Goal: Feedback & Contribution: Contribute content

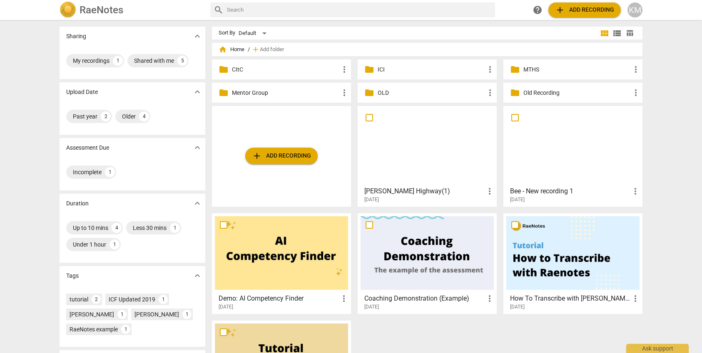
click at [545, 71] on p "MTHS" at bounding box center [576, 69] width 107 height 9
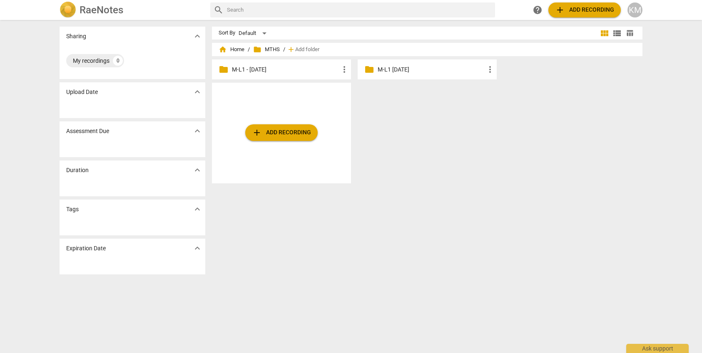
click at [302, 70] on p "M-L1 - [DATE]" at bounding box center [285, 69] width 107 height 9
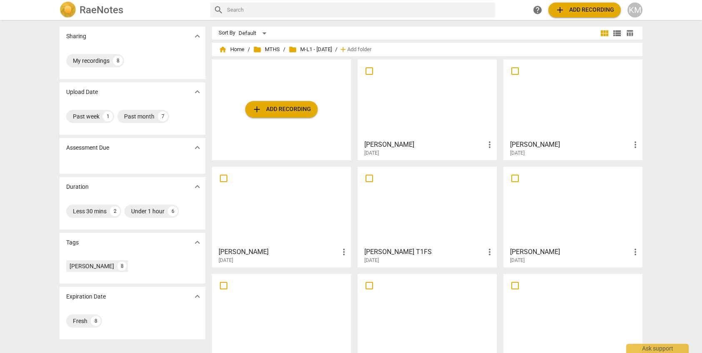
click at [574, 105] on div at bounding box center [572, 99] width 133 height 74
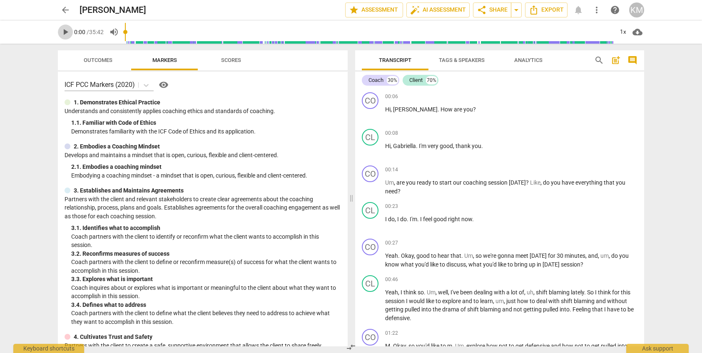
click at [65, 30] on span "play_arrow" at bounding box center [65, 32] width 10 height 10
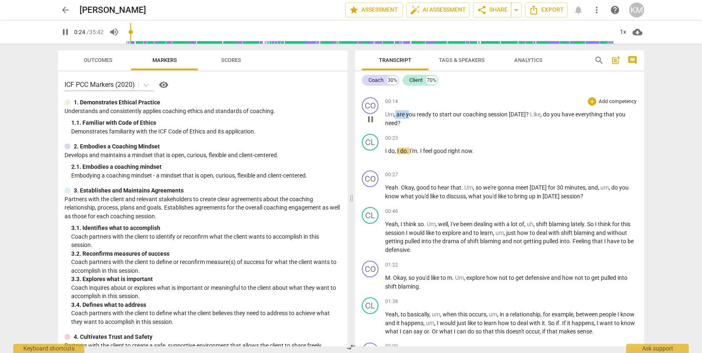
scroll to position [68, 0]
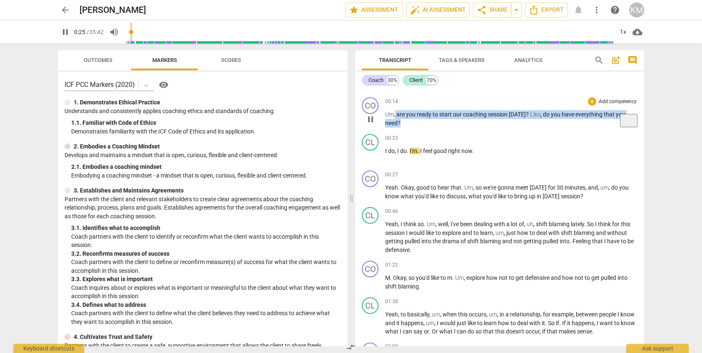
drag, startPoint x: 395, startPoint y: 115, endPoint x: 411, endPoint y: 121, distance: 17.0
click at [411, 121] on p "Um , are you ready to start our coaching session [DATE] ? Like , do you have ev…" at bounding box center [511, 118] width 252 height 17
click at [594, 103] on div "+" at bounding box center [592, 101] width 8 height 8
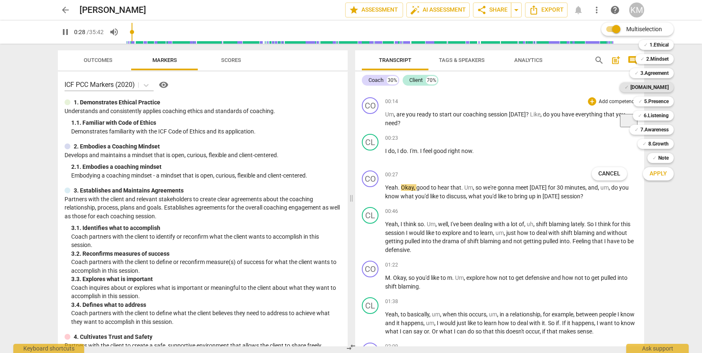
click at [659, 88] on b "[DOMAIN_NAME]" at bounding box center [649, 87] width 38 height 10
click at [660, 175] on span "Apply" at bounding box center [657, 174] width 17 height 8
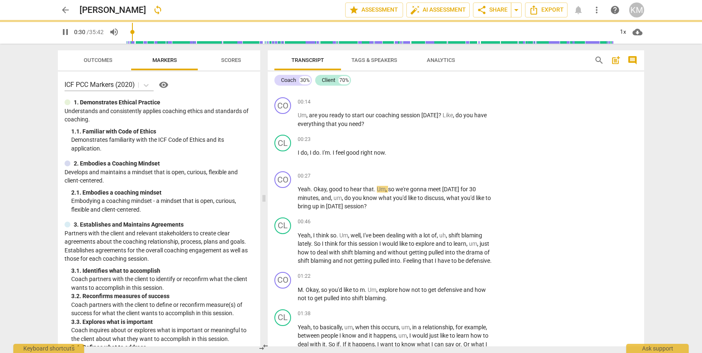
type input "31"
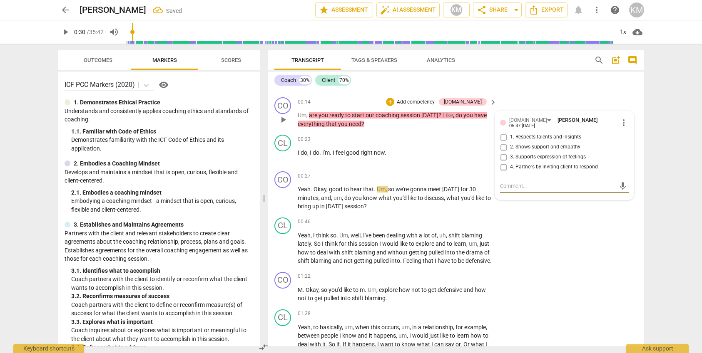
click at [504, 144] on input "2. Shows support and empathy" at bounding box center [503, 147] width 13 height 10
checkbox input "true"
click at [545, 236] on div "CL play_arrow pause 00:46 + Add competency keyboard_arrow_right Yeah , I think …" at bounding box center [456, 241] width 376 height 55
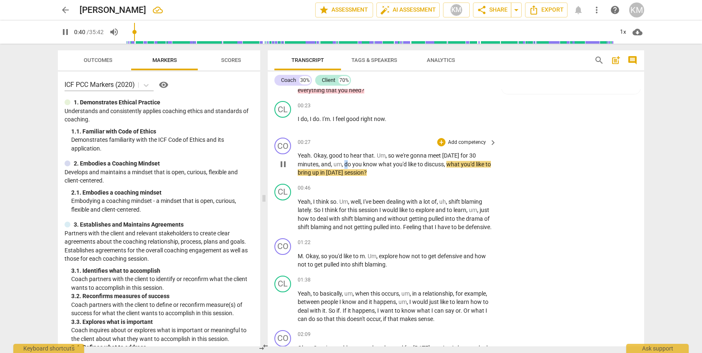
scroll to position [102, 0]
drag, startPoint x: 344, startPoint y: 164, endPoint x: 375, endPoint y: 173, distance: 31.6
click at [375, 173] on p "Yeah . Okay , good to hear that . Um , so we're gonna meet [DATE] for 30 minute…" at bounding box center [395, 165] width 195 height 26
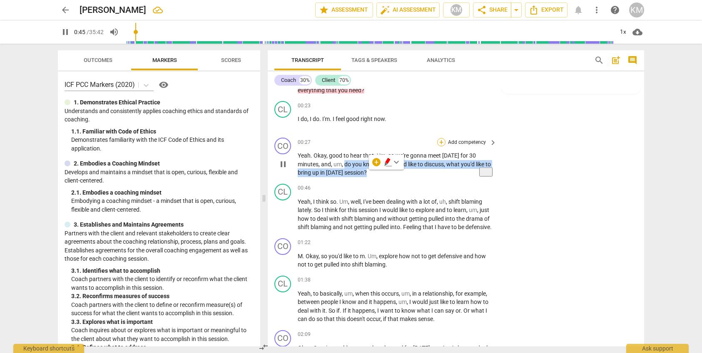
click at [443, 141] on div "+" at bounding box center [441, 142] width 8 height 8
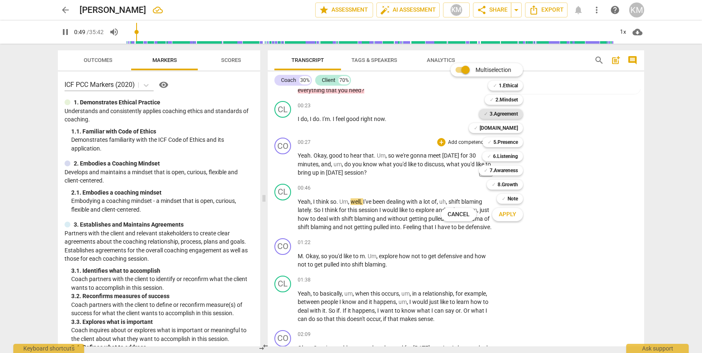
click at [510, 114] on b "3.Agreement" at bounding box center [504, 114] width 28 height 10
click at [516, 215] on button "Apply" at bounding box center [507, 214] width 31 height 15
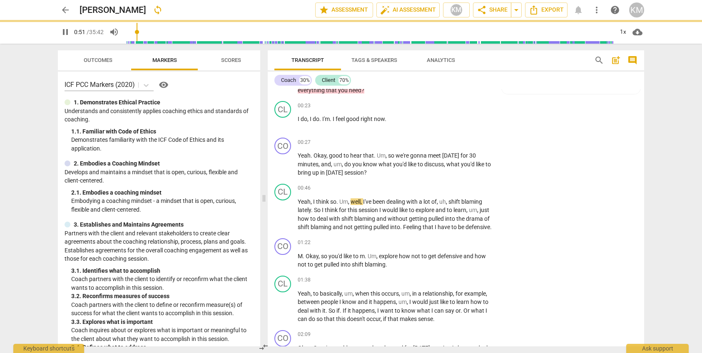
type input "51"
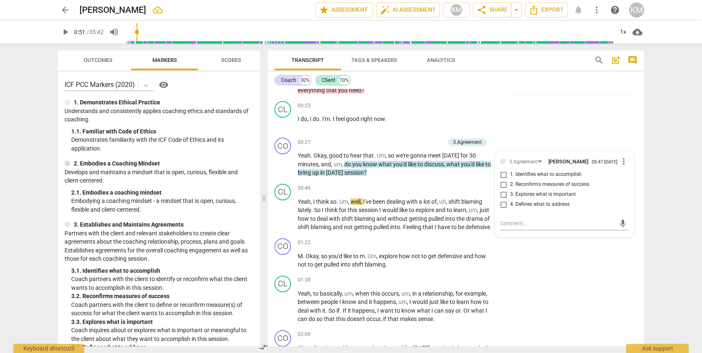
scroll to position [102, 0]
paste textarea "Coach partners with the client to identify or reconfirm what the client wants t…"
type textarea "Coach partners with the client to identify or reconfirm what the client wants t…"
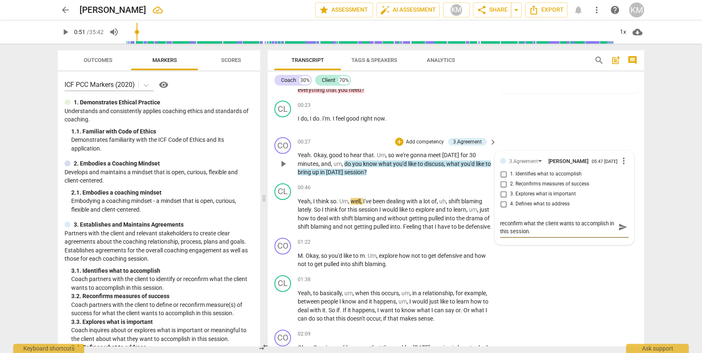
type textarea "Coach partners with the client to identify or reconfirm what the client wants t…"
click at [626, 231] on span "send" at bounding box center [622, 227] width 9 height 9
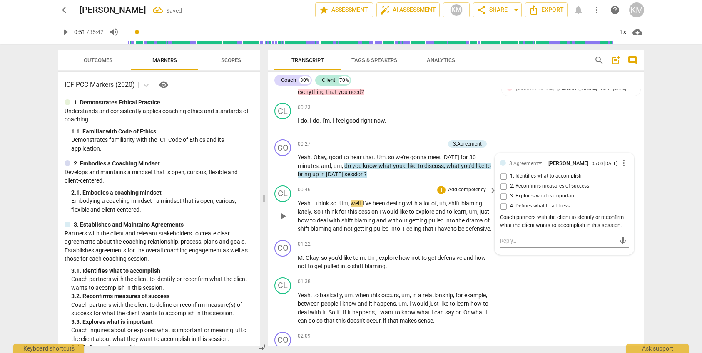
scroll to position [99, 0]
click at [581, 296] on div "CL play_arrow pause 01:38 + Add competency keyboard_arrow_right Yeah , to basic…" at bounding box center [456, 303] width 376 height 55
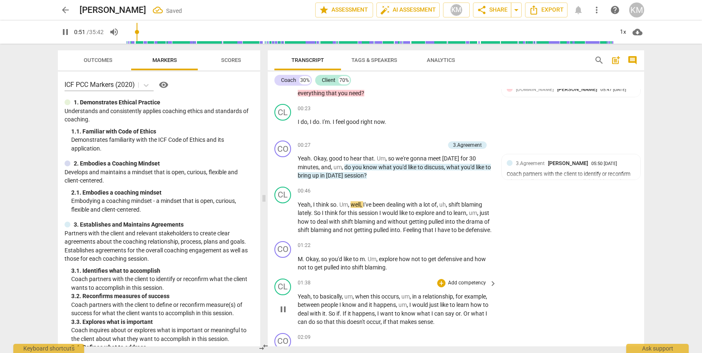
scroll to position [98, 0]
click at [620, 34] on div "1x" at bounding box center [623, 31] width 16 height 13
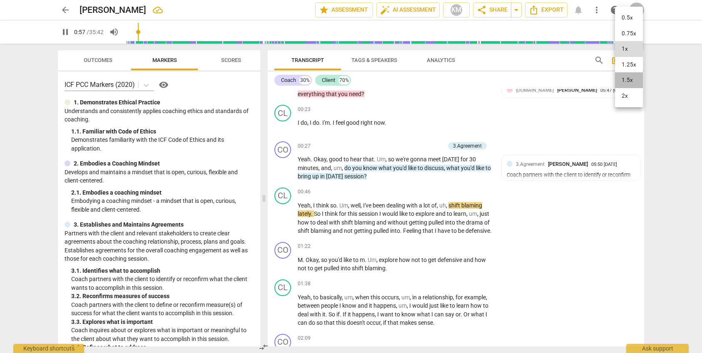
click at [630, 80] on li "1.5x" at bounding box center [629, 80] width 28 height 16
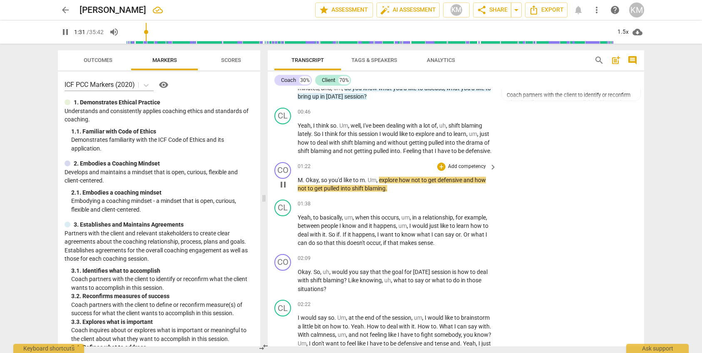
scroll to position [178, 0]
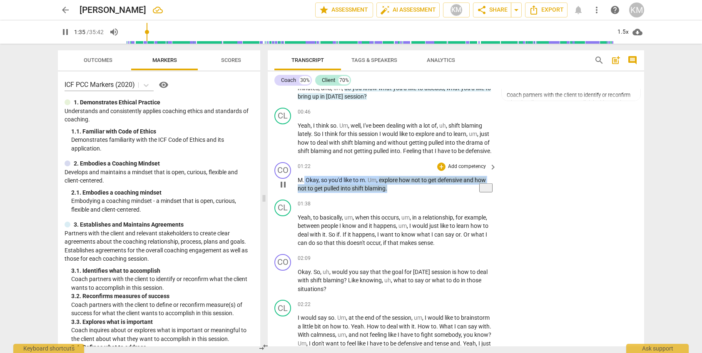
drag, startPoint x: 305, startPoint y: 189, endPoint x: 391, endPoint y: 198, distance: 87.1
click at [391, 193] on p "M . Okay , so you'd like to m . Um , explore how not to get defensive and how n…" at bounding box center [395, 184] width 195 height 17
click at [468, 171] on p "Add competency" at bounding box center [467, 166] width 40 height 7
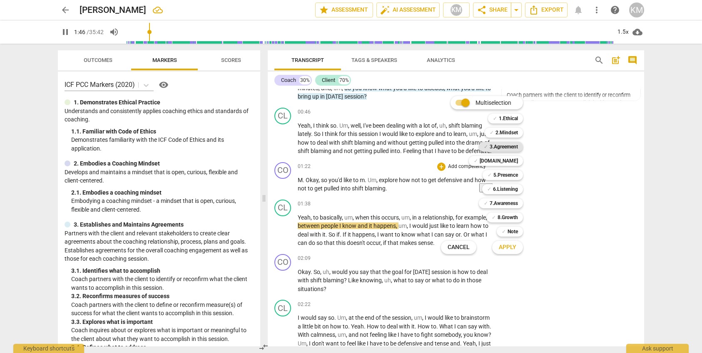
click at [502, 148] on b "3.Agreement" at bounding box center [504, 147] width 28 height 10
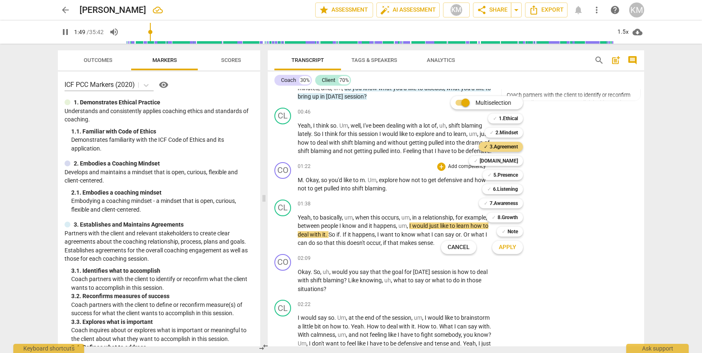
click at [505, 249] on span "Apply" at bounding box center [507, 248] width 17 height 8
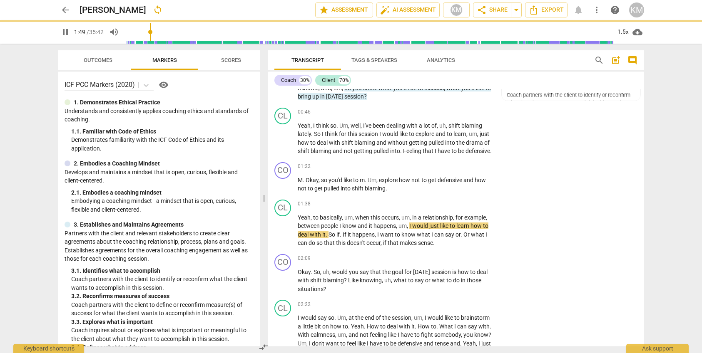
type input "110"
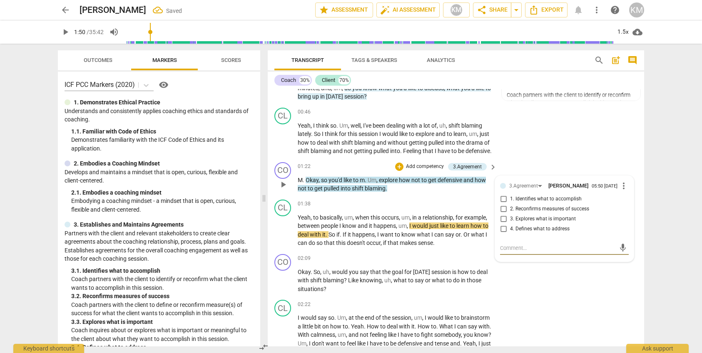
type textarea "N"
type textarea "Ni"
type textarea "Nic"
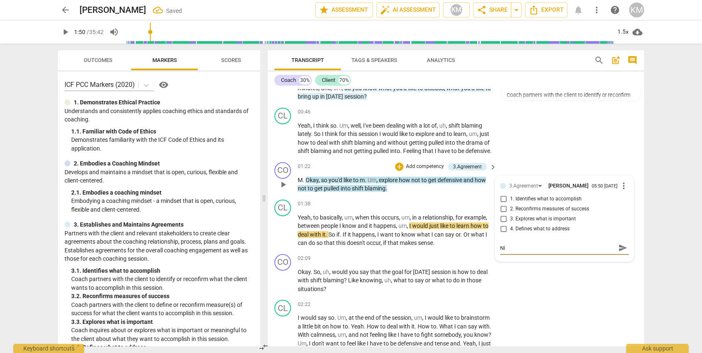
type textarea "Nic"
type textarea "Nice"
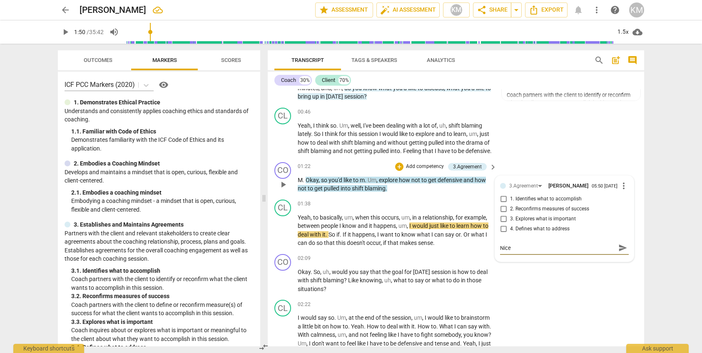
type textarea "Nice w"
type textarea "Nice wa"
type textarea "Nice way"
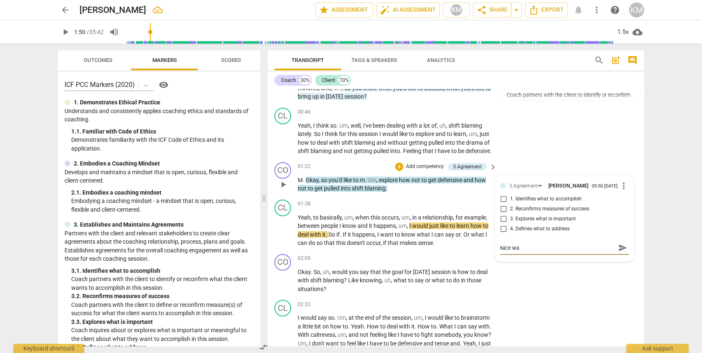
type textarea "Nice way"
type textarea "Nice way t"
type textarea "Nice way to"
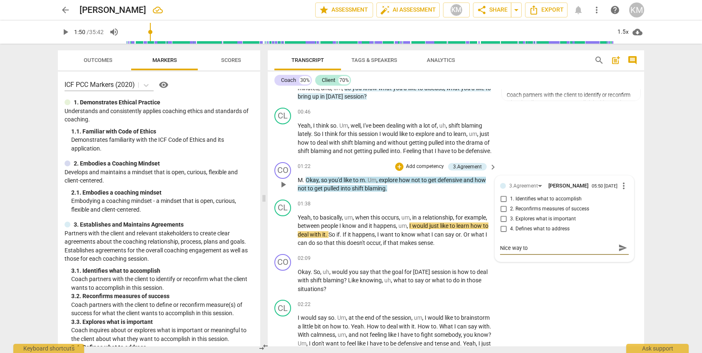
type textarea "Nice way to"
type textarea "Nice way to g"
type textarea "Nice way to ge"
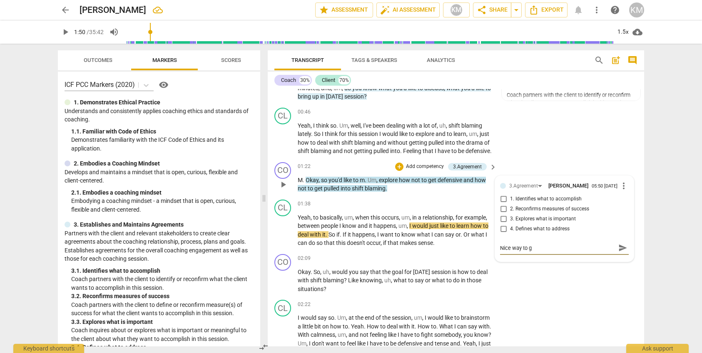
type textarea "Nice way to ge"
type textarea "Nice way to get"
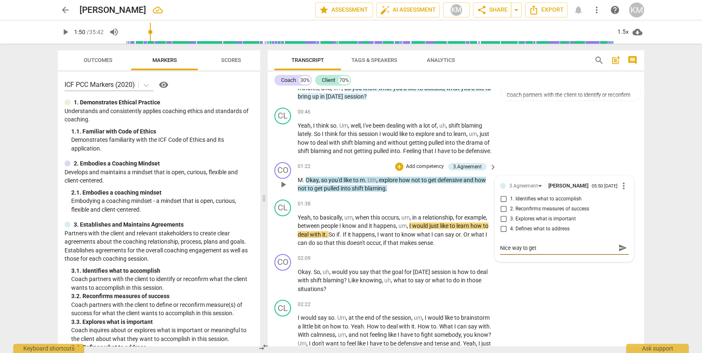
type textarea "Nice way to get c"
type textarea "Nice way to get co"
type textarea "Nice way to get con"
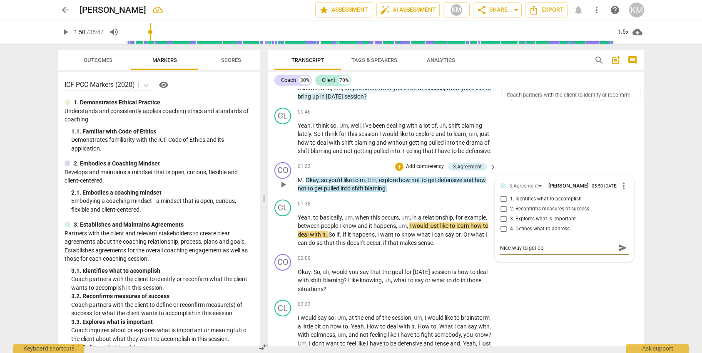
type textarea "Nice way to get con"
type textarea "Nice way to get conc"
type textarea "Nice way to get conce"
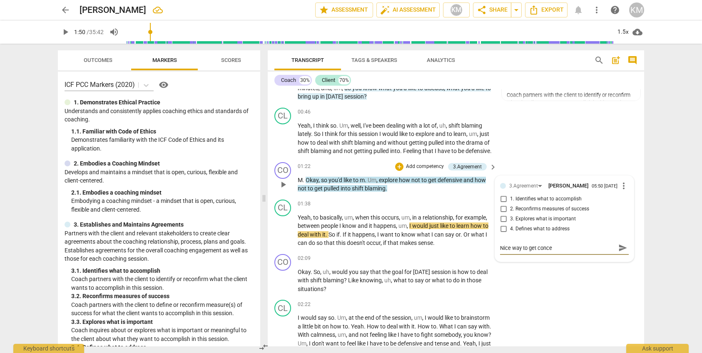
type textarea "Nice way to get conceo"
type textarea "Nice way to get conceor"
type textarea "Nice way to get conceorm"
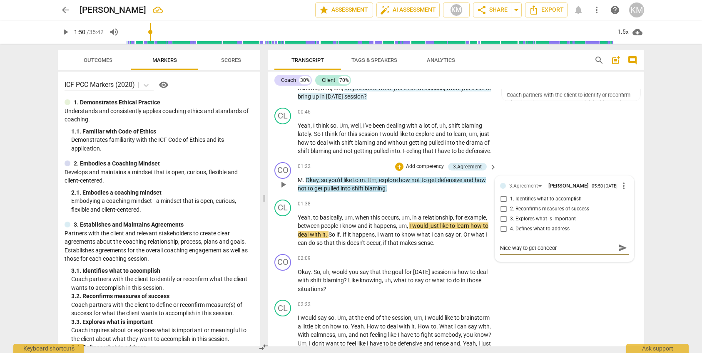
type textarea "Nice way to get conceorm"
type textarea "Nice way to get conceorma"
type textarea "Nice way to get conceormat"
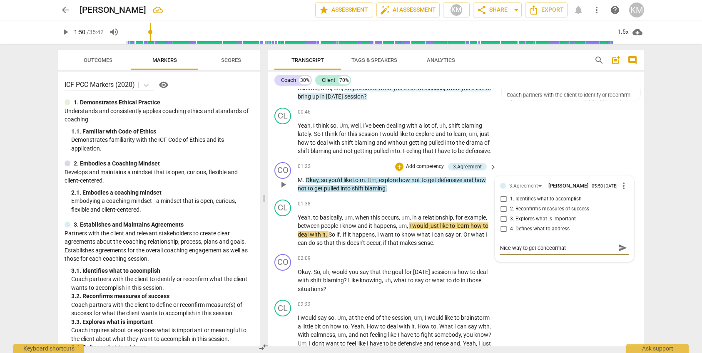
type textarea "Nice way to get conceormati"
type textarea "Nice way to get conceormatio"
type textarea "Nice way to get conceormation"
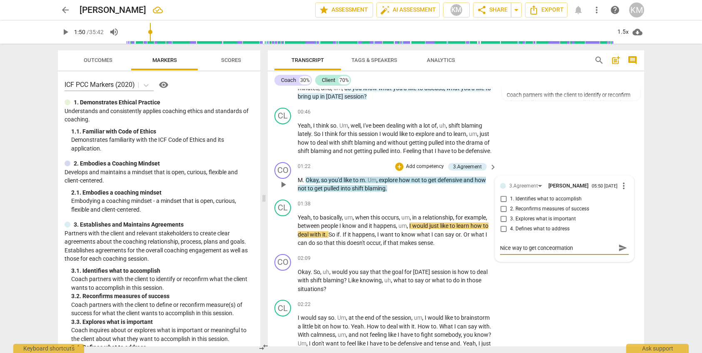
type textarea "Nice way to get conceormation"
click at [622, 253] on span "send" at bounding box center [622, 248] width 9 height 9
click at [428, 171] on p "Add competency" at bounding box center [425, 166] width 40 height 7
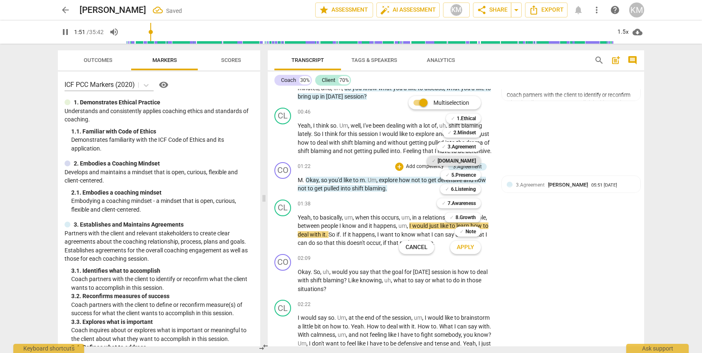
click at [466, 161] on b "[DOMAIN_NAME]" at bounding box center [457, 161] width 38 height 10
click at [473, 249] on span "Apply" at bounding box center [465, 248] width 17 height 8
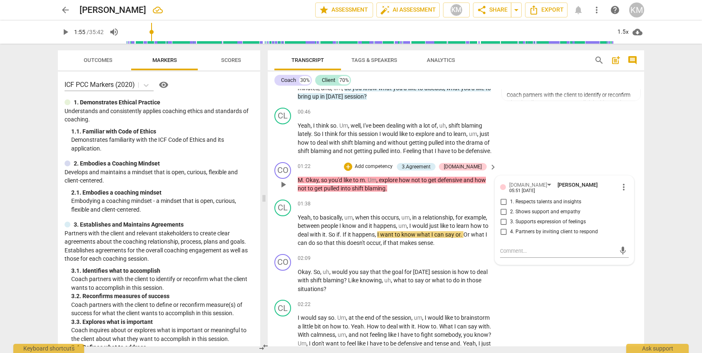
click at [392, 171] on p "Add competency" at bounding box center [374, 166] width 40 height 7
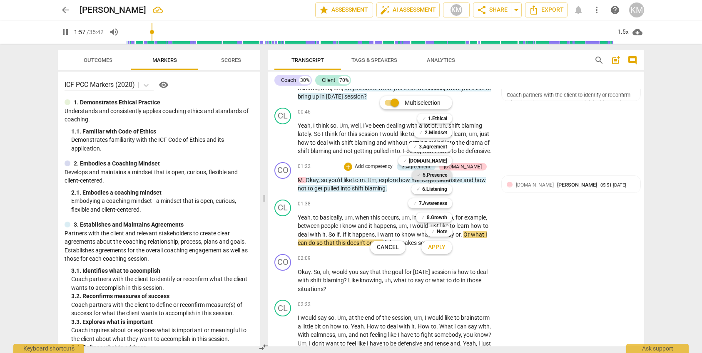
click at [433, 175] on b "5.Presence" at bounding box center [435, 175] width 25 height 10
click at [440, 246] on span "Apply" at bounding box center [436, 248] width 17 height 8
type input "121"
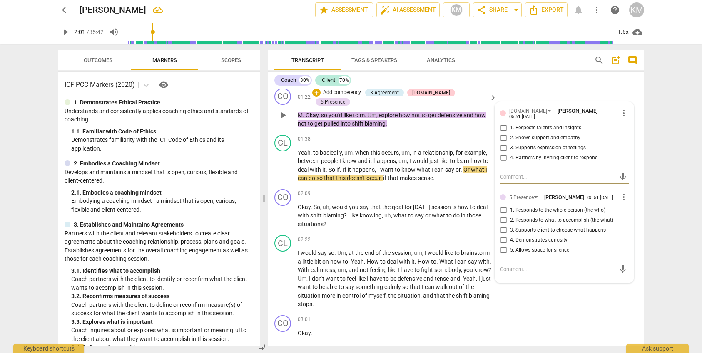
scroll to position [252, 0]
click at [627, 203] on span "more_vert" at bounding box center [624, 198] width 10 height 10
click at [634, 219] on li "Delete" at bounding box center [633, 219] width 29 height 16
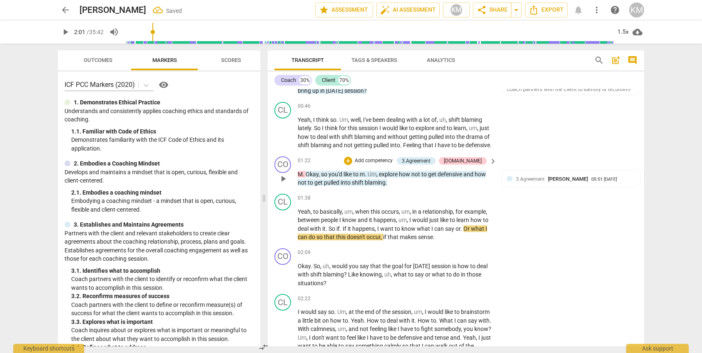
scroll to position [183, 0]
click at [430, 166] on div "3.Agreement" at bounding box center [416, 161] width 29 height 7
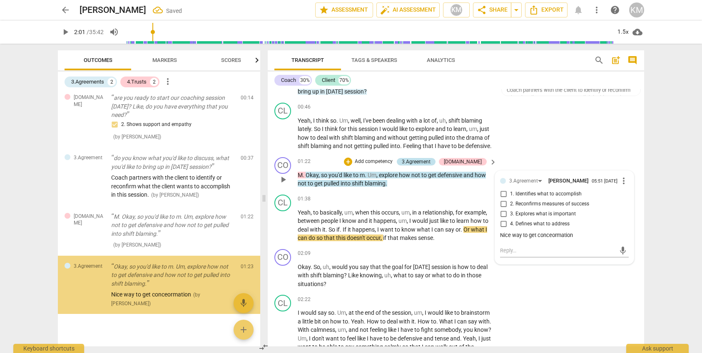
scroll to position [6, 0]
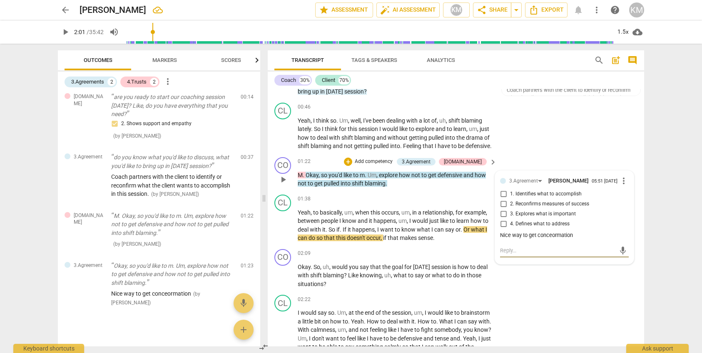
click at [527, 255] on textarea at bounding box center [557, 251] width 115 height 8
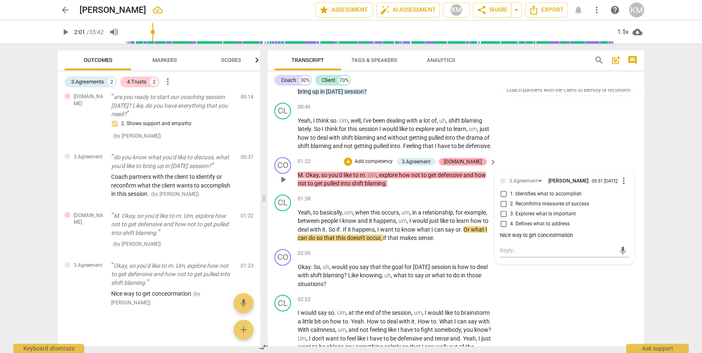
click at [479, 166] on div "[DOMAIN_NAME]" at bounding box center [463, 161] width 38 height 7
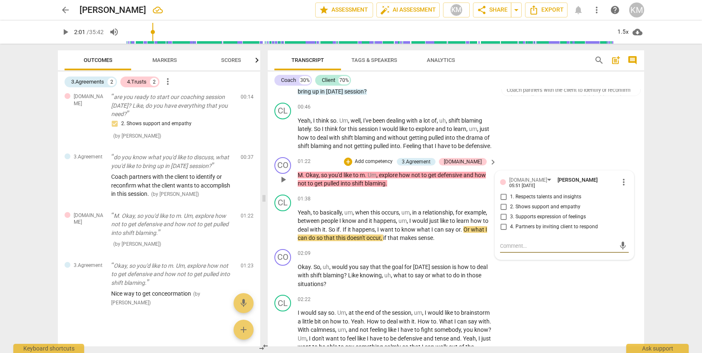
click at [507, 212] on input "2. Shows support and empathy" at bounding box center [503, 207] width 13 height 10
checkbox input "true"
click at [544, 287] on div "CO play_arrow pause 02:09 + Add competency keyboard_arrow_right Okay . So , uh …" at bounding box center [456, 269] width 376 height 46
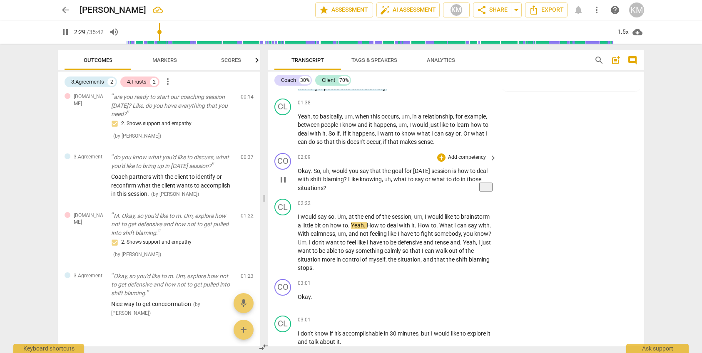
scroll to position [278, 0]
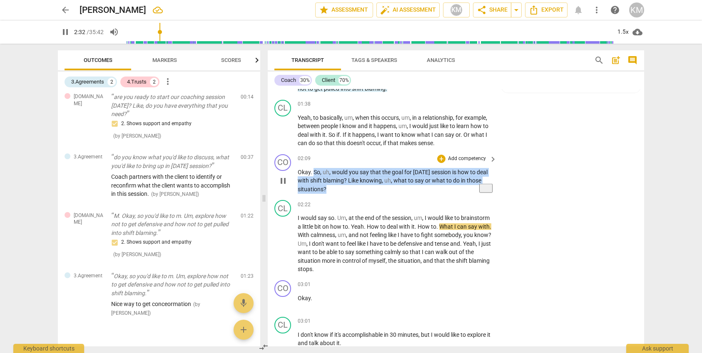
drag, startPoint x: 313, startPoint y: 178, endPoint x: 334, endPoint y: 199, distance: 29.7
click at [334, 194] on p "Okay . So , uh , would you say that the goal for [DATE] session is how to deal …" at bounding box center [395, 181] width 195 height 26
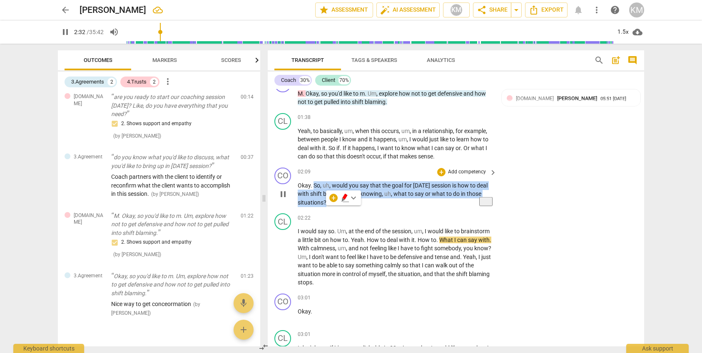
scroll to position [264, 0]
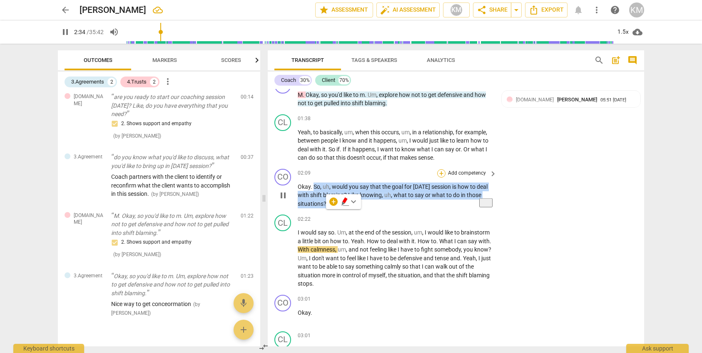
click at [441, 178] on div "+" at bounding box center [441, 173] width 8 height 8
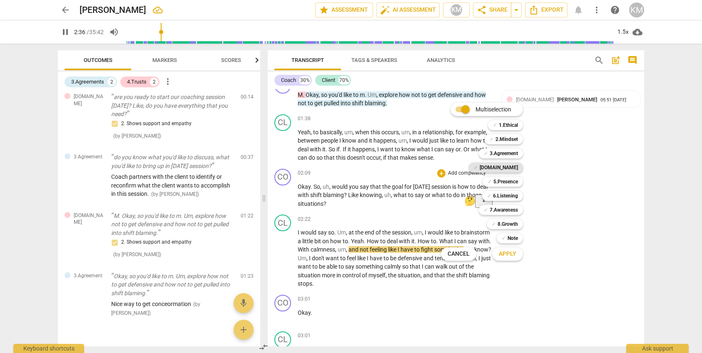
click at [514, 169] on b "[DOMAIN_NAME]" at bounding box center [499, 168] width 38 height 10
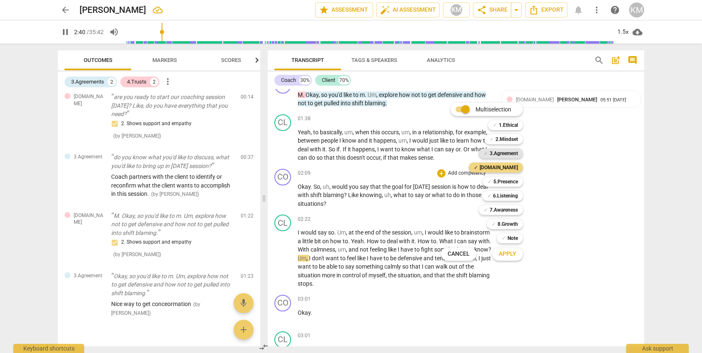
click at [510, 153] on b "3.Agreement" at bounding box center [504, 154] width 28 height 10
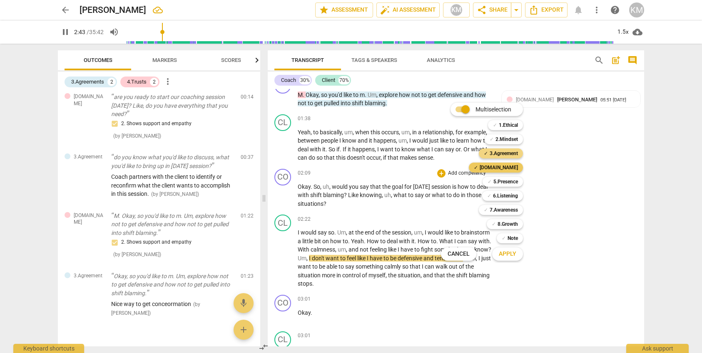
click at [510, 166] on b "[DOMAIN_NAME]" at bounding box center [499, 168] width 38 height 10
click at [512, 253] on span "Apply" at bounding box center [507, 254] width 17 height 8
type input "166"
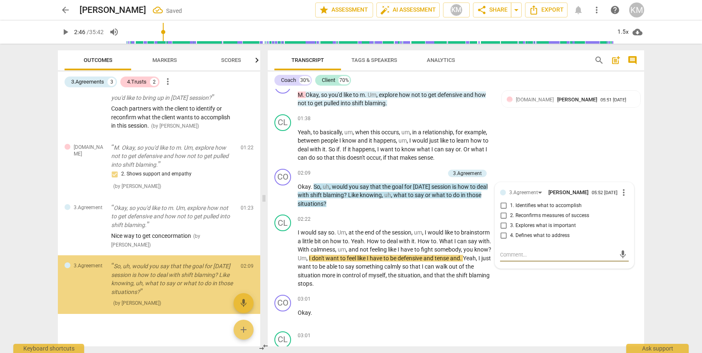
scroll to position [75, 0]
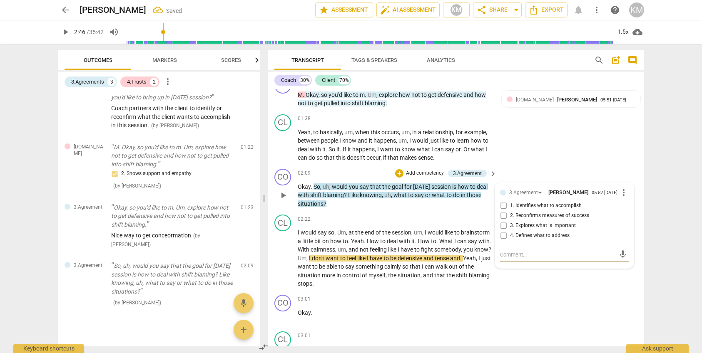
click at [504, 211] on input "1. Identifies what to accomplish" at bounding box center [503, 206] width 13 height 10
checkbox input "true"
click at [514, 259] on textarea at bounding box center [557, 255] width 115 height 8
paste textarea "Coach partners with the client to identify or reconfirm what the client wants t…"
type textarea "Coach partners with the client to identify or reconfirm what the client wants t…"
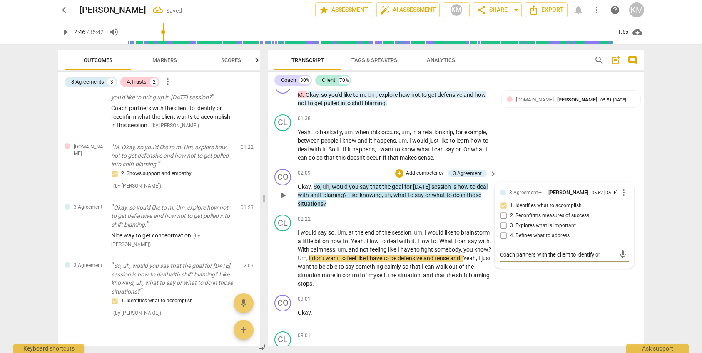
scroll to position [7, 0]
type textarea "Coach partners with the client to identify or reconfirm what the client wants t…"
click at [577, 306] on div "CO play_arrow pause 03:01 + Add competency keyboard_arrow_right Okay ." at bounding box center [456, 310] width 376 height 37
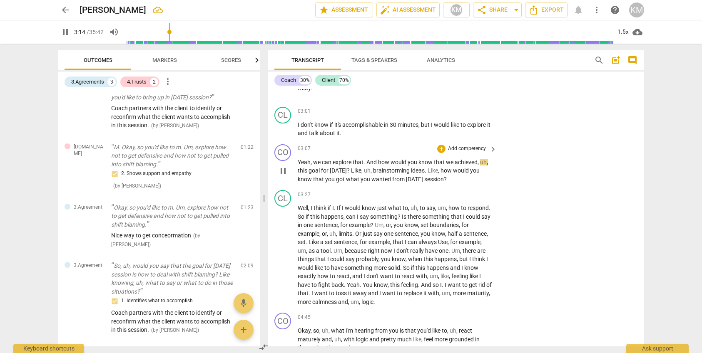
scroll to position [488, 0]
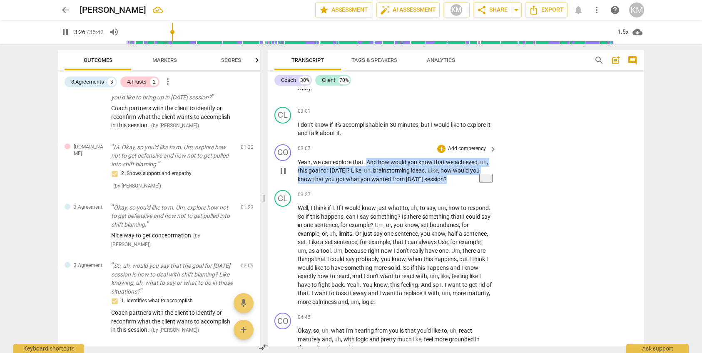
drag, startPoint x: 366, startPoint y: 171, endPoint x: 461, endPoint y: 191, distance: 97.0
click at [461, 184] on p "Yeah , we can explore that . And how would you know that we achieved , uh , thi…" at bounding box center [395, 171] width 195 height 26
click at [466, 153] on p "Add competency" at bounding box center [467, 148] width 40 height 7
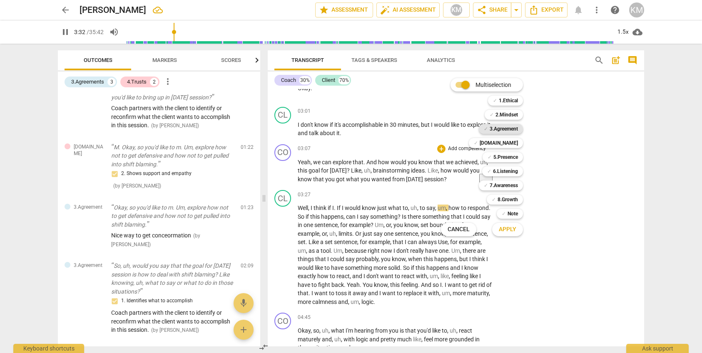
click at [505, 130] on b "3.Agreement" at bounding box center [504, 129] width 28 height 10
click at [512, 231] on span "Apply" at bounding box center [507, 230] width 17 height 8
type input "219"
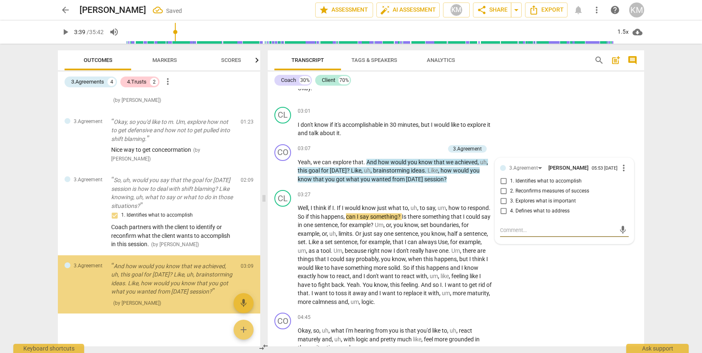
scroll to position [161, 0]
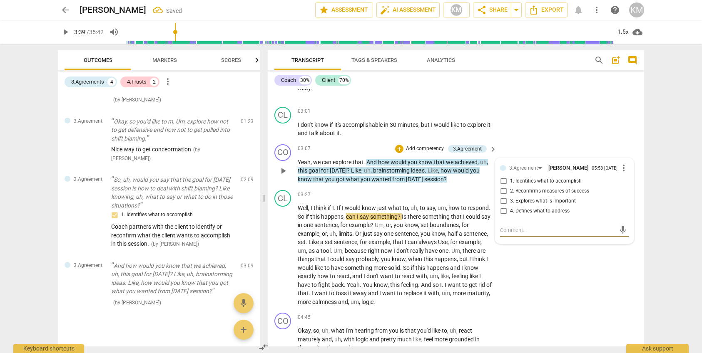
click at [504, 196] on input "2. Reconfirms measures of success" at bounding box center [503, 192] width 13 height 10
checkbox input "true"
click at [559, 285] on div "CL play_arrow pause 03:27 + Add competency keyboard_arrow_right Well , I think …" at bounding box center [456, 248] width 376 height 123
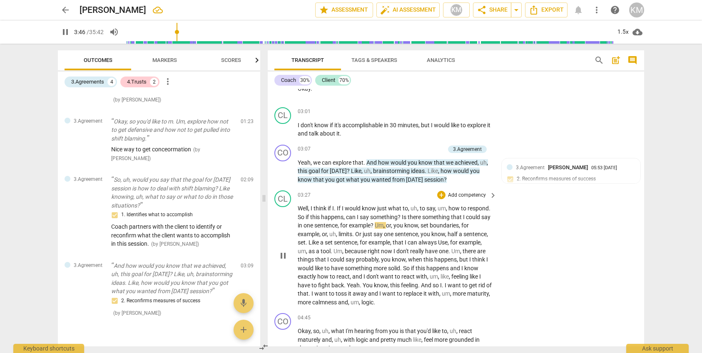
click at [337, 212] on span "." at bounding box center [335, 208] width 3 height 7
drag, startPoint x: 338, startPoint y: 216, endPoint x: 438, endPoint y: 218, distance: 99.5
click at [438, 218] on p "Well , I think if I . If I would know just what to , uh , to say , um , how to …" at bounding box center [395, 255] width 195 height 102
click at [463, 206] on span "keyboard_arrow_down" at bounding box center [465, 206] width 10 height 10
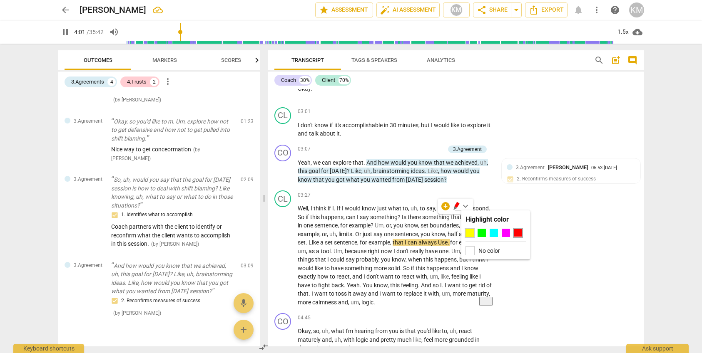
click at [471, 232] on div at bounding box center [469, 233] width 8 height 8
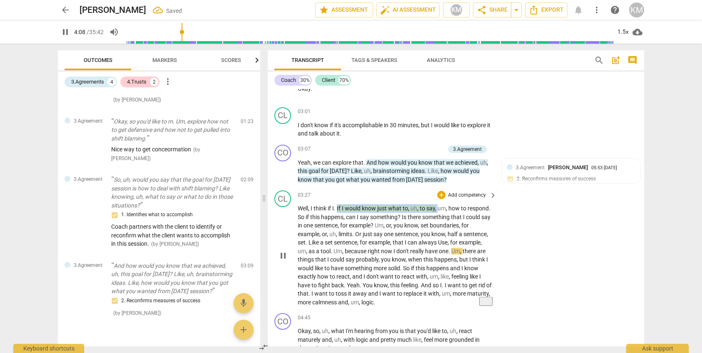
drag, startPoint x: 338, startPoint y: 216, endPoint x: 438, endPoint y: 219, distance: 99.1
click at [438, 219] on p "Well , I think if I . If I would know just what to , uh , to say , um , how to …" at bounding box center [395, 255] width 195 height 102
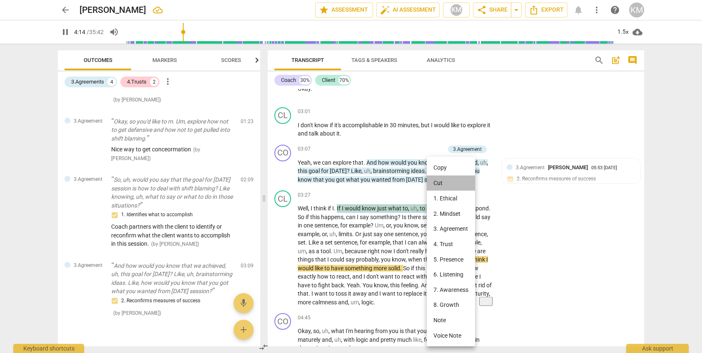
click at [446, 182] on li "Cut" at bounding box center [451, 184] width 48 height 16
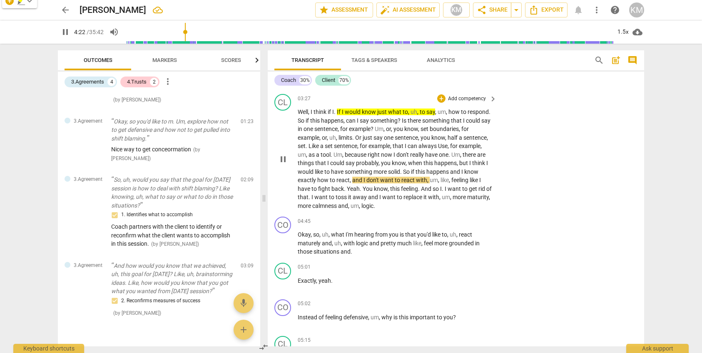
scroll to position [585, 0]
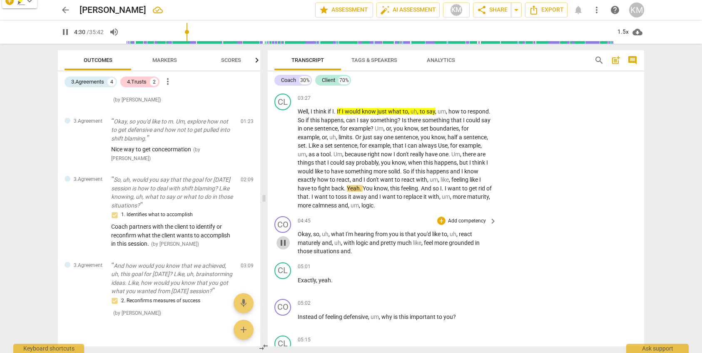
click at [284, 248] on span "pause" at bounding box center [283, 243] width 10 height 10
click at [286, 248] on span "play_arrow" at bounding box center [283, 243] width 10 height 10
click at [444, 225] on div "+" at bounding box center [441, 221] width 8 height 8
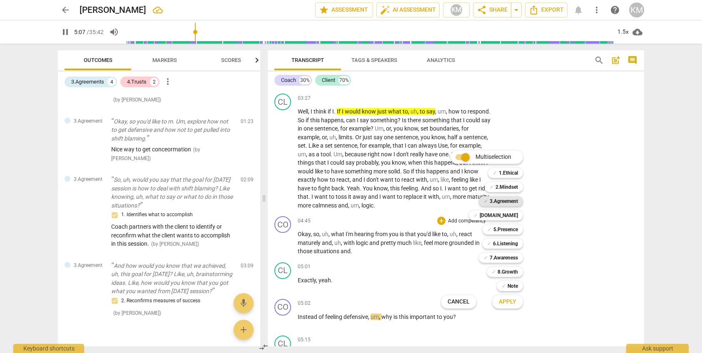
click at [510, 204] on b "3.Agreement" at bounding box center [504, 201] width 28 height 10
click at [513, 306] on button "Apply" at bounding box center [507, 302] width 31 height 15
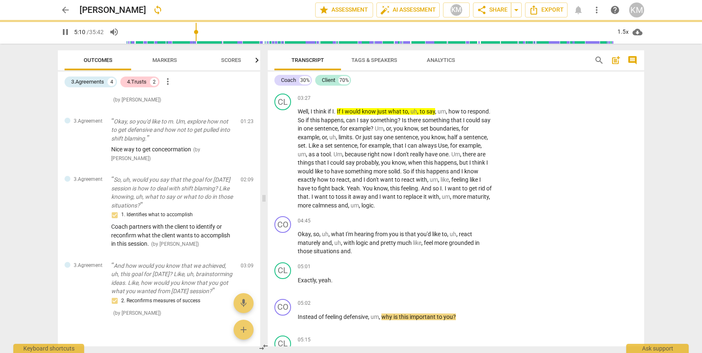
type input "311"
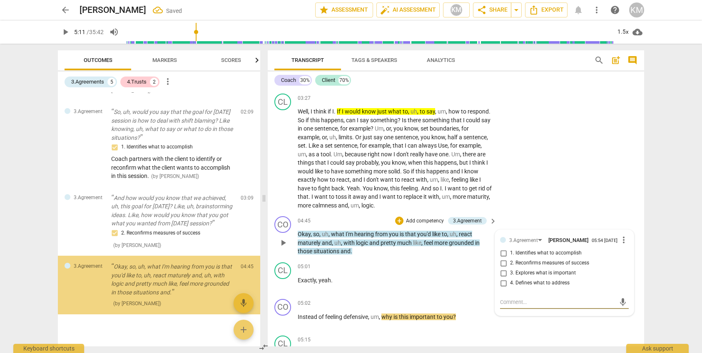
scroll to position [230, 0]
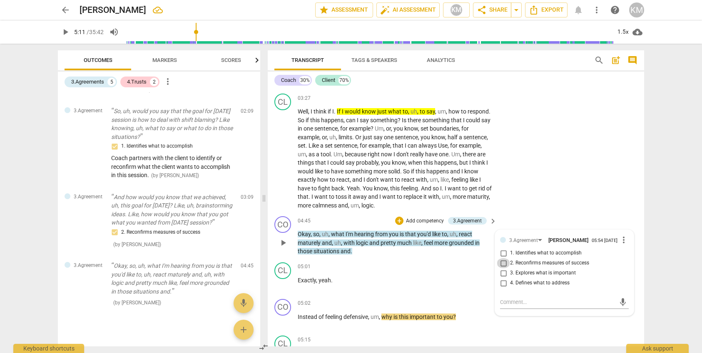
drag, startPoint x: 504, startPoint y: 276, endPoint x: 503, endPoint y: 285, distance: 8.4
click at [504, 269] on input "2. Reconfirms measures of success" at bounding box center [503, 264] width 13 height 10
checkbox input "true"
click at [513, 306] on textarea at bounding box center [557, 302] width 115 height 8
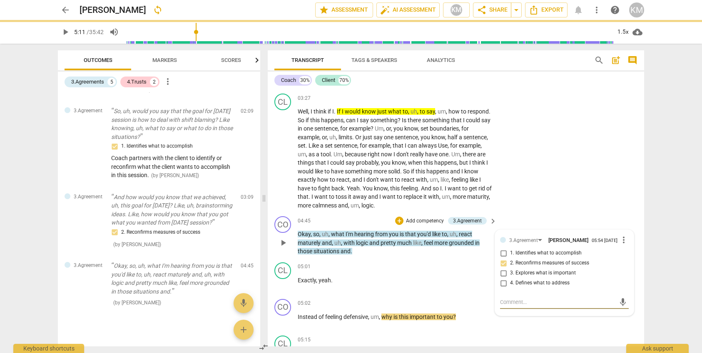
type textarea "Y"
type textarea "Yo"
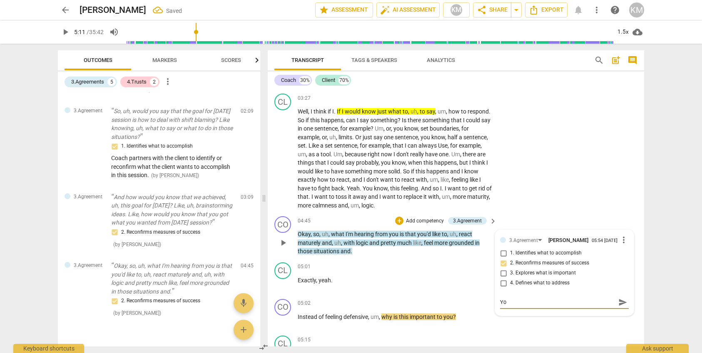
type textarea "You"
type textarea "You a"
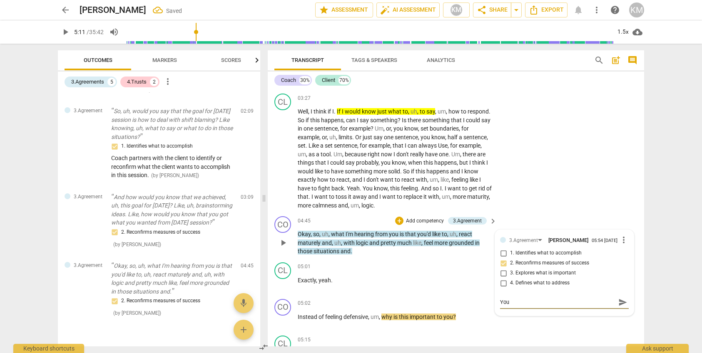
type textarea "You a"
type textarea "You ar"
type textarea "You are"
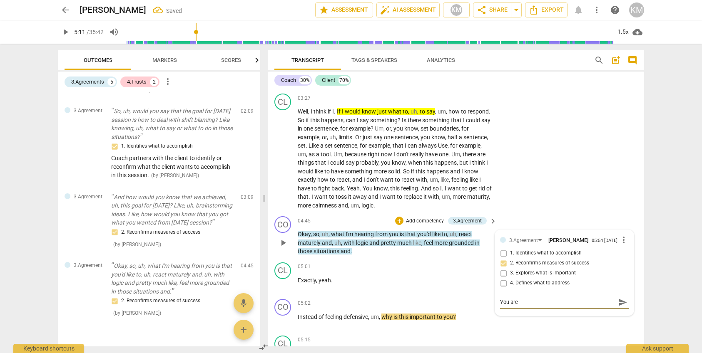
type textarea "You are d"
type textarea "You are do"
type textarea "You are doi"
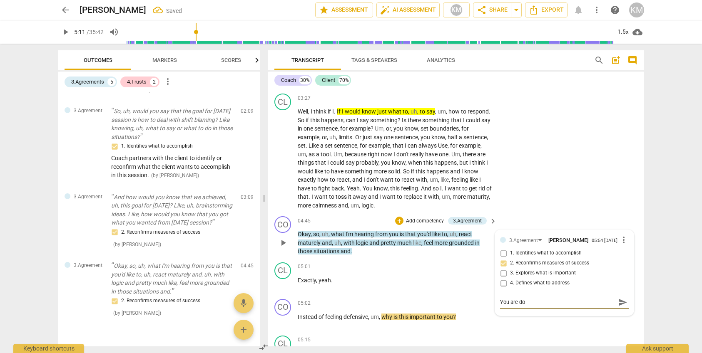
type textarea "You are doi"
type textarea "You are doin"
type textarea "You are doing"
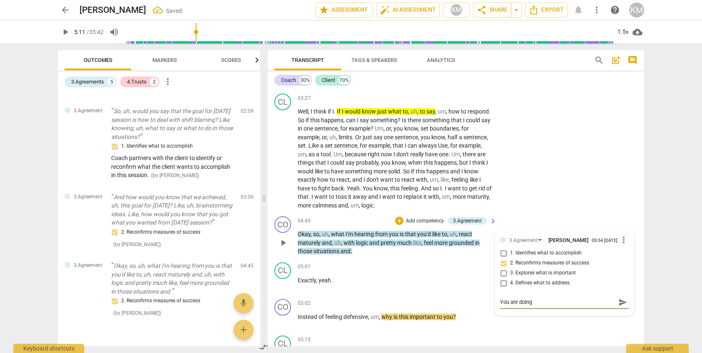
type textarea "You are doing"
type textarea "You are doing g"
type textarea "You are doing gr"
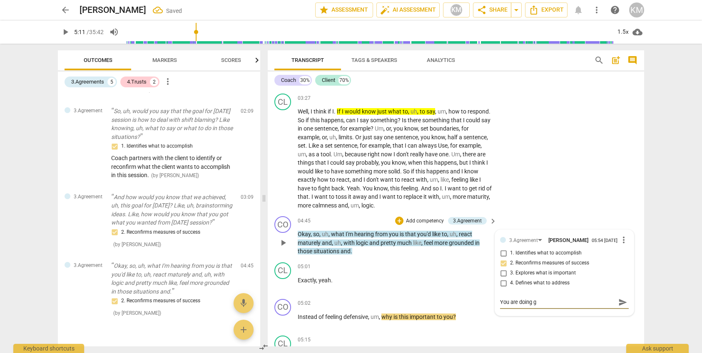
type textarea "You are doing gr"
type textarea "You are doing gre"
type textarea "You are doing grea"
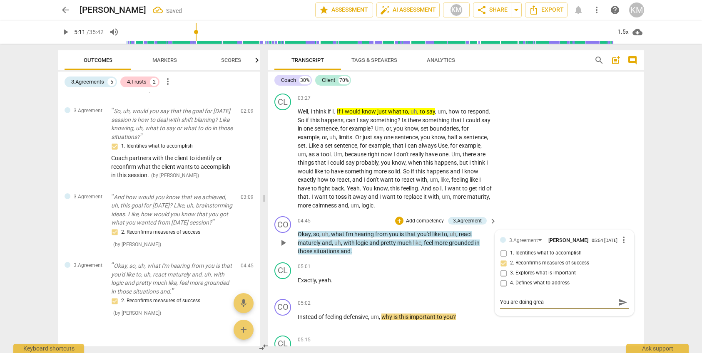
type textarea "You are doing great"
type textarea "You are doing great -"
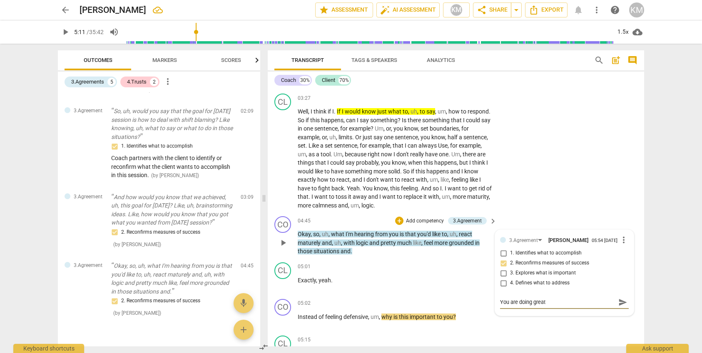
type textarea "You are doing great -"
type textarea "You are doing great - M"
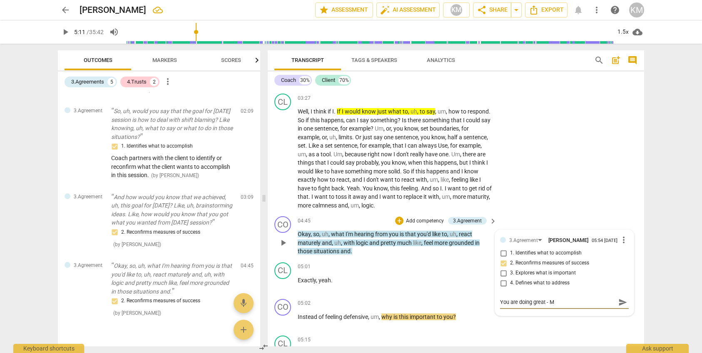
type textarea "You are doing great - Ma"
type textarea "You are doing great - May"
type textarea "You are doing great - Mayb"
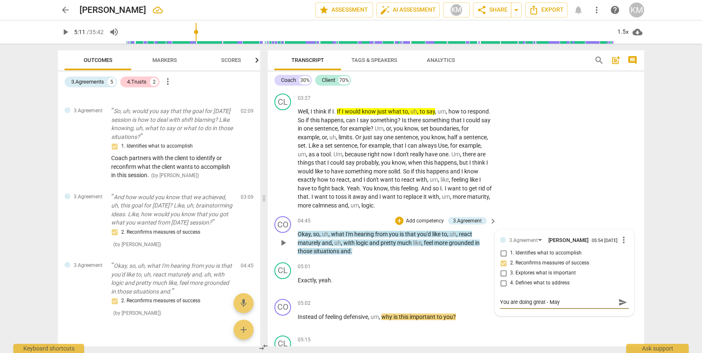
type textarea "You are doing great - Mayb"
type textarea "You are doing great - Maybe"
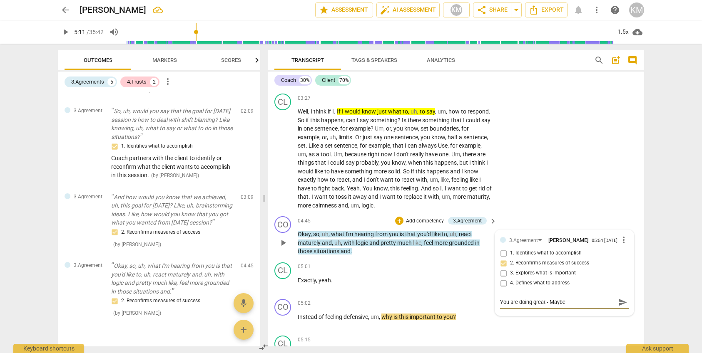
type textarea "You are doing great - Maybe u"
type textarea "You are doing great - Maybe us"
type textarea "You are doing great - Maybe use"
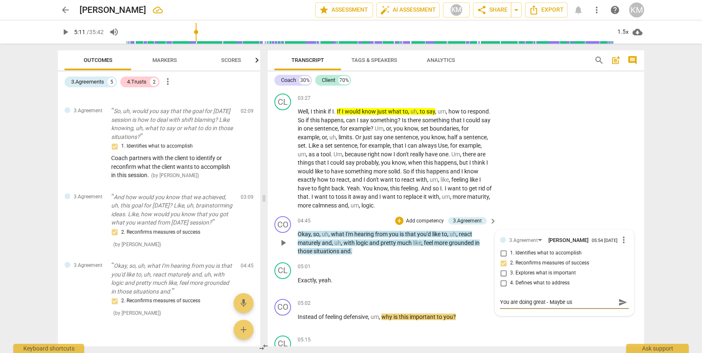
type textarea "You are doing great - Maybe use"
type textarea "You are doing great - Maybe use h"
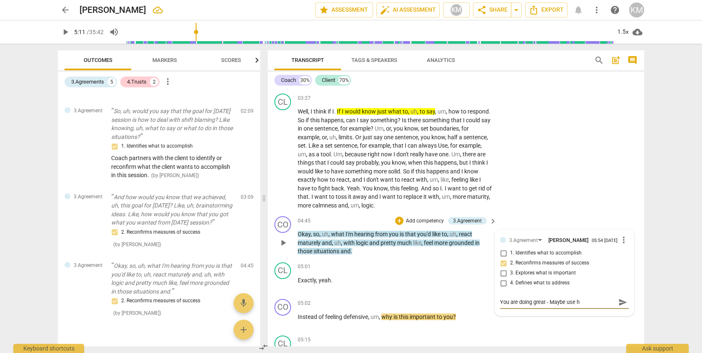
type textarea "You are doing great - Maybe use he"
type textarea "You are doing great - Maybe use her"
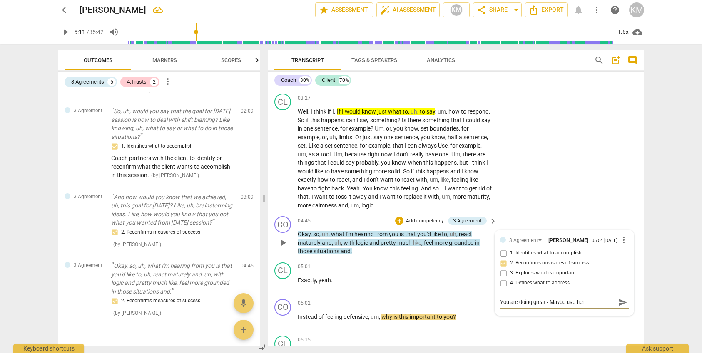
type textarea "You are doing great - Maybe use her"
type textarea "You are doing great - Maybe use her w"
type textarea "You are doing great - Maybe use her wo"
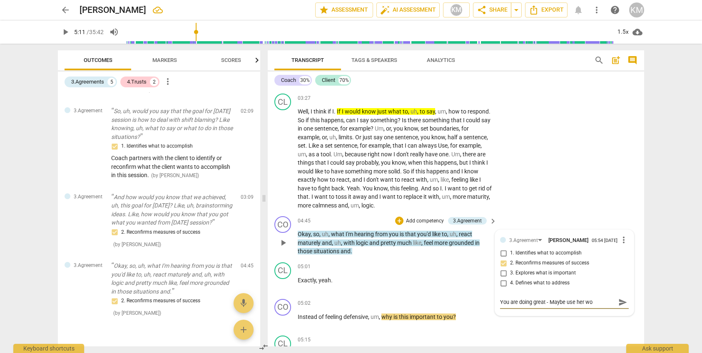
type textarea "You are doing great - Maybe use her wor"
type textarea "You are doing great - Maybe use her word"
type textarea "You are doing great - Maybe use her words"
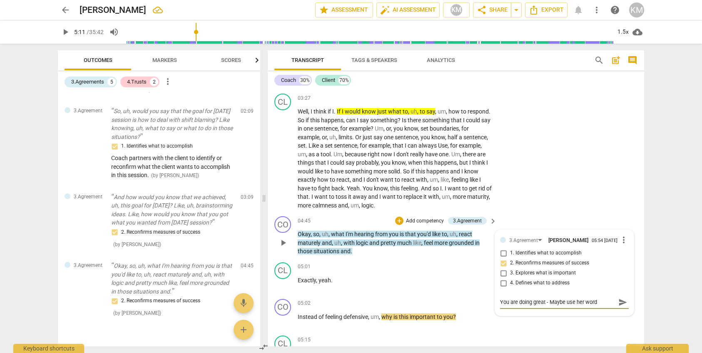
type textarea "You are doing great - Maybe use her words"
type textarea "You are doing great - Maybe use her words w"
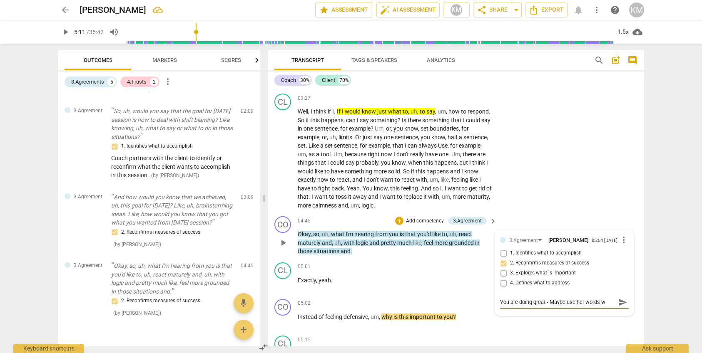
type textarea "You are doing great - Maybe use her words wh"
type textarea "You are doing great - Maybe use her words whe"
type textarea "You are doing great - Maybe use her words when"
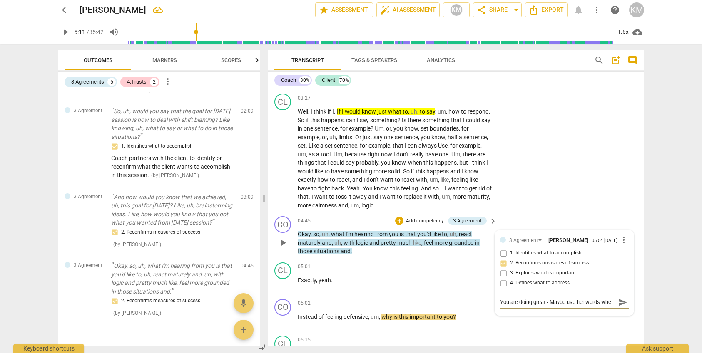
type textarea "You are doing great - Maybe use her words when"
type textarea "You are doing great - Maybe use her words when c"
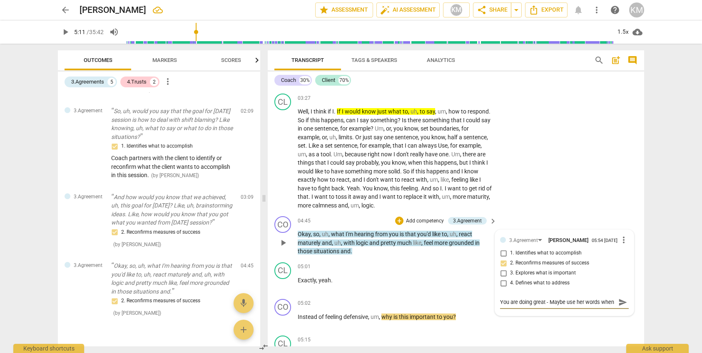
scroll to position [7, 0]
type textarea "You are doing great - Maybe use her words when co"
type textarea "You are doing great - Maybe use her words when com"
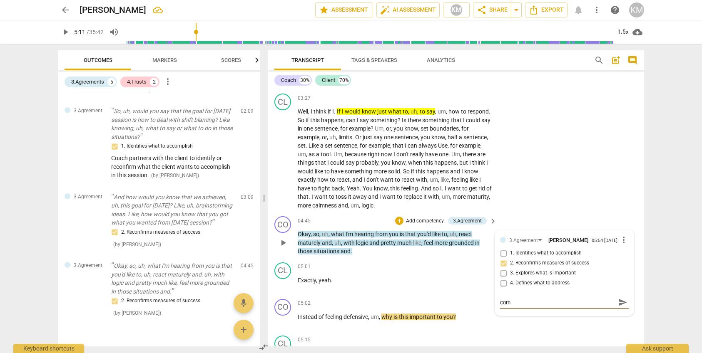
type textarea "You are doing great - Maybe use her words when comf"
type textarea "You are doing great - Maybe use her words when comfi"
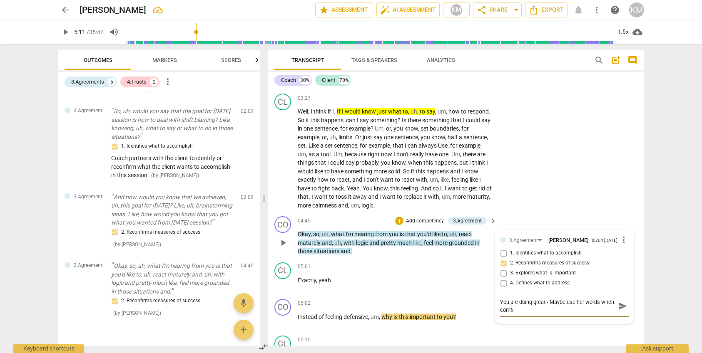
type textarea "You are doing great - Maybe use her words when comfir"
type textarea "You are doing great - Maybe use her words when comfirm"
type textarea "You are doing great - Maybe use her words when comfirmi"
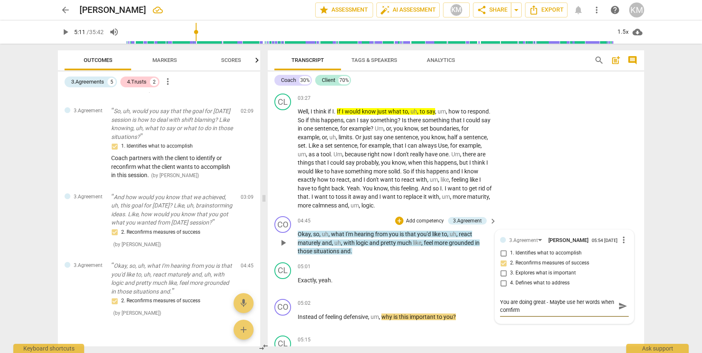
type textarea "You are doing great - Maybe use her words when comfirmi"
type textarea "You are doing great - Maybe use her words when comfirmin"
type textarea "You are doing great - Maybe use her words when comfirming"
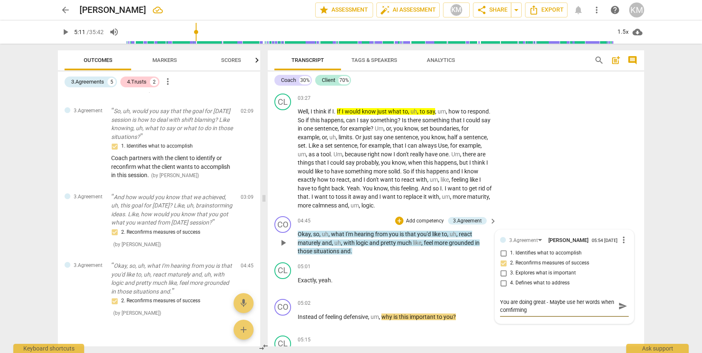
type textarea "You are doing great - Maybe use her words when comfirming"
type textarea "You are doing great - Maybe use her words when comfirming m"
type textarea "You are doing great - Maybe use her words when comfirming ma"
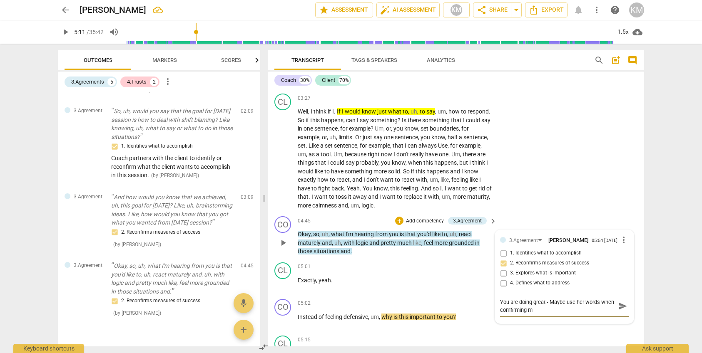
type textarea "You are doing great - Maybe use her words when comfirming ma"
type textarea "You are doing great - Maybe use her words when comfirming m"
type textarea "You are doing great - Maybe use her words when comfirming me"
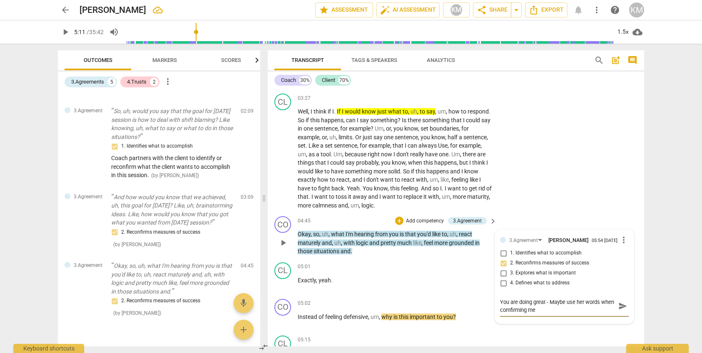
type textarea "You are doing great - Maybe use her words when comfirming mea"
click at [570, 314] on textarea "You are doing great - Maybe use her words when confirming measurment" at bounding box center [557, 306] width 115 height 16
paste textarea "If I would know just what to, uh, to say,"
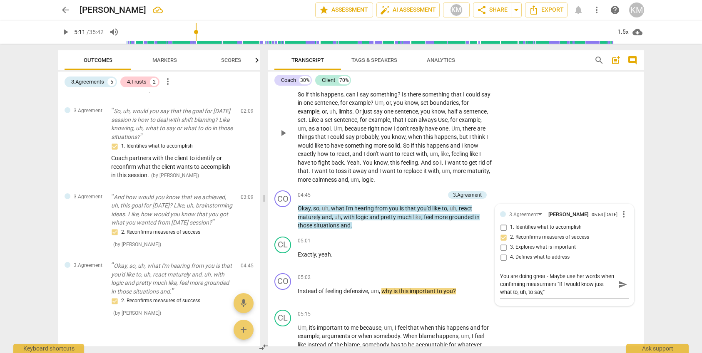
scroll to position [611, 0]
drag, startPoint x: 452, startPoint y: 180, endPoint x: 387, endPoint y: 189, distance: 65.6
click at [387, 184] on p "Well , I think if I . If I would know just what to , uh , to say , um , how to …" at bounding box center [395, 133] width 195 height 102
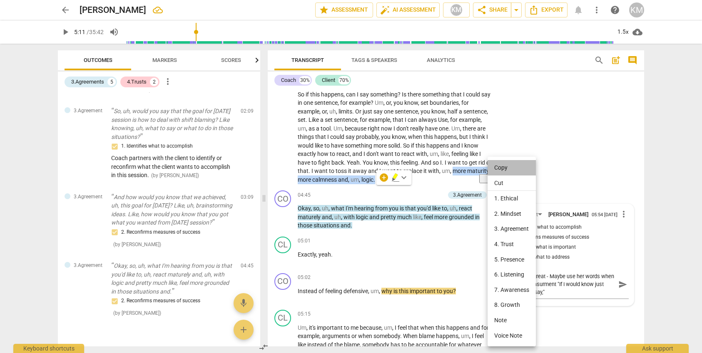
click at [507, 167] on li "Copy" at bounding box center [511, 167] width 48 height 15
copy p "more maturity , more calmness and , um , logic ."
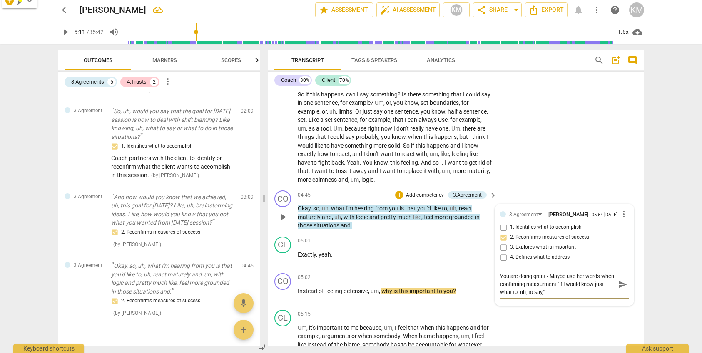
click at [560, 296] on textarea "You are doing great - Maybe use her words when confirming measurment "If I woul…" at bounding box center [557, 285] width 115 height 24
paste textarea "more maturity, more calmness and, um, logic."
drag, startPoint x: 552, startPoint y: 288, endPoint x: 567, endPoint y: 289, distance: 15.0
click at [567, 289] on textarea "You are doing great - Maybe use her words when confirming measurment "If I woul…" at bounding box center [557, 289] width 115 height 32
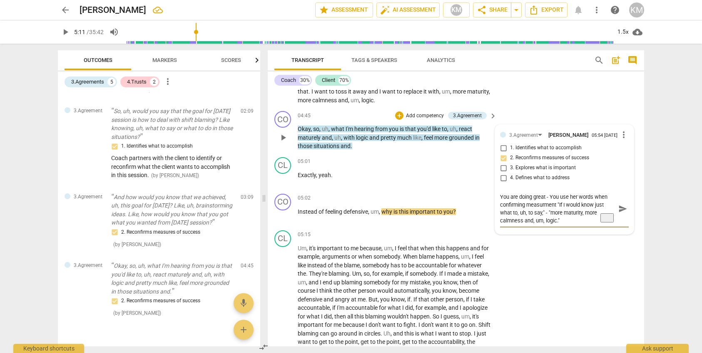
scroll to position [720, 0]
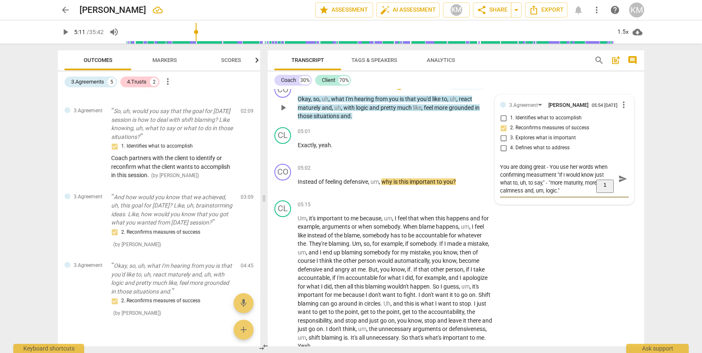
click at [556, 179] on textarea "You are doing great - You use her words when confirming measurment "If I would …" at bounding box center [557, 179] width 115 height 32
click at [552, 199] on span "measurement" at bounding box center [545, 195] width 41 height 7
click at [570, 178] on textarea "You are doing great - You use her words when confirming measurement "If I would…" at bounding box center [557, 179] width 115 height 32
click at [594, 239] on div "CL play_arrow pause 05:15 + Add competency keyboard_arrow_right Um , it's impor…" at bounding box center [456, 275] width 376 height 157
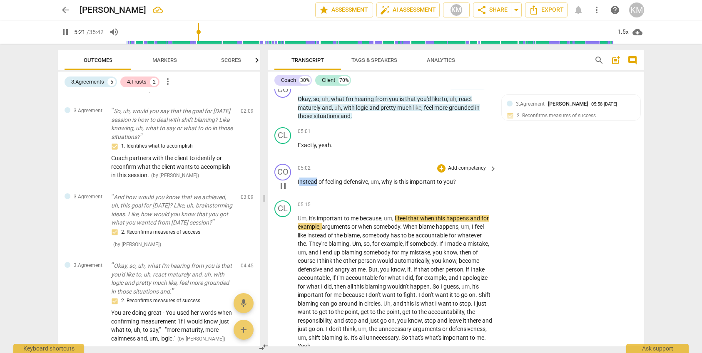
drag, startPoint x: 298, startPoint y: 189, endPoint x: 316, endPoint y: 190, distance: 17.1
click at [316, 185] on span "Instead" at bounding box center [308, 182] width 21 height 7
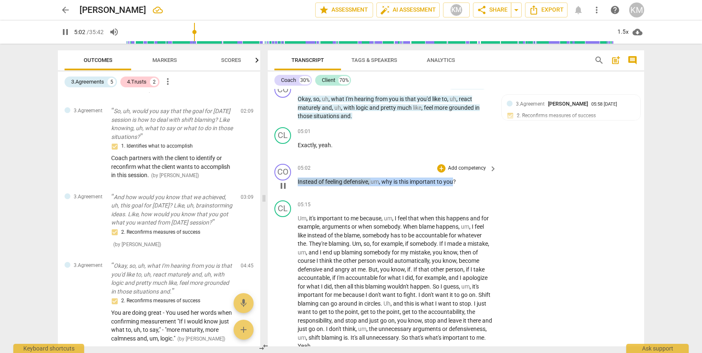
click at [316, 185] on span "Instead" at bounding box center [308, 182] width 21 height 7
click at [444, 173] on div "+" at bounding box center [441, 168] width 8 height 8
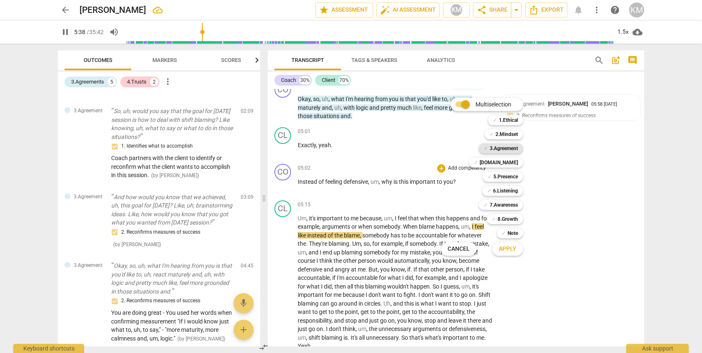
click at [502, 148] on b "3.Agreement" at bounding box center [504, 149] width 28 height 10
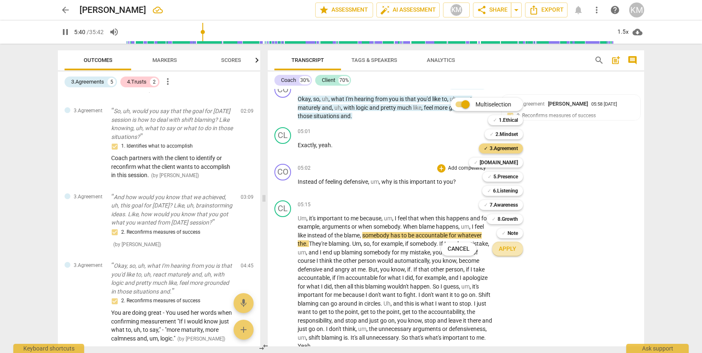
click at [511, 250] on span "Apply" at bounding box center [507, 249] width 17 height 8
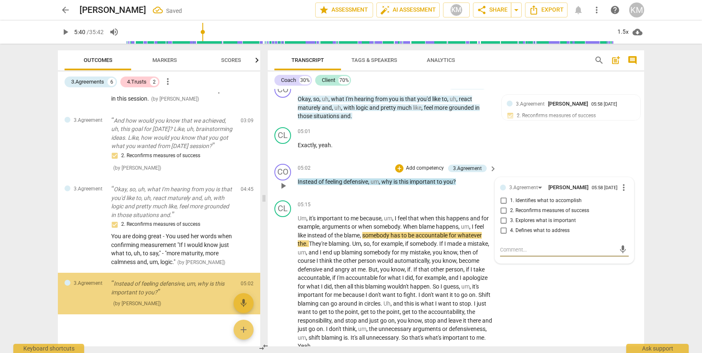
scroll to position [307, 0]
click at [517, 254] on textarea at bounding box center [557, 250] width 115 height 8
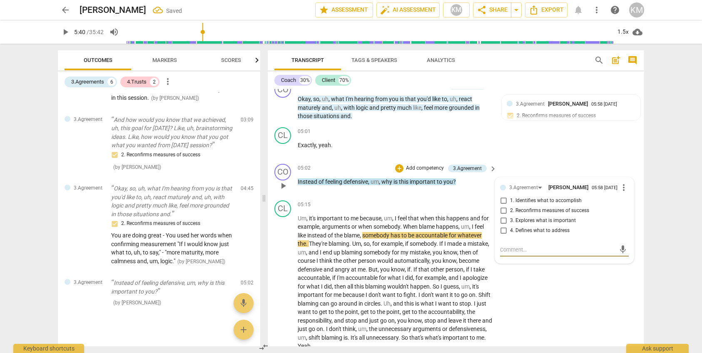
paste textarea "3.3: Coach inquires about or explores what is important or meaningful to the cl…"
click at [622, 262] on span "send" at bounding box center [622, 257] width 9 height 9
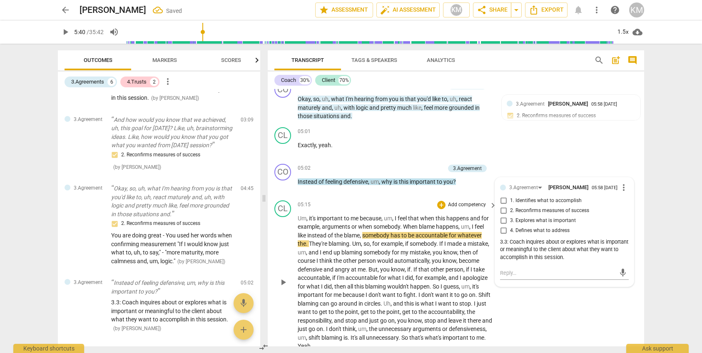
click at [594, 326] on div "CL play_arrow pause 05:15 + Add competency keyboard_arrow_right Um , it's impor…" at bounding box center [456, 275] width 376 height 157
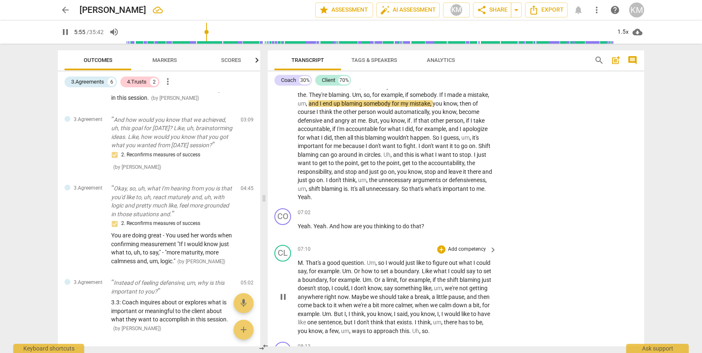
scroll to position [870, 0]
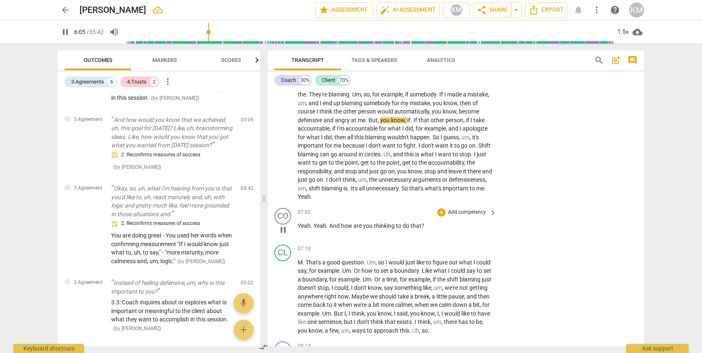
click at [298, 229] on span "Yeah" at bounding box center [304, 226] width 13 height 7
click at [301, 229] on span "Yeah" at bounding box center [304, 226] width 13 height 7
click at [285, 235] on span "pause" at bounding box center [283, 230] width 10 height 10
click at [285, 235] on span "play_arrow" at bounding box center [283, 230] width 10 height 10
drag, startPoint x: 303, startPoint y: 234, endPoint x: 434, endPoint y: 233, distance: 131.1
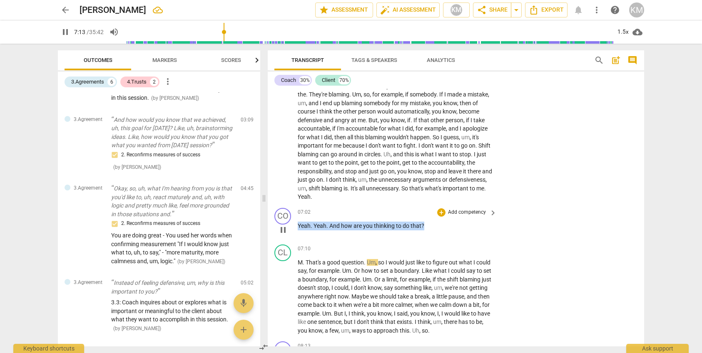
click at [426, 231] on p "Yeah . Yeah . And how are you thinking to do that ?" at bounding box center [395, 226] width 195 height 9
click at [478, 216] on p "Add competency" at bounding box center [467, 212] width 40 height 7
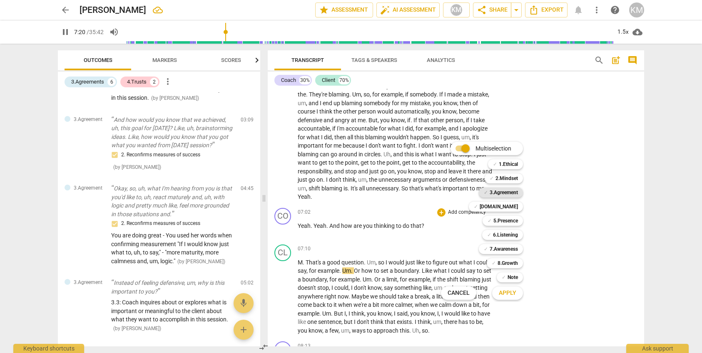
click at [506, 191] on b "3.Agreement" at bounding box center [504, 193] width 28 height 10
click at [515, 292] on span "Apply" at bounding box center [507, 293] width 17 height 8
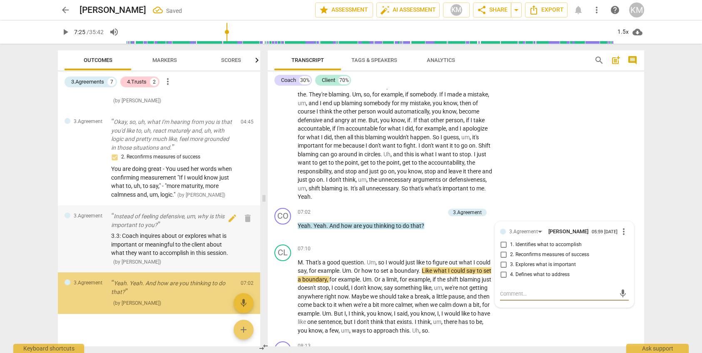
scroll to position [374, 0]
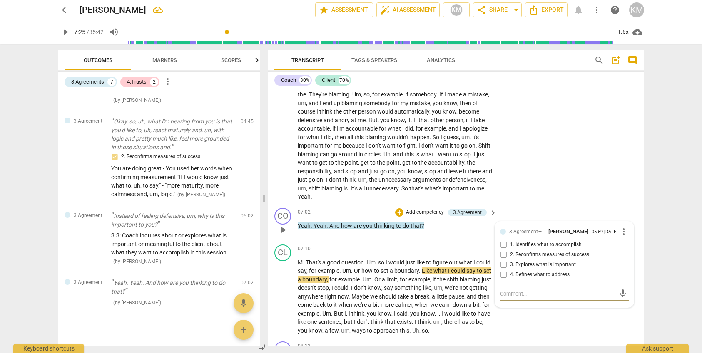
paste textarea "3.4: Coach partners with the client to define what the client believes they nee…"
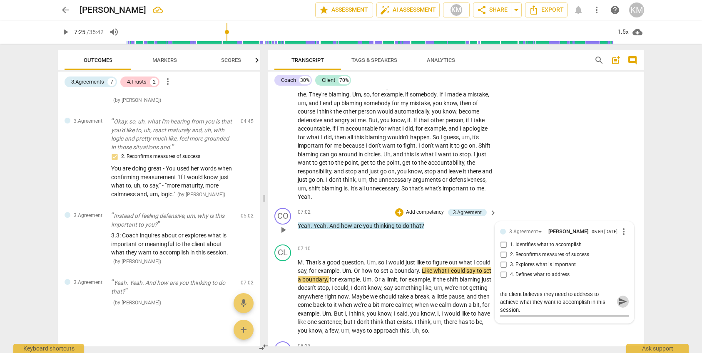
click at [625, 306] on span "send" at bounding box center [622, 301] width 9 height 9
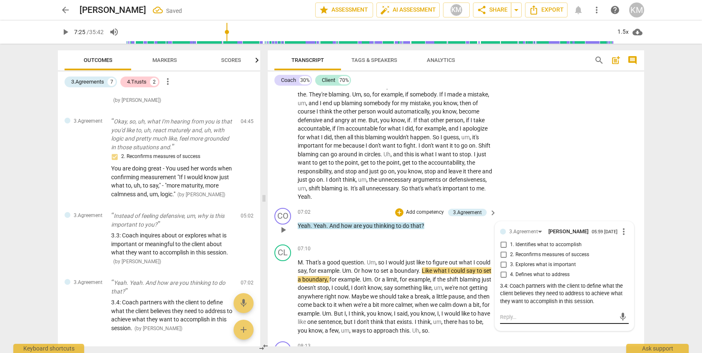
click at [570, 321] on textarea at bounding box center [557, 317] width 115 height 8
click at [622, 322] on span "send" at bounding box center [622, 317] width 9 height 9
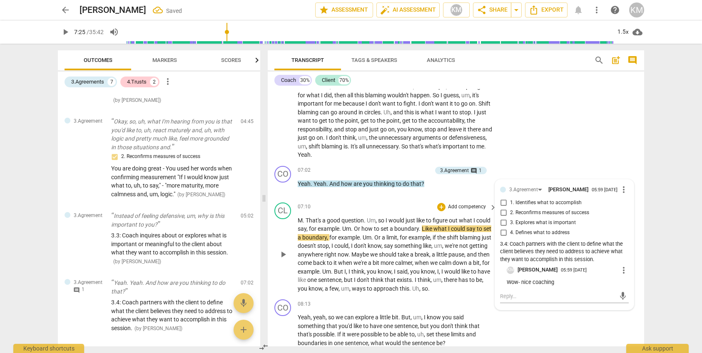
scroll to position [927, 0]
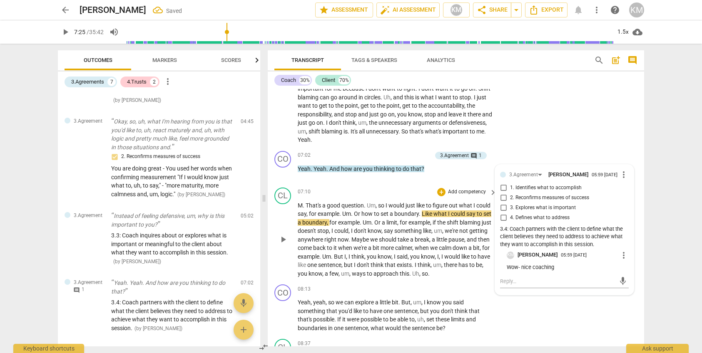
click at [282, 245] on span "play_arrow" at bounding box center [283, 240] width 10 height 10
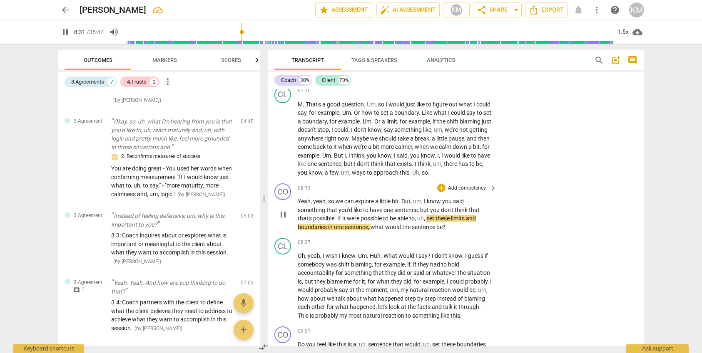
scroll to position [1028, 0]
drag, startPoint x: 339, startPoint y: 229, endPoint x: 352, endPoint y: 230, distance: 12.6
click at [352, 230] on p "Yeah , yeah , so we can explore a little bit . But , um , I know you said somet…" at bounding box center [395, 214] width 195 height 34
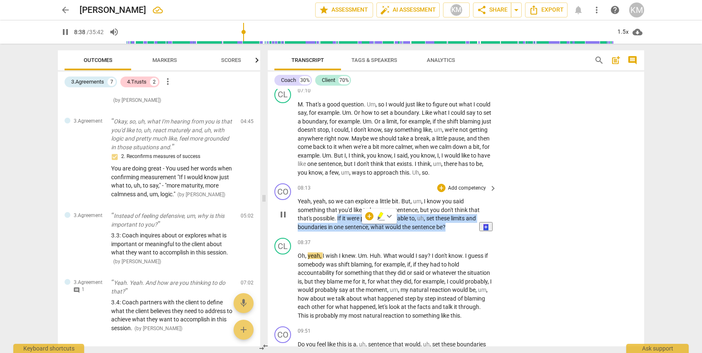
drag, startPoint x: 338, startPoint y: 229, endPoint x: 466, endPoint y: 234, distance: 127.9
click at [466, 231] on p "Yeah , yeah , so we can explore a little bit . But , um , I know you said somet…" at bounding box center [395, 214] width 195 height 34
click at [444, 192] on div "+" at bounding box center [441, 188] width 8 height 8
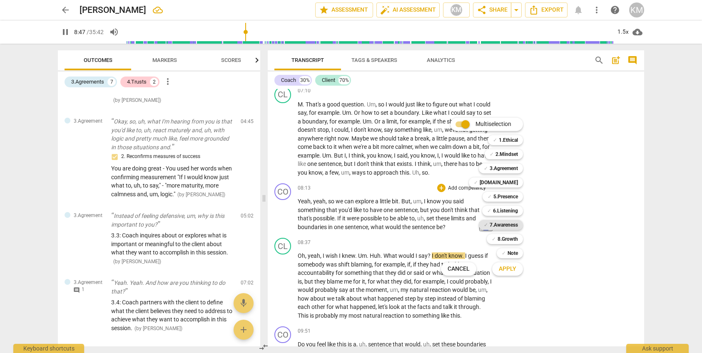
click at [514, 225] on b "7.Awareness" at bounding box center [504, 225] width 28 height 10
click at [513, 271] on span "Apply" at bounding box center [507, 269] width 17 height 8
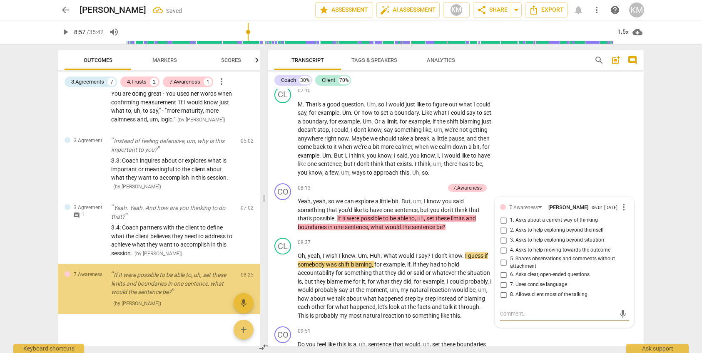
scroll to position [450, 0]
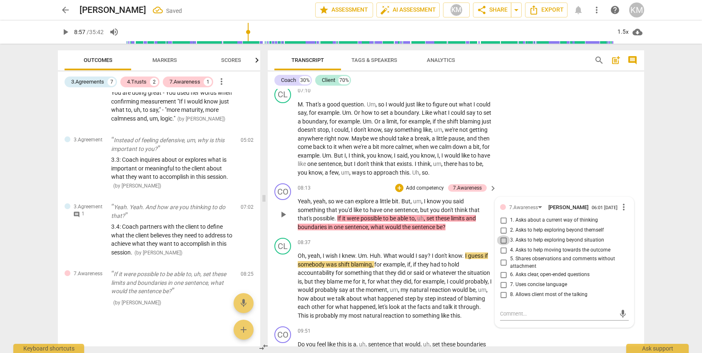
click at [503, 246] on input "3. Asks to help exploring beyond situation" at bounding box center [503, 241] width 13 height 10
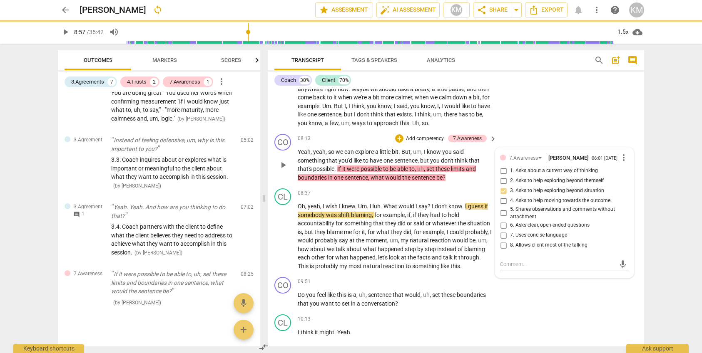
scroll to position [1083, 0]
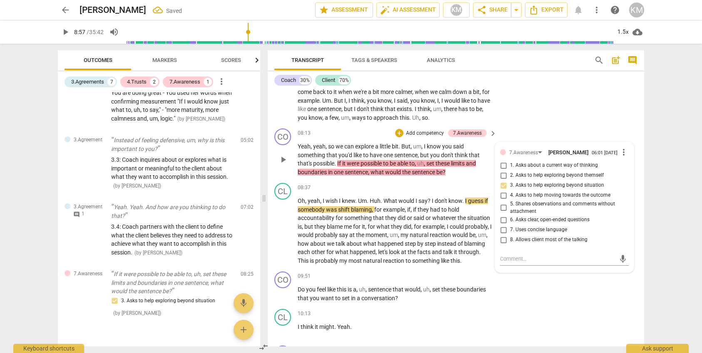
click at [614, 306] on div "CO play_arrow pause 09:51 + Add competency keyboard_arrow_right Do you feel lik…" at bounding box center [456, 287] width 376 height 37
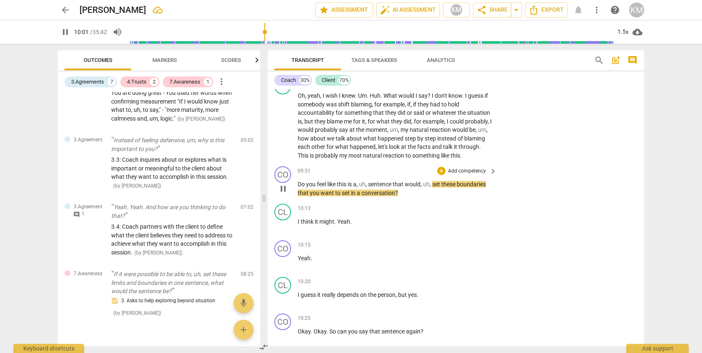
scroll to position [1188, 0]
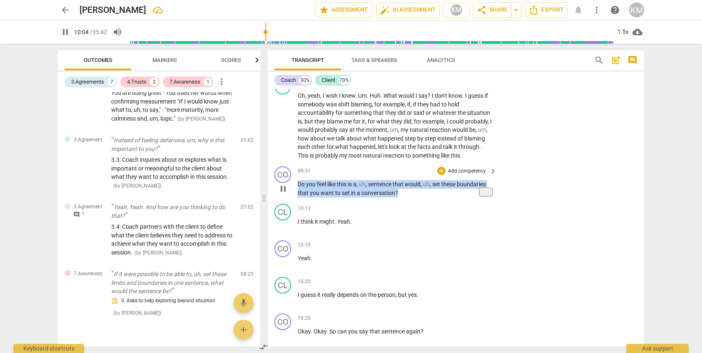
drag, startPoint x: 298, startPoint y: 193, endPoint x: 405, endPoint y: 202, distance: 107.4
click at [405, 197] on p "Do you feel like this is a , uh , sentence that would , uh , set these boundari…" at bounding box center [395, 188] width 195 height 17
click at [470, 175] on p "Add competency" at bounding box center [467, 171] width 40 height 7
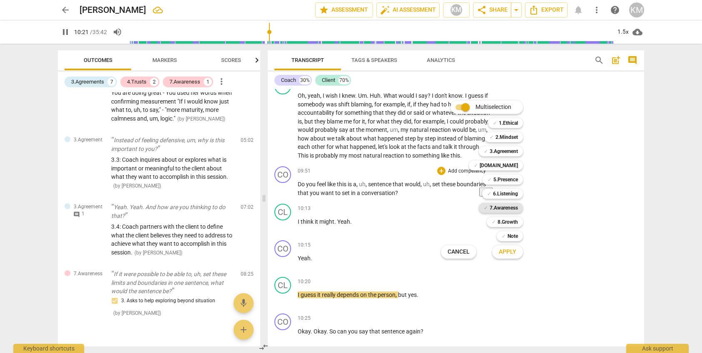
click at [512, 208] on b "7.Awareness" at bounding box center [504, 208] width 28 height 10
click at [510, 193] on b "6.Listening" at bounding box center [505, 194] width 25 height 10
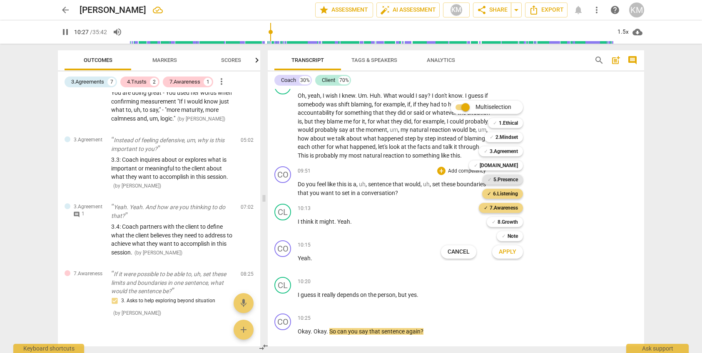
click at [510, 179] on b "5.Presence" at bounding box center [505, 180] width 25 height 10
click at [513, 252] on span "Apply" at bounding box center [507, 252] width 17 height 8
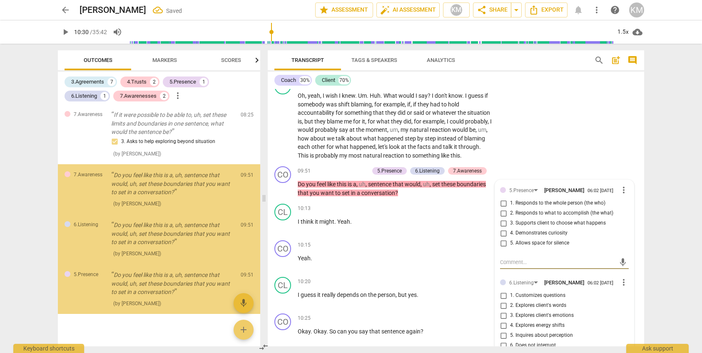
scroll to position [624, 0]
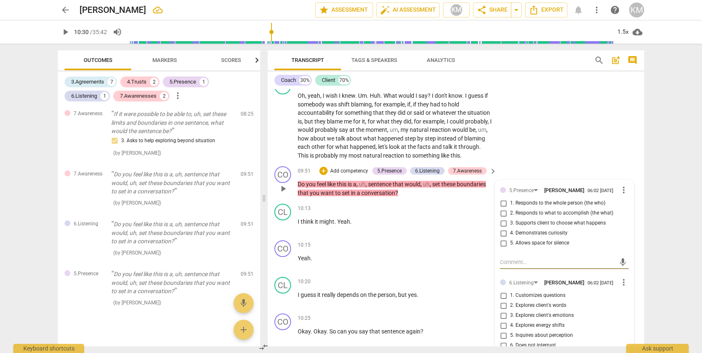
click at [625, 195] on span "more_vert" at bounding box center [624, 190] width 10 height 10
click at [631, 214] on li "Delete" at bounding box center [633, 214] width 29 height 16
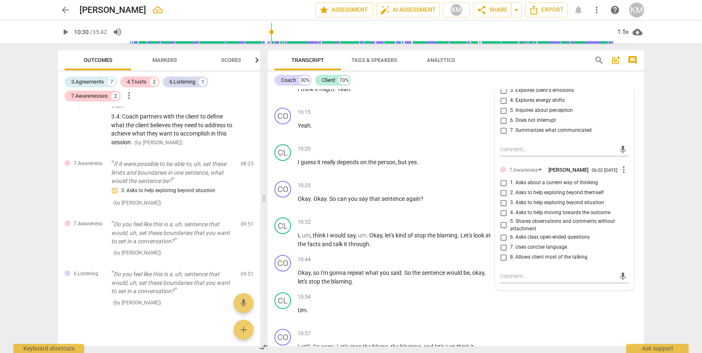
scroll to position [1316, 0]
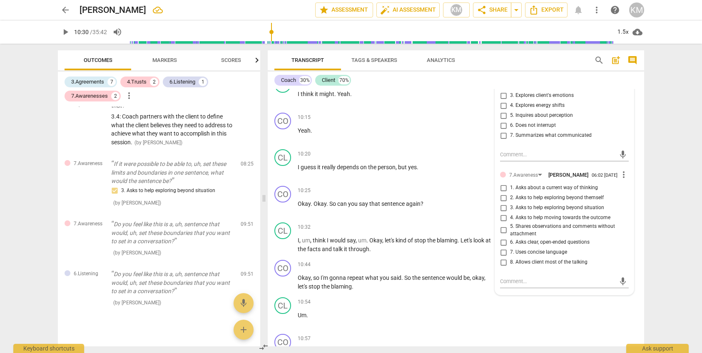
click at [504, 248] on input "6. Asks clear, open-ended questions" at bounding box center [503, 243] width 13 height 10
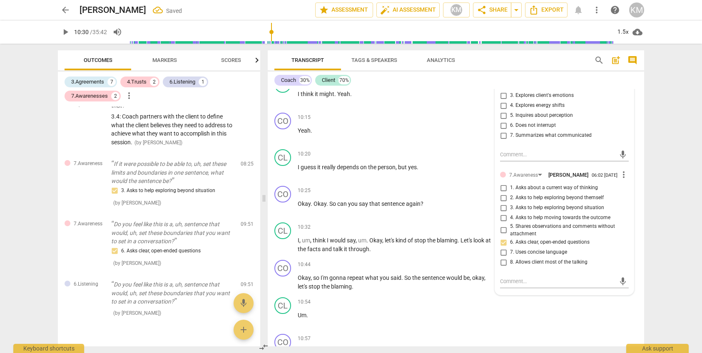
click at [505, 248] on input "6. Asks clear, open-ended questions" at bounding box center [503, 243] width 13 height 10
click at [530, 286] on textarea at bounding box center [557, 282] width 115 height 8
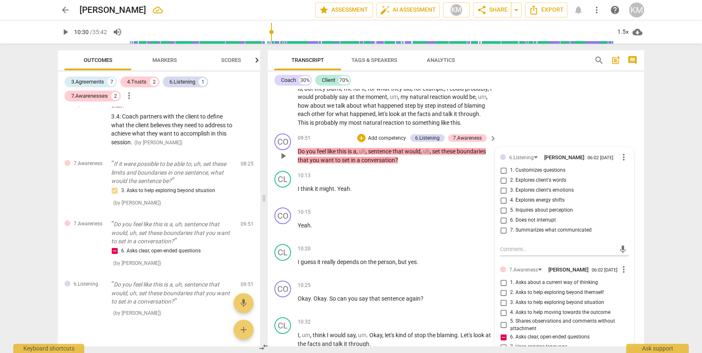
scroll to position [1221, 0]
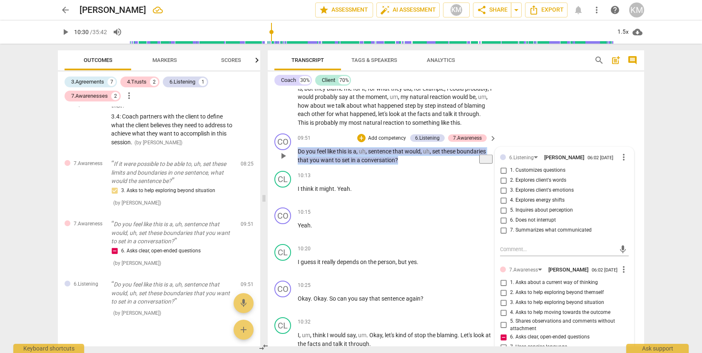
drag, startPoint x: 298, startPoint y: 160, endPoint x: 390, endPoint y: 167, distance: 91.9
click at [396, 164] on p "Do you feel like this is a , uh , sentence that would , uh , set these boundari…" at bounding box center [395, 155] width 195 height 17
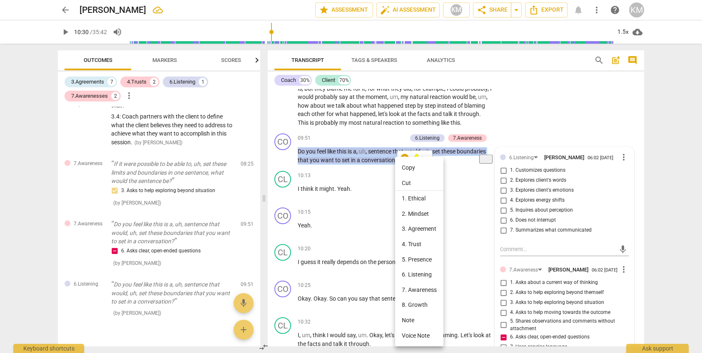
click at [408, 168] on li "Copy" at bounding box center [419, 167] width 48 height 15
copy p "Do you feel like this is a , uh , sentence that would , uh , set these boundari…"
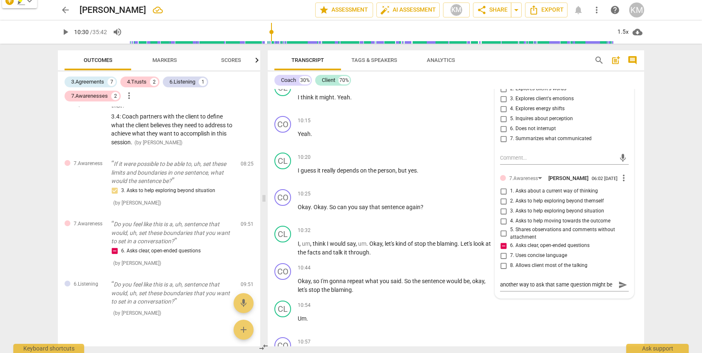
scroll to position [1311, 0]
click at [615, 291] on textarea "another way to ask that same question might be" at bounding box center [557, 287] width 115 height 8
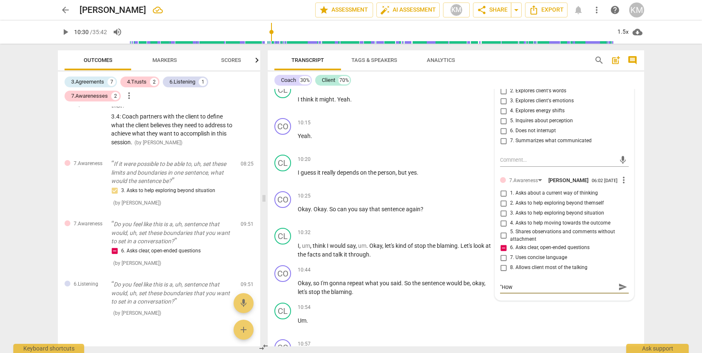
scroll to position [0, 0]
paste textarea "Do you feel like this is a, uh, sentence that would, uh, set these boundaries t…"
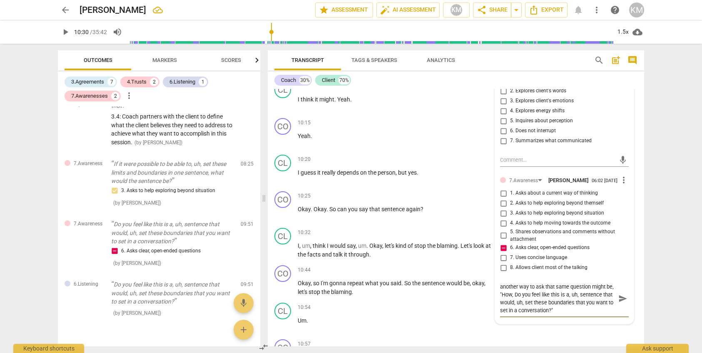
drag, startPoint x: 562, startPoint y: 308, endPoint x: 581, endPoint y: 308, distance: 19.2
click at [581, 308] on textarea "another way to ask that same question might be, "How, Do you feel like this is …" at bounding box center [557, 299] width 115 height 32
click at [508, 315] on textarea "another way to ask that same question might be, "How, Do you feel like this sen…" at bounding box center [557, 299] width 115 height 32
click at [517, 315] on textarea "another way to ask that same question might be, "How, Do you feel like this sen…" at bounding box center [557, 299] width 115 height 32
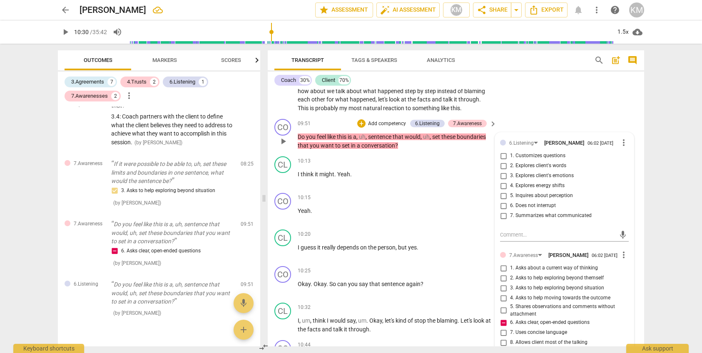
scroll to position [1218, 0]
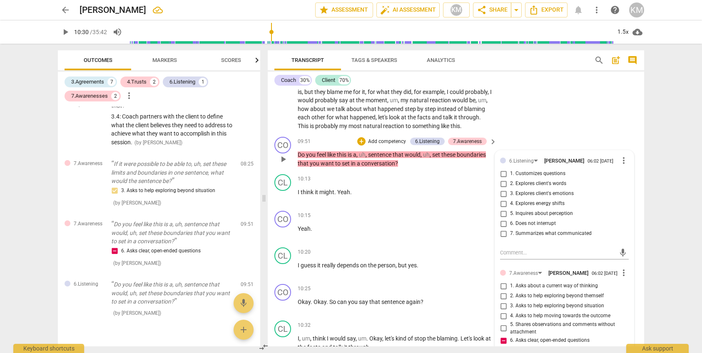
click at [504, 179] on input "1. Customizes questions" at bounding box center [503, 174] width 13 height 10
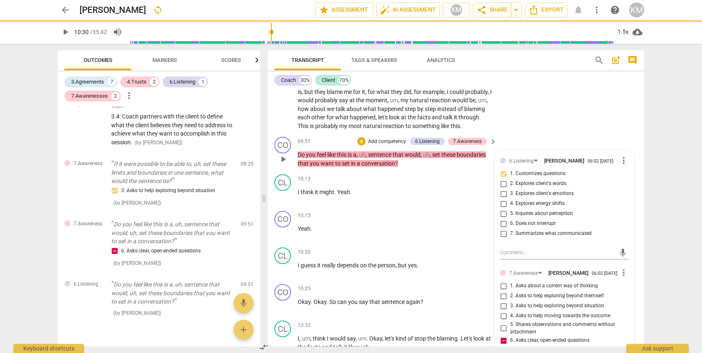
scroll to position [0, 0]
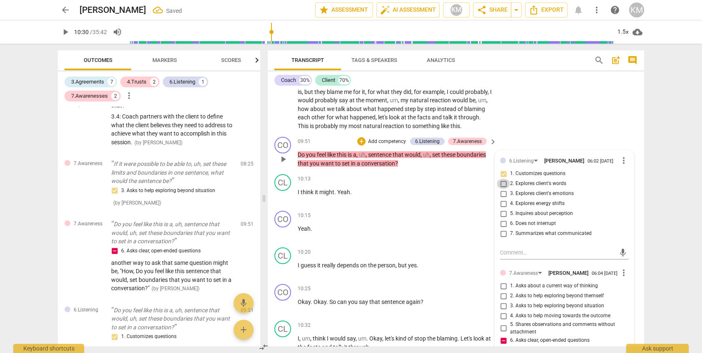
click at [505, 189] on input "2. Explores client's words" at bounding box center [503, 184] width 13 height 10
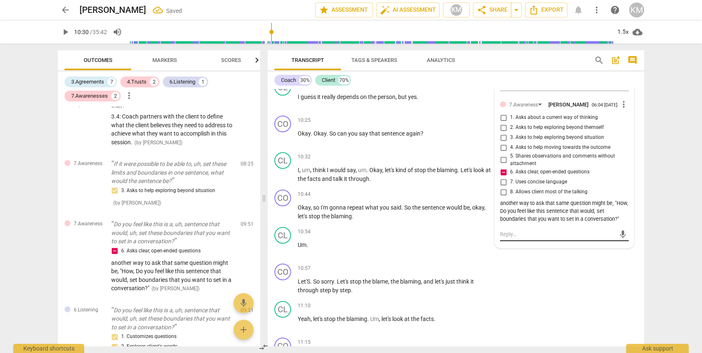
scroll to position [1387, 0]
click at [583, 283] on div "CO play_arrow pause 10:57 + Add competency keyboard_arrow_right Let'S . So sorr…" at bounding box center [456, 278] width 376 height 37
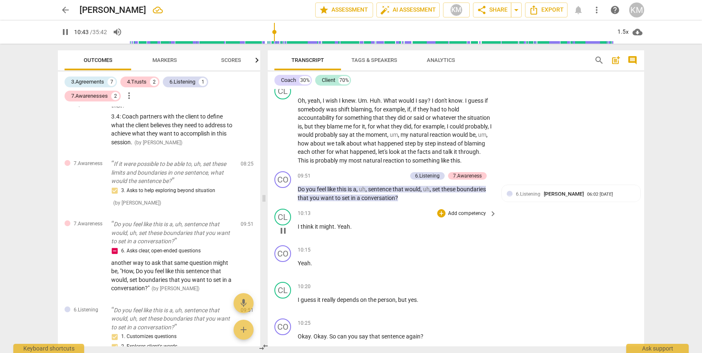
scroll to position [1186, 0]
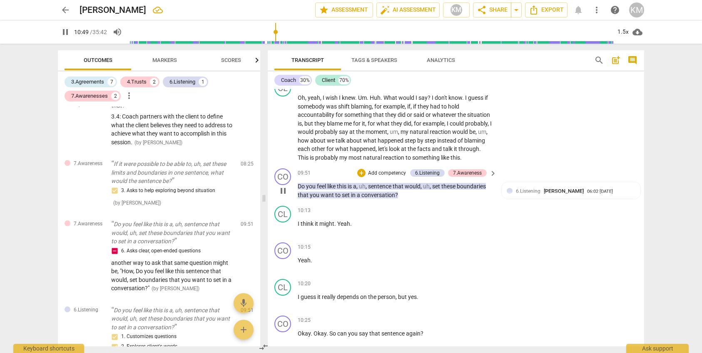
click at [284, 196] on span "pause" at bounding box center [283, 191] width 10 height 10
click at [285, 196] on span "play_arrow" at bounding box center [283, 191] width 10 height 10
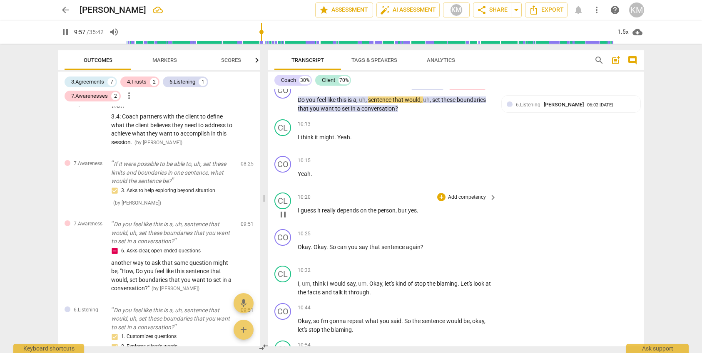
scroll to position [1276, 0]
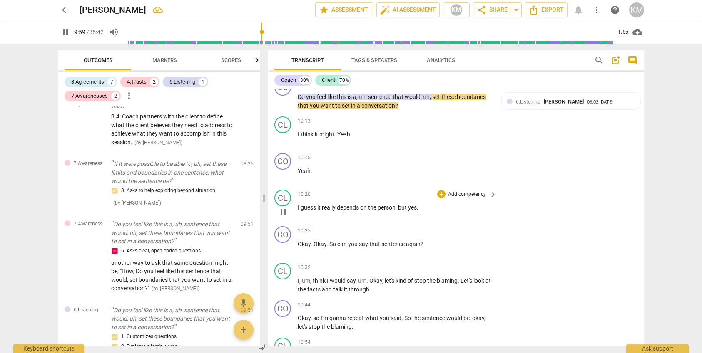
click at [284, 217] on span "pause" at bounding box center [283, 212] width 10 height 10
click at [284, 217] on span "play_arrow" at bounding box center [283, 212] width 10 height 10
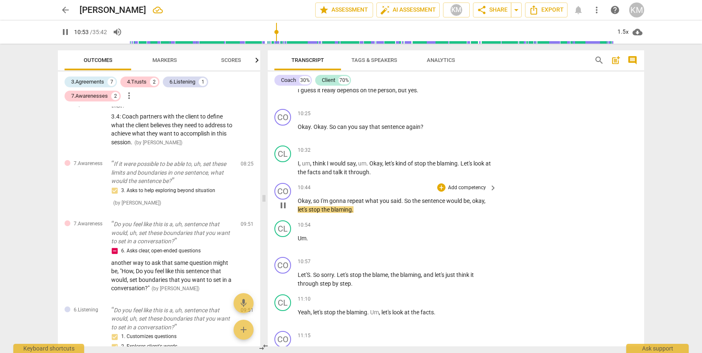
scroll to position [1393, 0]
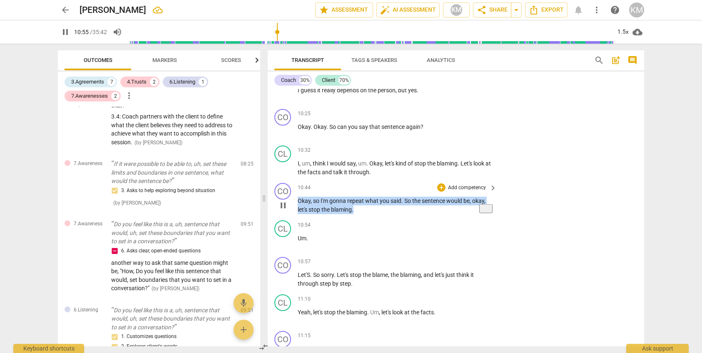
drag, startPoint x: 298, startPoint y: 210, endPoint x: 366, endPoint y: 219, distance: 68.1
click at [366, 214] on p "Okay , so I'm gonna repeat what you said . So the sentence would be , okay , le…" at bounding box center [395, 205] width 195 height 17
click at [445, 192] on div "+" at bounding box center [441, 188] width 8 height 8
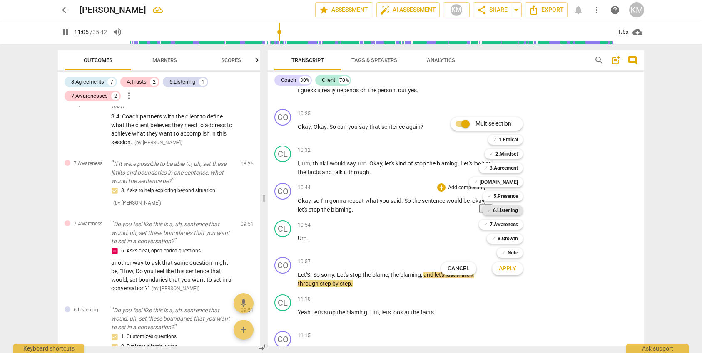
click at [509, 210] on b "6.Listening" at bounding box center [505, 211] width 25 height 10
click at [510, 196] on b "5.Presence" at bounding box center [505, 197] width 25 height 10
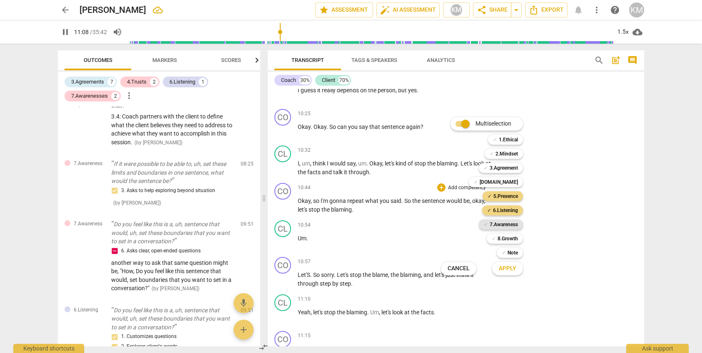
click at [512, 226] on b "7.Awareness" at bounding box center [504, 225] width 28 height 10
click at [516, 269] on span "Apply" at bounding box center [507, 269] width 17 height 8
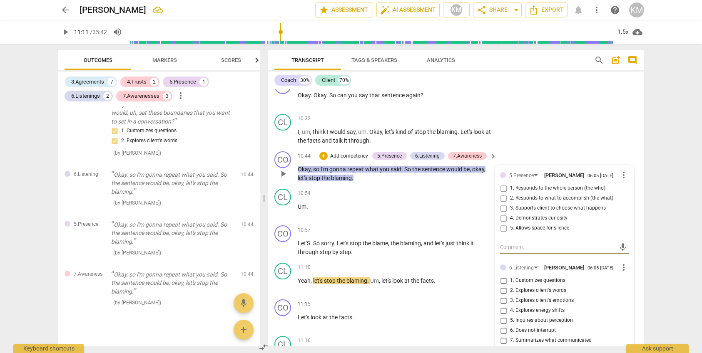
scroll to position [1429, 0]
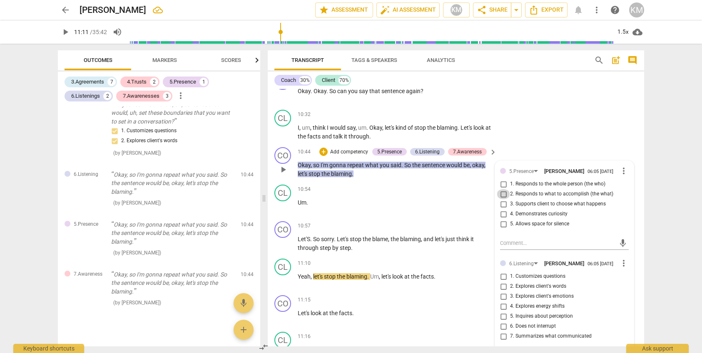
click at [504, 199] on input "2. Responds to what to accomplish (the what)" at bounding box center [503, 194] width 13 height 10
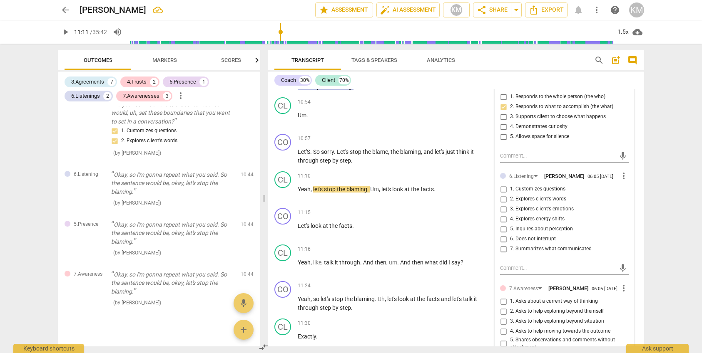
scroll to position [1517, 0]
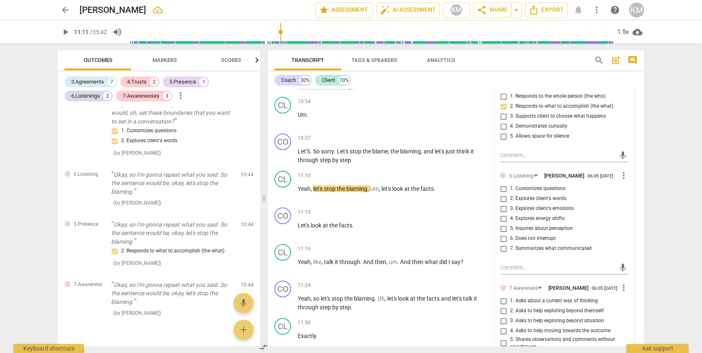
drag, startPoint x: 504, startPoint y: 209, endPoint x: 512, endPoint y: 217, distance: 11.8
click at [504, 204] on input "2. Explores client's words" at bounding box center [503, 199] width 13 height 10
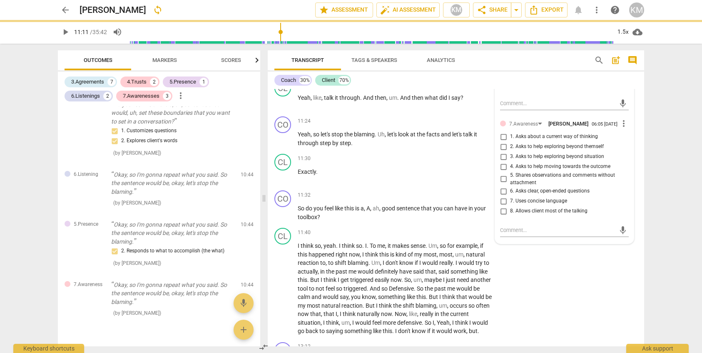
scroll to position [1681, 0]
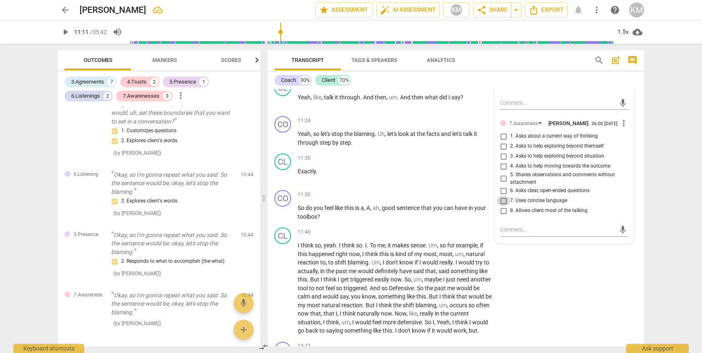
click at [503, 206] on input "7. Uses concise language" at bounding box center [503, 201] width 13 height 10
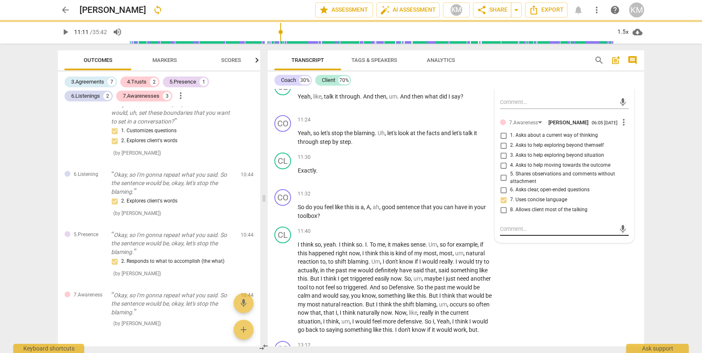
scroll to position [1681, 0]
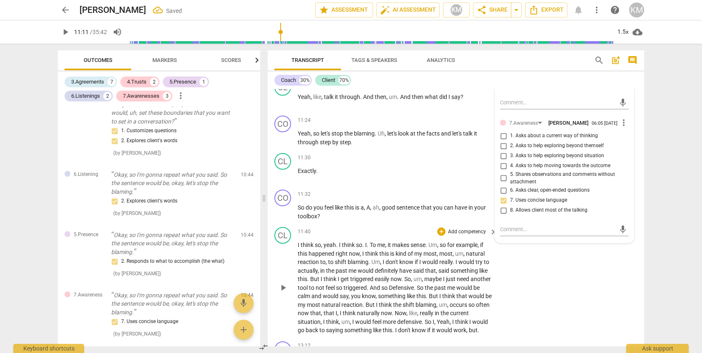
click at [547, 279] on div "CL play_arrow pause 11:40 + Add competency keyboard_arrow_right I think so , ye…" at bounding box center [456, 281] width 376 height 114
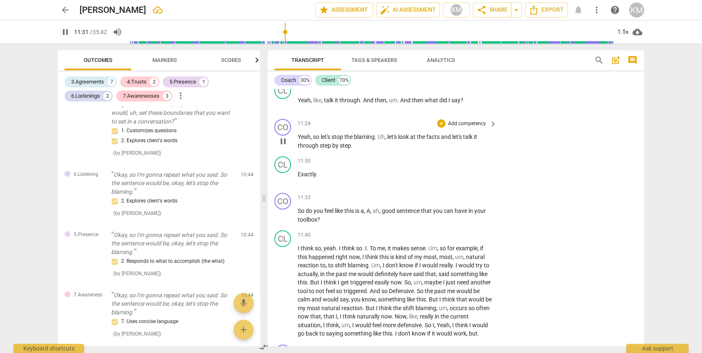
scroll to position [1679, 0]
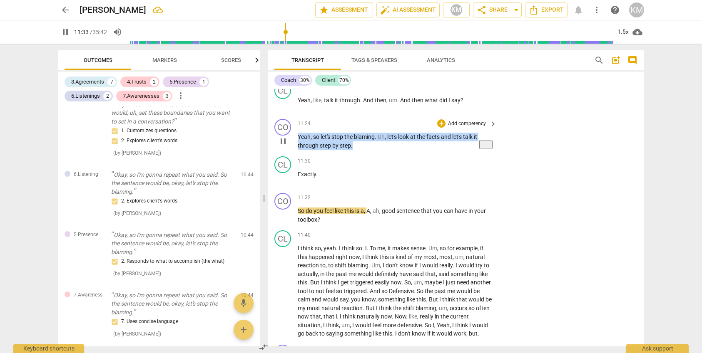
drag, startPoint x: 298, startPoint y: 144, endPoint x: 367, endPoint y: 156, distance: 69.6
click at [368, 150] on p "Yeah , so let's stop the blaming . Uh , let's look at the facts and let's talk …" at bounding box center [395, 141] width 195 height 17
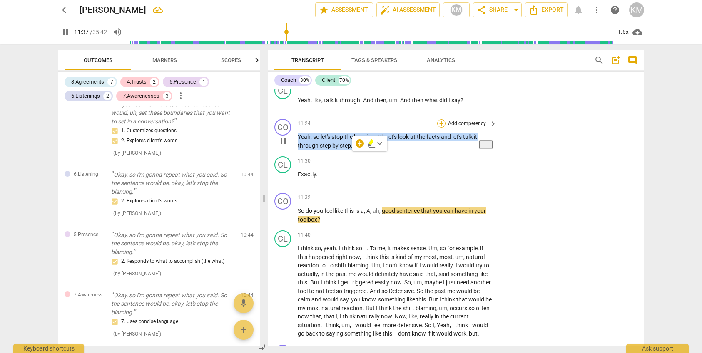
click at [442, 128] on div "+" at bounding box center [441, 123] width 8 height 8
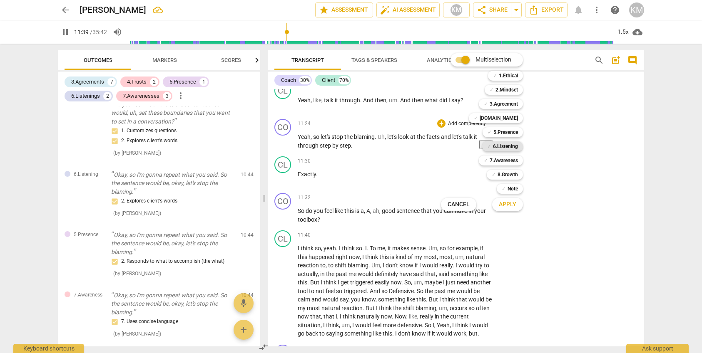
click at [514, 144] on b "6.Listening" at bounding box center [505, 147] width 25 height 10
click at [514, 204] on span "Apply" at bounding box center [507, 205] width 17 height 8
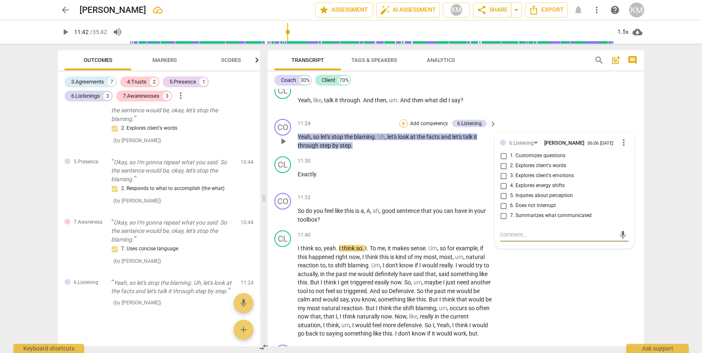
click at [404, 128] on div "+" at bounding box center [403, 123] width 8 height 8
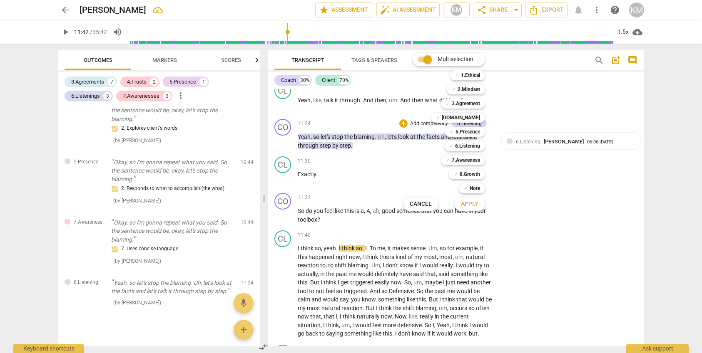
scroll to position [1677, 0]
click at [404, 177] on div "Multiselection m ✓ 1.Ethical 1 ✓ 2.Mindset 2 ✓ 3.Agreement 3 ✓ [DOMAIN_NAME] 4 …" at bounding box center [450, 132] width 101 height 162
click at [397, 169] on div at bounding box center [351, 176] width 702 height 353
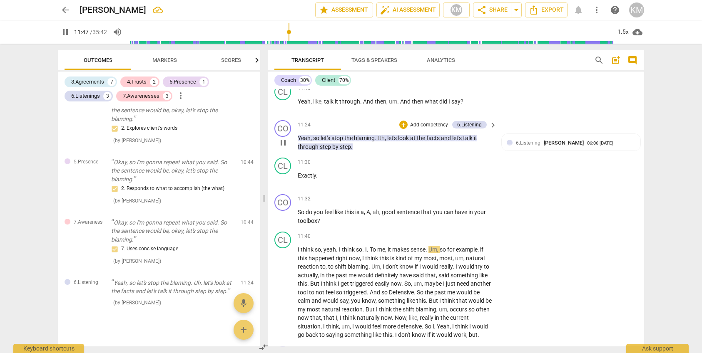
click at [379, 142] on span "Uh" at bounding box center [381, 138] width 7 height 7
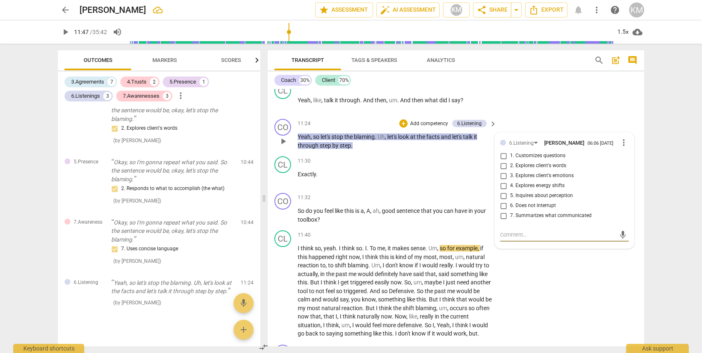
scroll to position [1678, 0]
click at [286, 147] on span "play_arrow" at bounding box center [283, 142] width 10 height 10
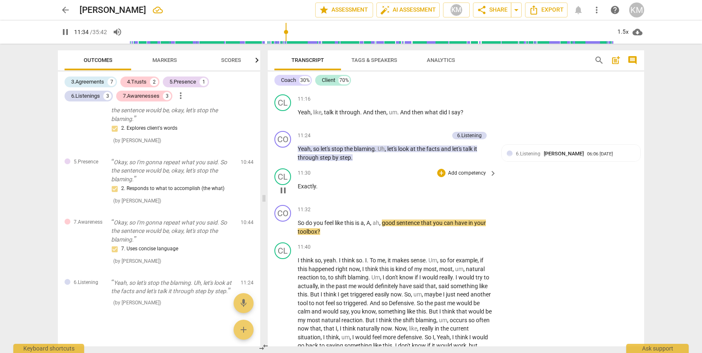
scroll to position [1666, 0]
click at [299, 117] on span "Yeah" at bounding box center [304, 113] width 13 height 7
click at [284, 122] on span "pause" at bounding box center [283, 117] width 10 height 10
click at [624, 32] on div "1.5x" at bounding box center [623, 31] width 16 height 13
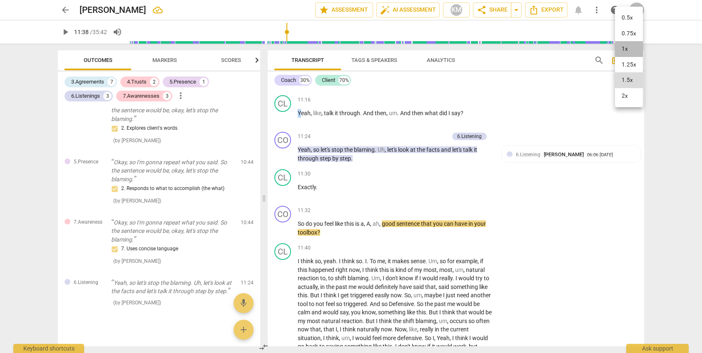
click at [627, 53] on li "1x" at bounding box center [629, 49] width 28 height 16
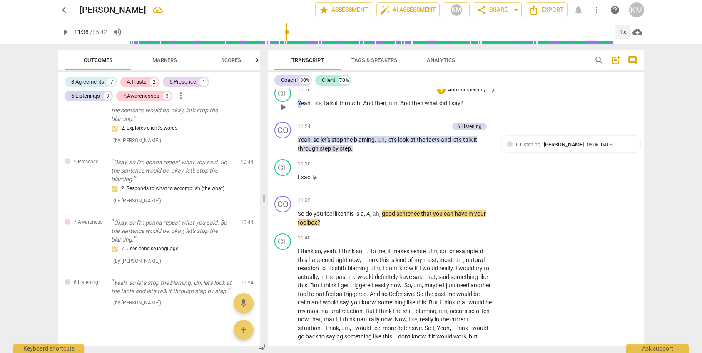
scroll to position [1675, 0]
click at [284, 113] on span "play_arrow" at bounding box center [283, 108] width 10 height 10
click at [623, 32] on div "1x" at bounding box center [623, 31] width 16 height 13
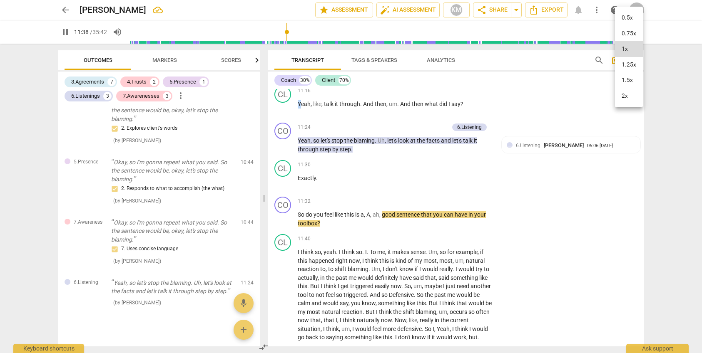
click at [630, 81] on li "1.5x" at bounding box center [629, 80] width 28 height 16
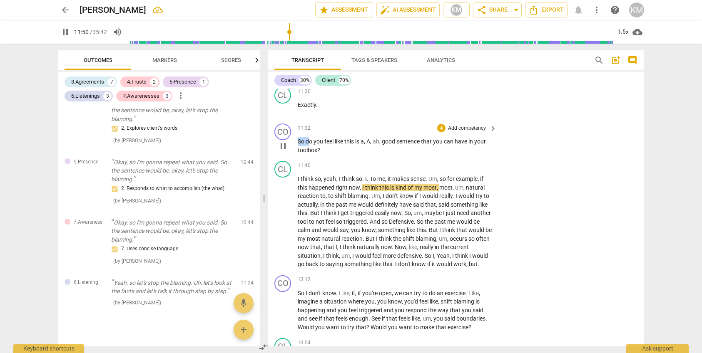
scroll to position [1748, 0]
drag, startPoint x: 298, startPoint y: 149, endPoint x: 323, endPoint y: 158, distance: 27.1
click at [324, 154] on p "So do you feel like this is a , A , ah , good sentence that you can have in you…" at bounding box center [395, 145] width 195 height 17
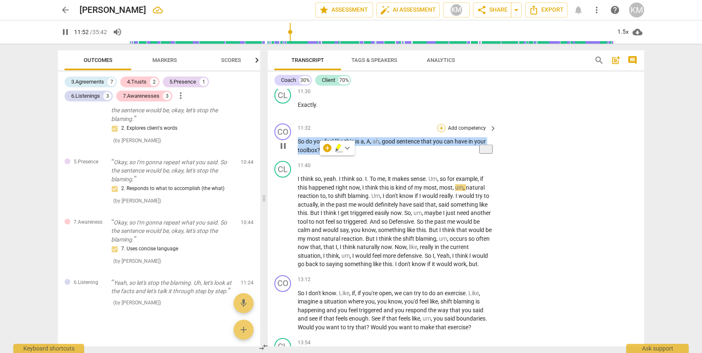
click at [443, 132] on div "+" at bounding box center [441, 128] width 8 height 8
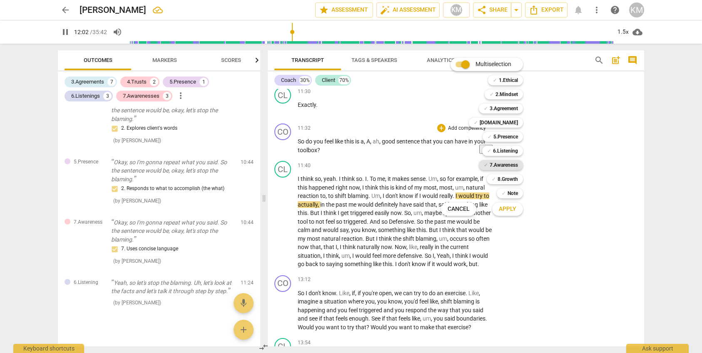
click at [511, 164] on b "7.Awareness" at bounding box center [504, 165] width 28 height 10
click at [512, 211] on span "Apply" at bounding box center [507, 209] width 17 height 8
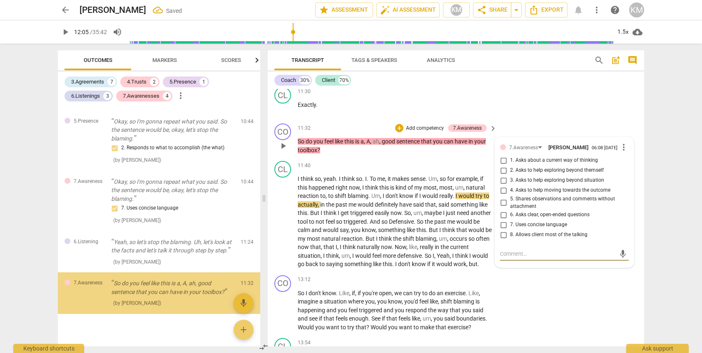
scroll to position [895, 0]
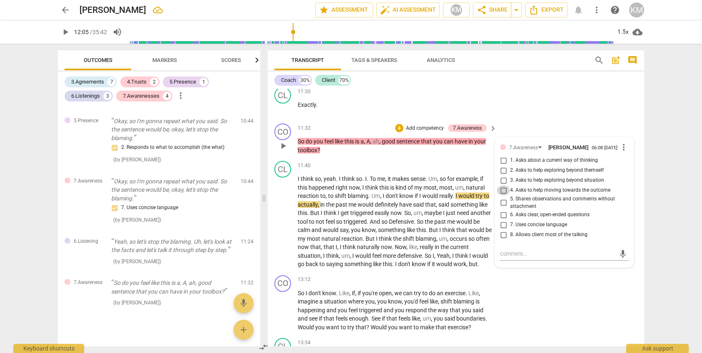
drag, startPoint x: 506, startPoint y: 202, endPoint x: 507, endPoint y: 206, distance: 4.5
click at [506, 196] on input "4. Asks to help moving towards the outcome" at bounding box center [503, 191] width 13 height 10
click at [563, 290] on div "CO play_arrow pause 13:12 + Add competency keyboard_arrow_right So I don't know…" at bounding box center [456, 303] width 376 height 63
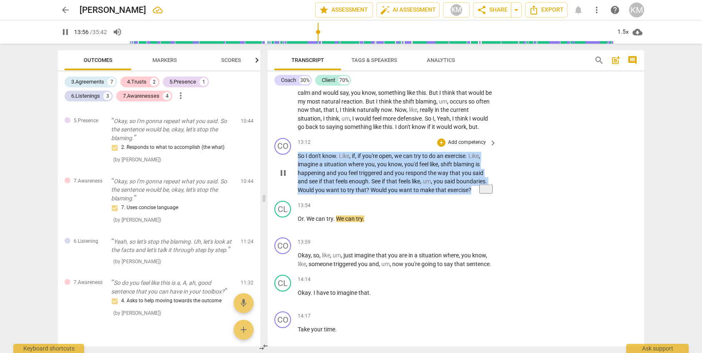
drag, startPoint x: 298, startPoint y: 163, endPoint x: 478, endPoint y: 196, distance: 183.4
click at [478, 195] on p "So I don't know . Like , if , if you're open , we can try to do an exercise . L…" at bounding box center [395, 173] width 195 height 43
click at [461, 148] on p "Add competency" at bounding box center [467, 143] width 40 height 7
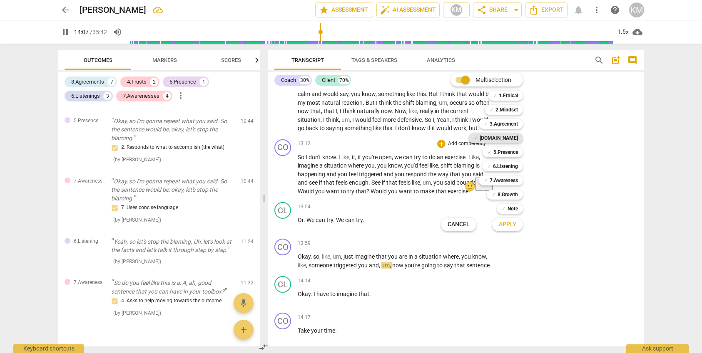
click at [514, 137] on b "[DOMAIN_NAME]" at bounding box center [499, 138] width 38 height 10
click at [517, 226] on button "Apply" at bounding box center [507, 224] width 31 height 15
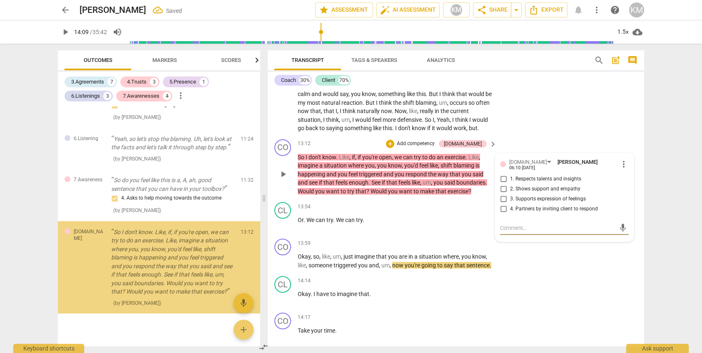
scroll to position [998, 0]
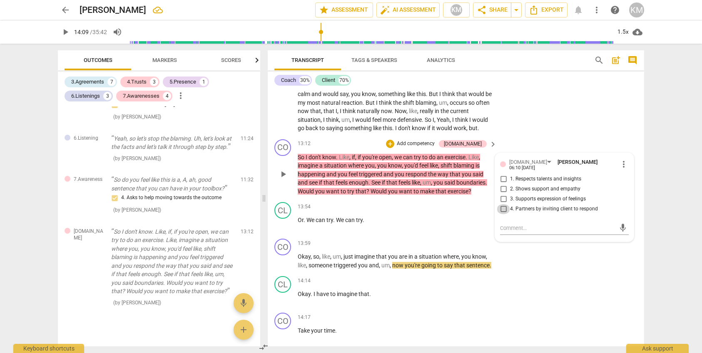
click at [503, 214] on input "4. Partners by inviting client to respond" at bounding box center [503, 209] width 13 height 10
click at [546, 232] on textarea at bounding box center [557, 228] width 115 height 8
paste textarea "You did two things here that I want you to be aware of: You asked the client if…"
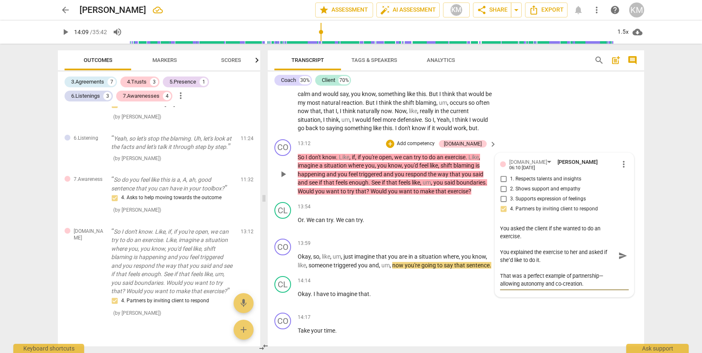
scroll to position [24, 0]
click at [605, 282] on textarea "You did two things here that I want you to be aware of: You asked the client if…" at bounding box center [557, 255] width 115 height 63
click at [561, 321] on div "CO play_arrow pause 14:17 + Add competency keyboard_arrow_right Take your time ." at bounding box center [456, 328] width 376 height 37
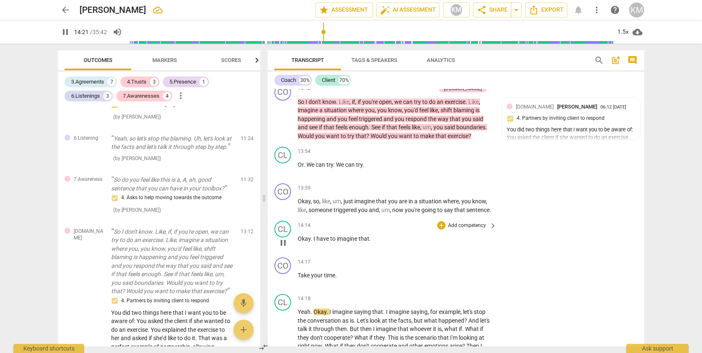
scroll to position [1943, 0]
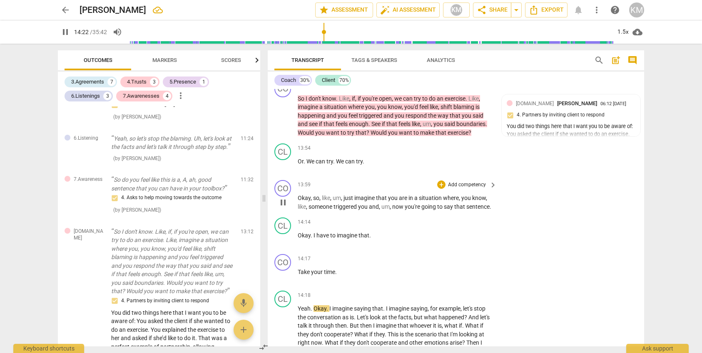
click at [283, 208] on span "pause" at bounding box center [283, 203] width 10 height 10
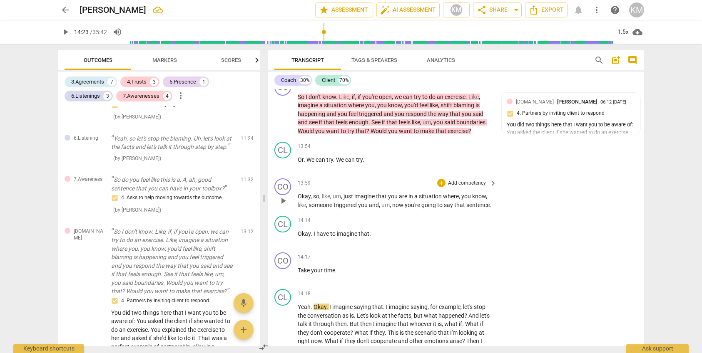
click at [284, 206] on span "play_arrow" at bounding box center [283, 201] width 10 height 10
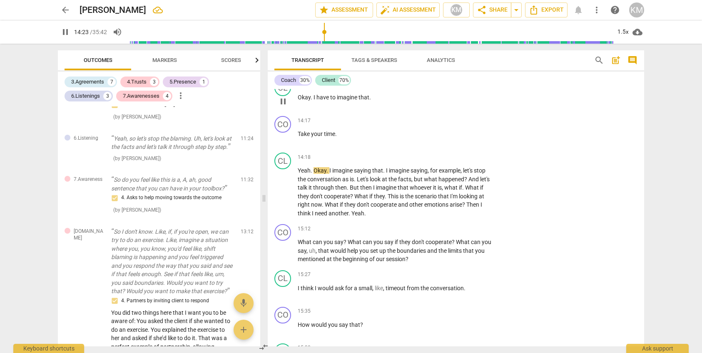
scroll to position [2083, 0]
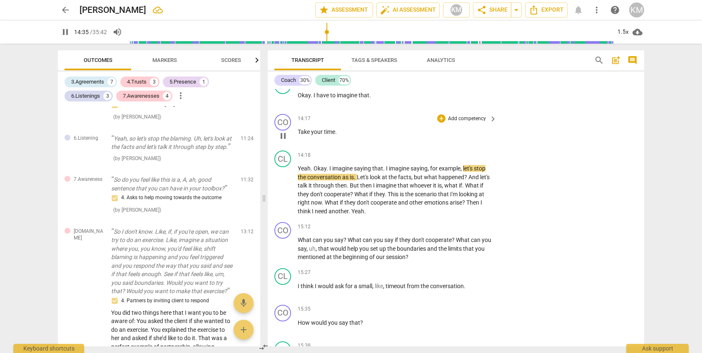
drag, startPoint x: 296, startPoint y: 139, endPoint x: 348, endPoint y: 142, distance: 52.1
click at [348, 142] on div "CO play_arrow pause 14:17 + Add competency keyboard_arrow_right Take your time ." at bounding box center [456, 129] width 376 height 37
click at [348, 137] on p "Take your time ." at bounding box center [395, 132] width 195 height 9
drag, startPoint x: 298, startPoint y: 141, endPoint x: 344, endPoint y: 143, distance: 45.4
click at [344, 137] on p "Take your time ." at bounding box center [395, 132] width 195 height 9
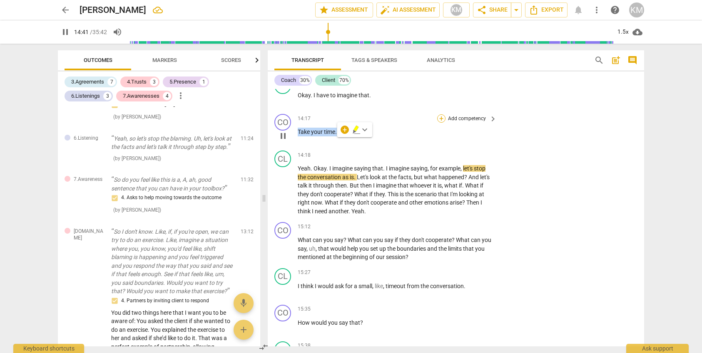
click at [444, 123] on div "+" at bounding box center [441, 118] width 8 height 8
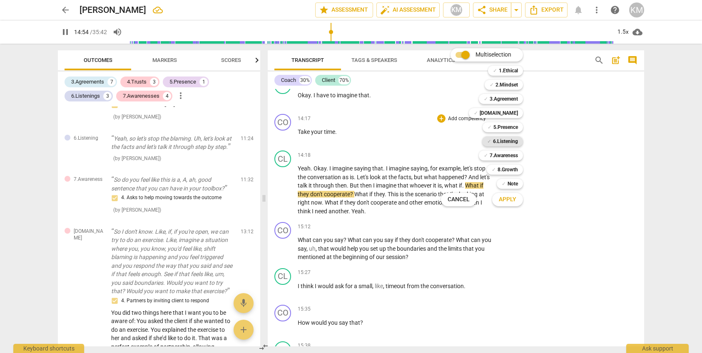
click at [507, 142] on b "6.Listening" at bounding box center [505, 142] width 25 height 10
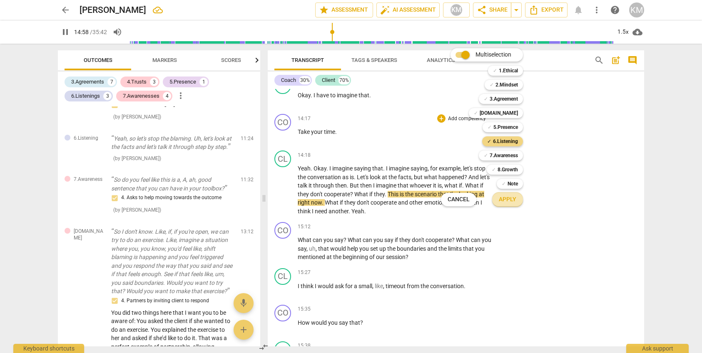
click at [512, 200] on span "Apply" at bounding box center [507, 200] width 17 height 8
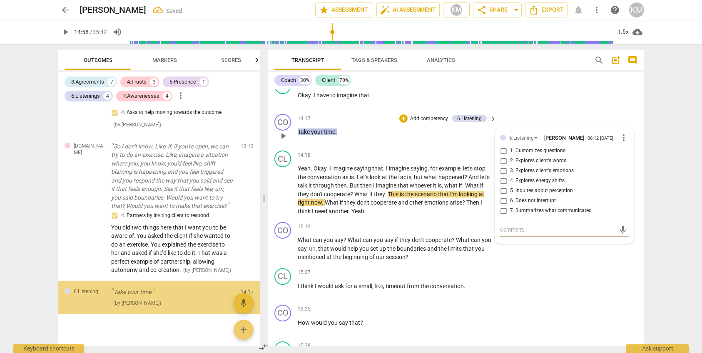
scroll to position [1084, 0]
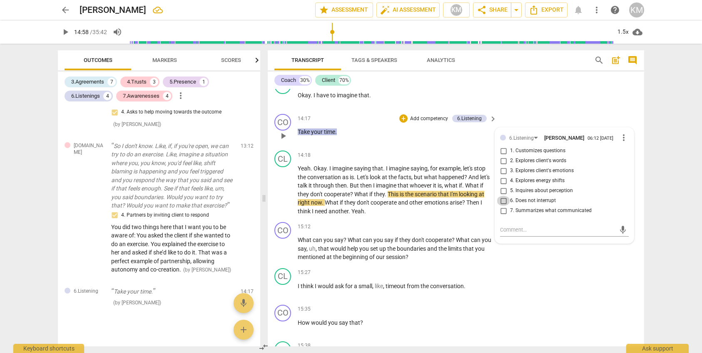
click at [505, 206] on input "6. Does not interrupt" at bounding box center [503, 201] width 13 height 10
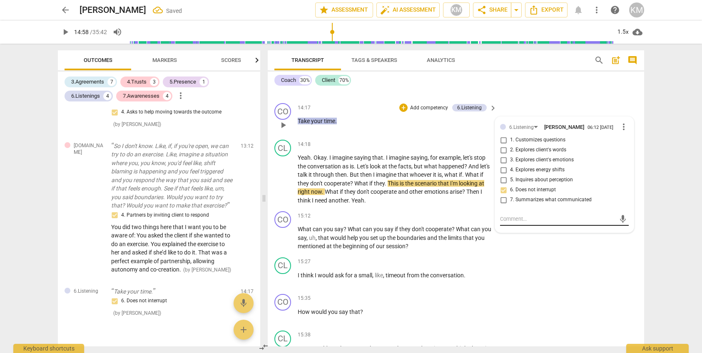
scroll to position [2095, 0]
click at [539, 222] on textarea at bounding box center [557, 218] width 115 height 8
click at [617, 224] on span "send" at bounding box center [623, 219] width 12 height 10
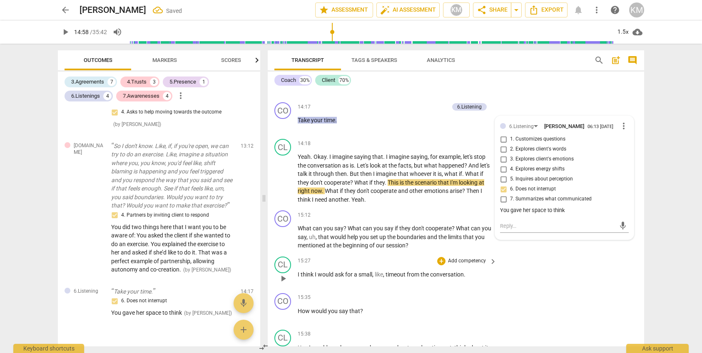
click at [602, 272] on div "CL play_arrow pause 15:27 + Add competency keyboard_arrow_right I think I would…" at bounding box center [456, 272] width 376 height 37
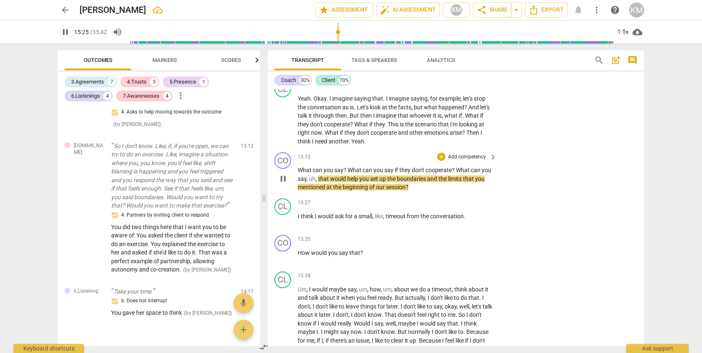
scroll to position [2153, 0]
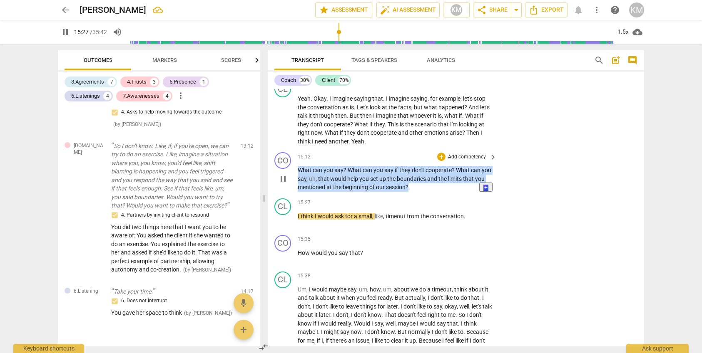
drag, startPoint x: 298, startPoint y: 179, endPoint x: 412, endPoint y: 194, distance: 114.6
click at [417, 192] on p "What can you say ? What can you say if they don't cooperate ? What can you say …" at bounding box center [395, 179] width 195 height 26
click at [475, 161] on p "Add competency" at bounding box center [467, 157] width 40 height 7
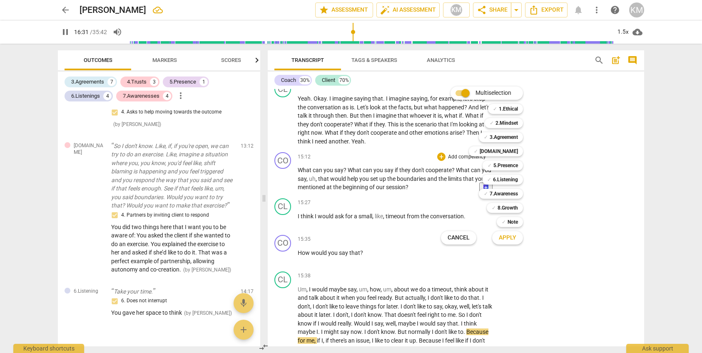
click at [291, 185] on div at bounding box center [351, 176] width 702 height 353
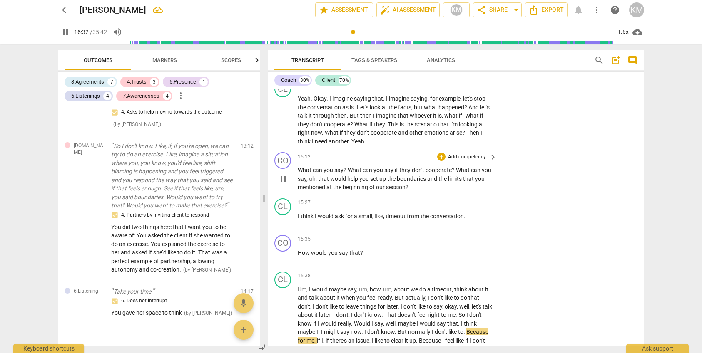
click at [292, 185] on div "play_arrow pause" at bounding box center [286, 179] width 21 height 20
click at [286, 184] on span "pause" at bounding box center [283, 179] width 10 height 10
click at [285, 184] on span "play_arrow" at bounding box center [283, 179] width 10 height 10
click at [285, 184] on span "pause" at bounding box center [283, 179] width 10 height 10
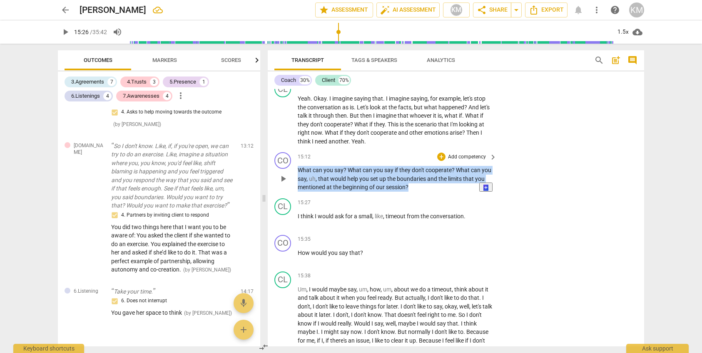
drag, startPoint x: 298, startPoint y: 179, endPoint x: 424, endPoint y: 197, distance: 127.4
click at [419, 192] on p "What can you say ? What can you say if they don't cooperate ? What can you say …" at bounding box center [395, 179] width 195 height 26
click at [441, 161] on div "+" at bounding box center [441, 157] width 8 height 8
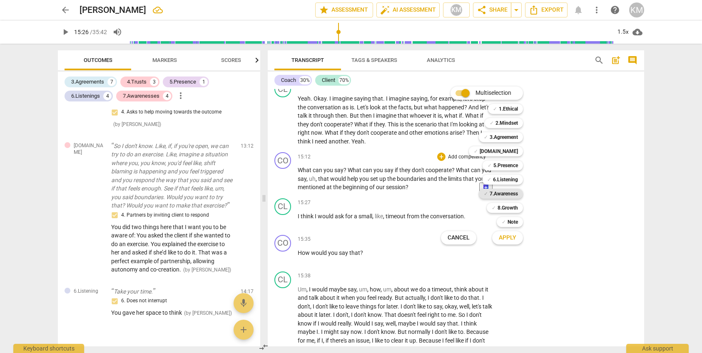
click at [505, 194] on b "7.Awareness" at bounding box center [504, 194] width 28 height 10
click at [513, 168] on b "5.Presence" at bounding box center [505, 166] width 25 height 10
click at [501, 180] on b "6.Listening" at bounding box center [505, 180] width 25 height 10
click at [513, 238] on span "Apply" at bounding box center [507, 238] width 17 height 8
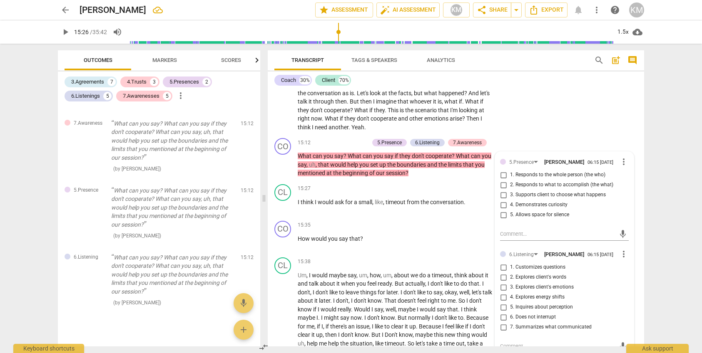
scroll to position [2170, 0]
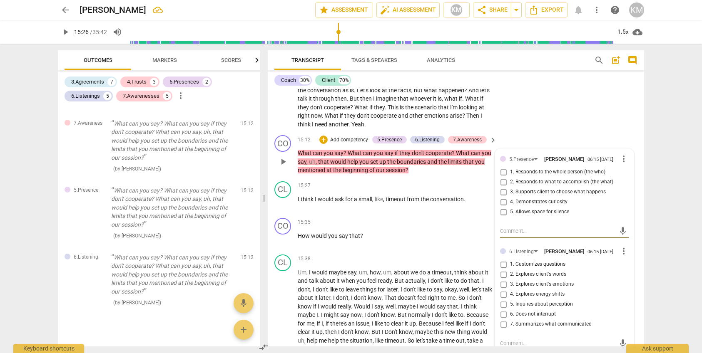
click at [505, 187] on input "2. Responds to what to accomplish (the what)" at bounding box center [503, 182] width 13 height 10
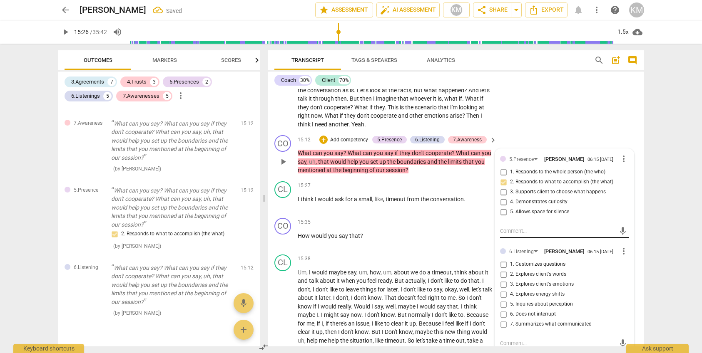
click at [525, 235] on textarea at bounding box center [557, 231] width 115 height 8
paste textarea "Coach acts in response to what the client wants to accomplish throughout this s…"
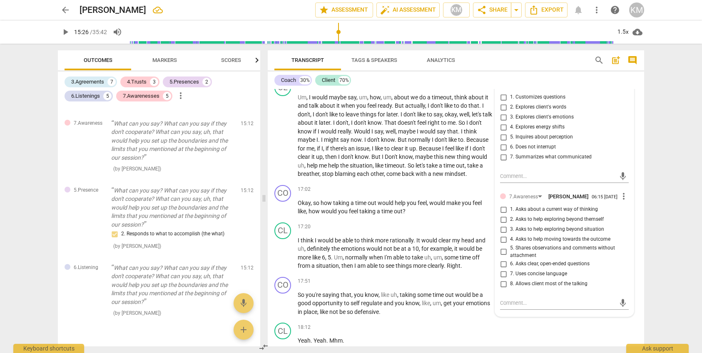
scroll to position [2348, 0]
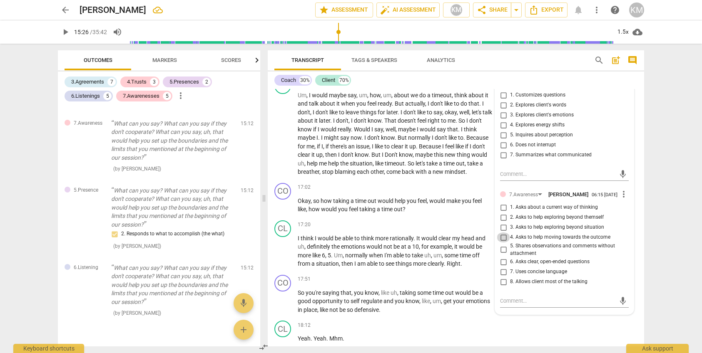
click at [505, 243] on input "4. Asks to help moving towards the outcome" at bounding box center [503, 238] width 13 height 10
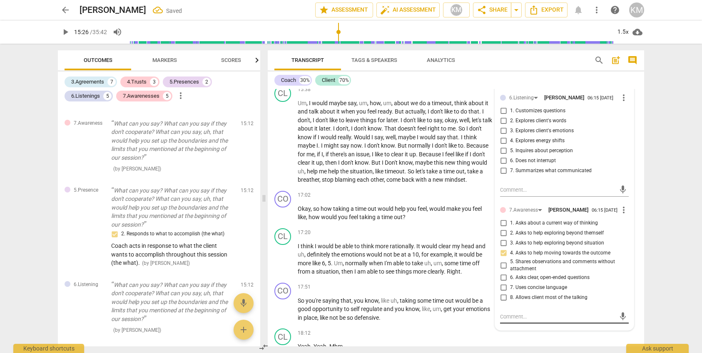
scroll to position [2355, 0]
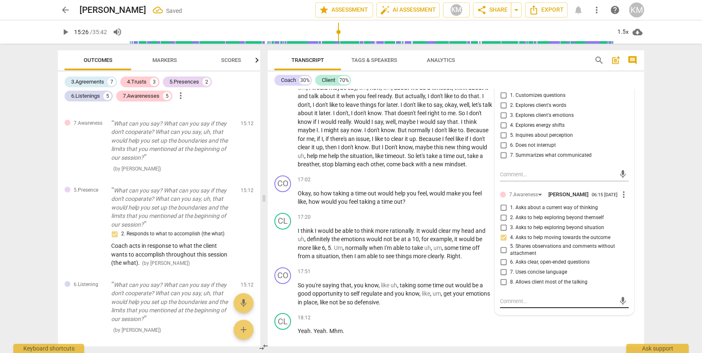
click at [514, 306] on textarea at bounding box center [557, 302] width 115 height 8
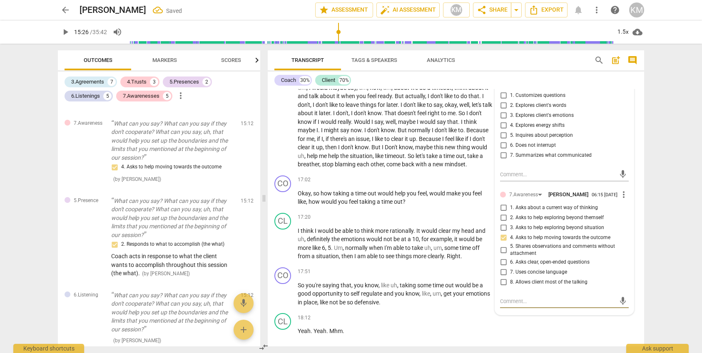
paste textarea "Coach asks questions to help the client explore beyond current thinking, feelin…"
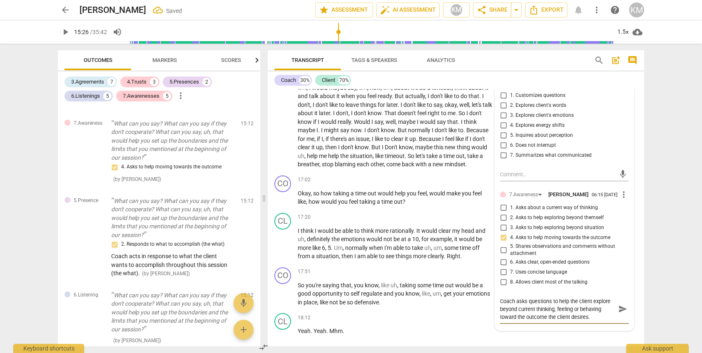
click at [623, 87] on span "more_vert" at bounding box center [624, 82] width 10 height 10
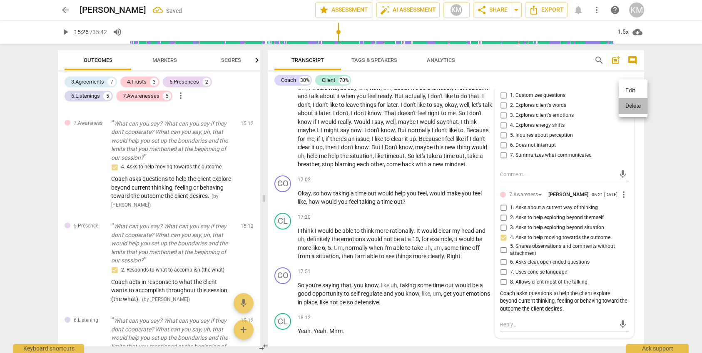
click at [628, 107] on li "Delete" at bounding box center [633, 106] width 29 height 16
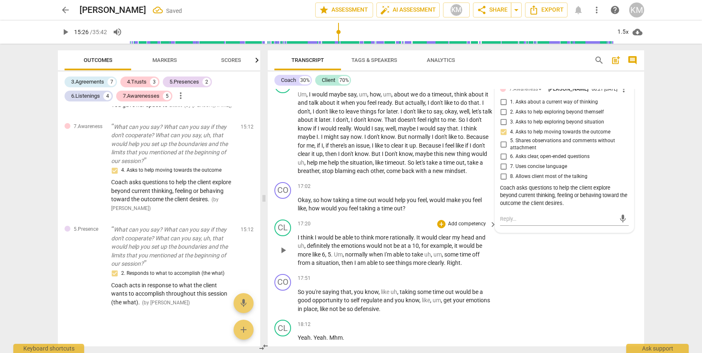
scroll to position [2348, 0]
click at [566, 266] on div "CL play_arrow pause 17:20 + Add competency keyboard_arrow_right I think I would…" at bounding box center [456, 243] width 376 height 55
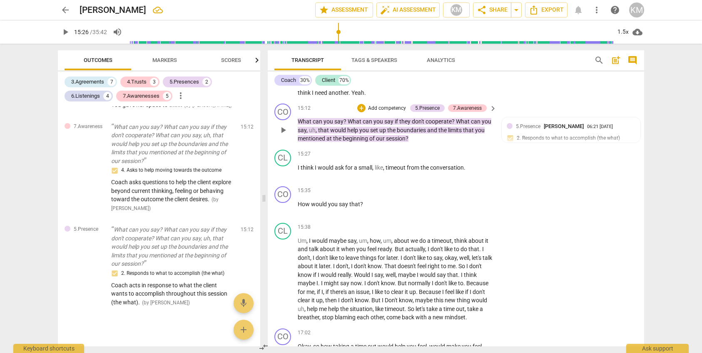
scroll to position [2196, 0]
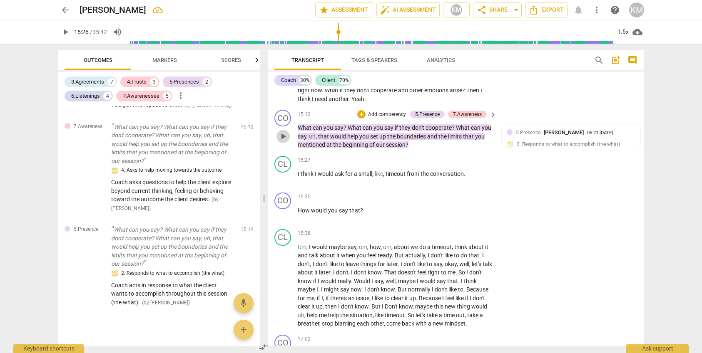
click at [283, 142] on span "play_arrow" at bounding box center [283, 137] width 10 height 10
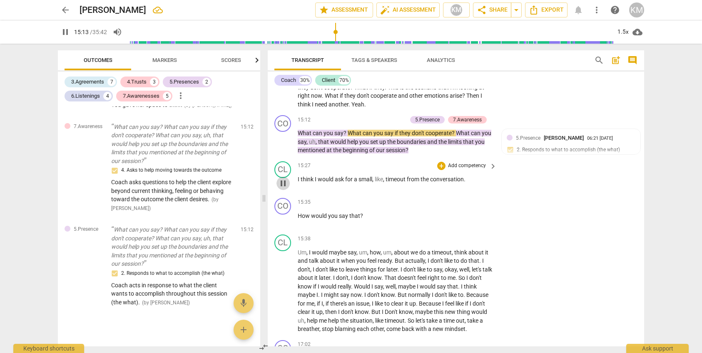
click at [283, 189] on span "pause" at bounding box center [283, 184] width 10 height 10
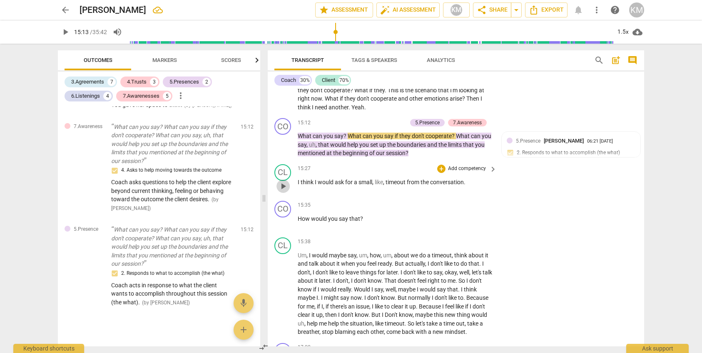
click at [286, 192] on span "play_arrow" at bounding box center [283, 187] width 10 height 10
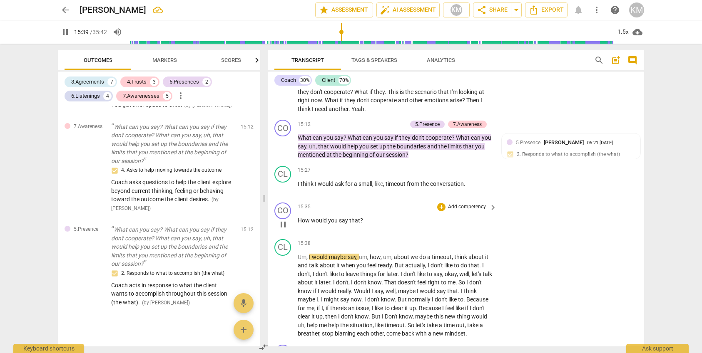
drag, startPoint x: 294, startPoint y: 228, endPoint x: 304, endPoint y: 228, distance: 10.0
click at [304, 228] on div "CO play_arrow pause 15:35 + Add competency keyboard_arrow_right How would you s…" at bounding box center [456, 217] width 376 height 37
click at [304, 224] on span "How" at bounding box center [304, 220] width 13 height 7
drag, startPoint x: 297, startPoint y: 228, endPoint x: 302, endPoint y: 228, distance: 5.4
click at [302, 228] on div "CO play_arrow pause 15:35 + Add competency keyboard_arrow_right How would you s…" at bounding box center [456, 217] width 376 height 37
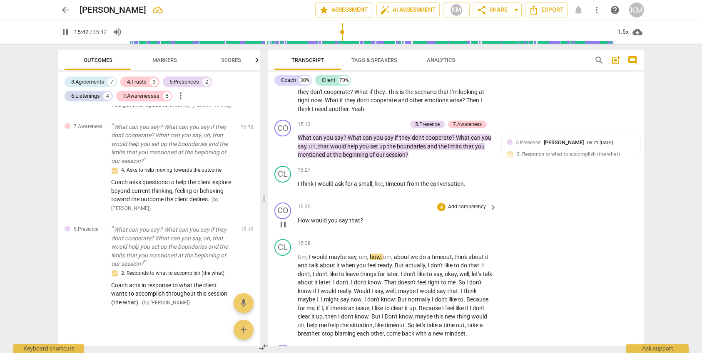
click at [302, 224] on span "How" at bounding box center [304, 220] width 13 height 7
drag, startPoint x: 299, startPoint y: 229, endPoint x: 366, endPoint y: 229, distance: 67.4
click at [366, 225] on p "How would you say that ?" at bounding box center [395, 220] width 195 height 9
click at [443, 211] on div "+" at bounding box center [441, 207] width 8 height 8
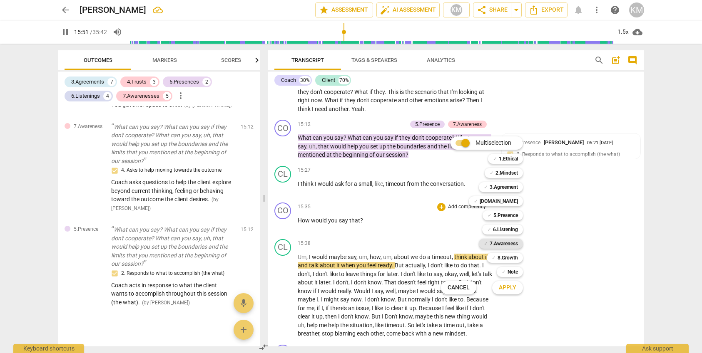
click at [512, 244] on b "7.Awareness" at bounding box center [504, 244] width 28 height 10
click at [510, 231] on b "6.Listening" at bounding box center [505, 230] width 25 height 10
click at [520, 288] on button "Apply" at bounding box center [507, 288] width 31 height 15
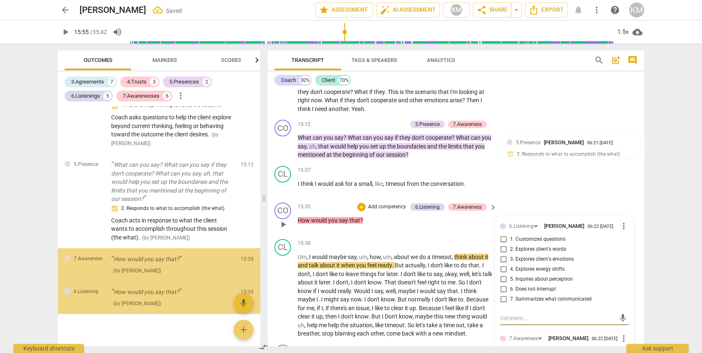
scroll to position [1358, 0]
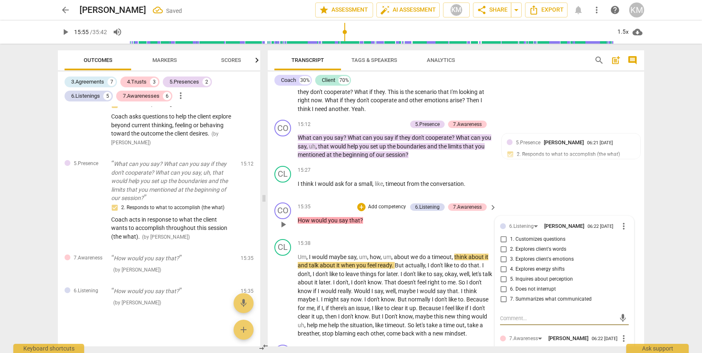
click at [504, 255] on input "2. Explores client's words" at bounding box center [503, 250] width 13 height 10
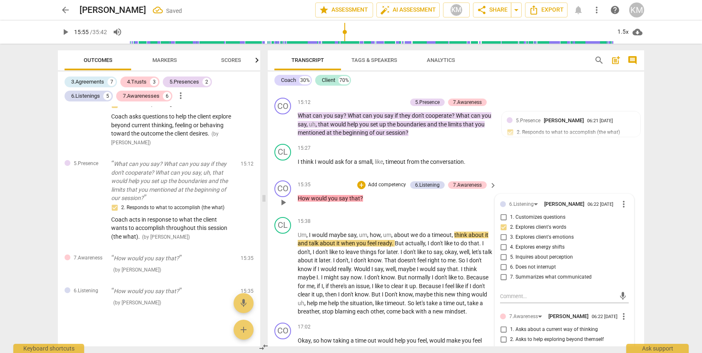
scroll to position [2206, 0]
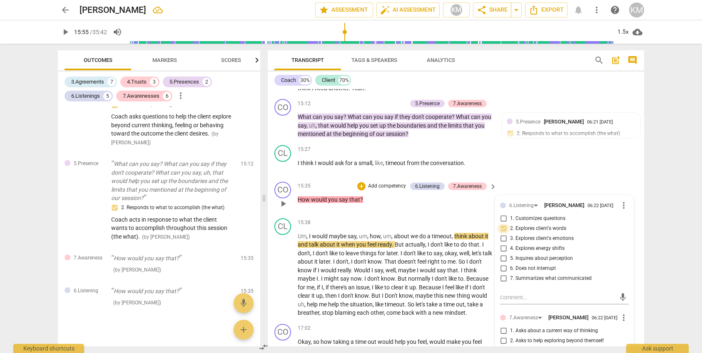
click at [504, 234] on input "2. Explores client's words" at bounding box center [503, 229] width 13 height 10
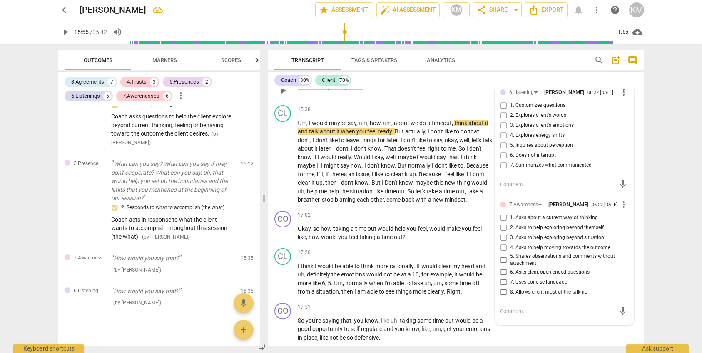
scroll to position [2321, 0]
click at [504, 222] on input "1. Asks about a current way of thinking" at bounding box center [503, 217] width 13 height 10
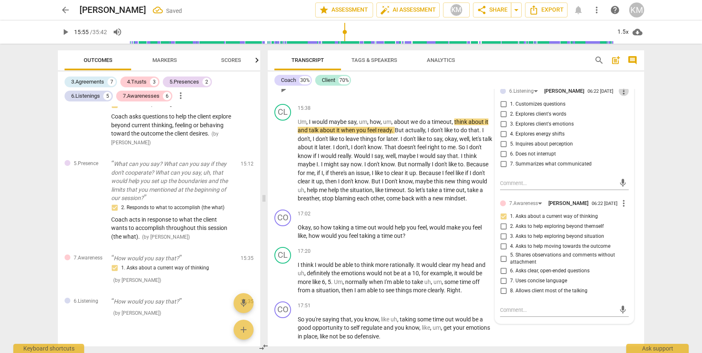
click at [626, 96] on span "more_vert" at bounding box center [624, 91] width 10 height 10
drag, startPoint x: 630, startPoint y: 117, endPoint x: 418, endPoint y: 194, distance: 225.9
click at [630, 117] on li "Delete" at bounding box center [633, 115] width 29 height 16
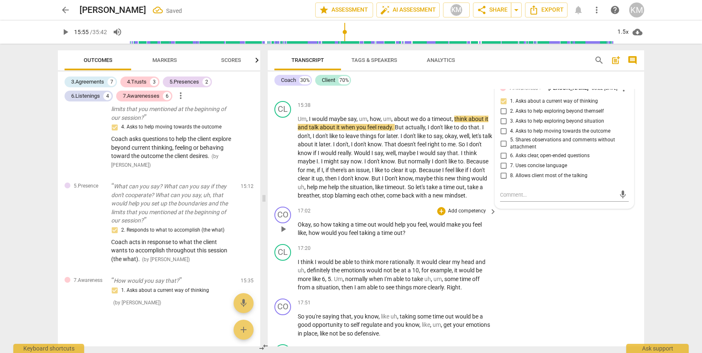
scroll to position [2318, 0]
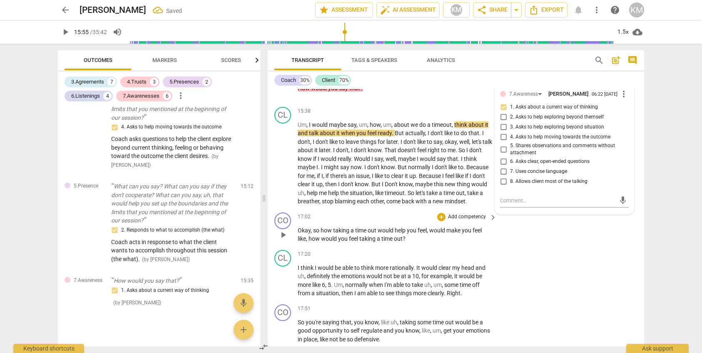
click at [284, 240] on span "play_arrow" at bounding box center [283, 235] width 10 height 10
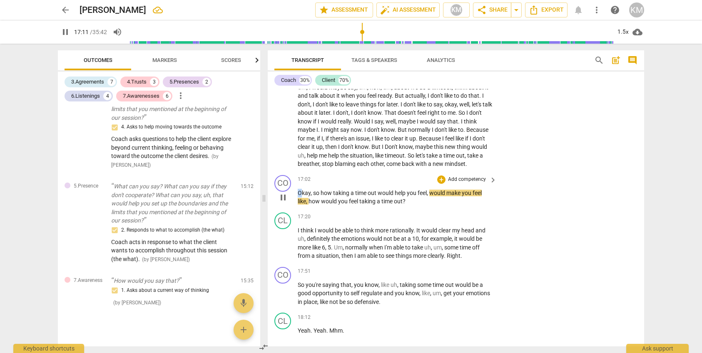
scroll to position [2355, 0]
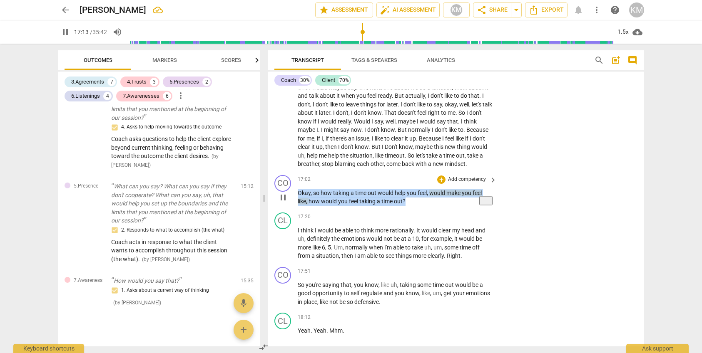
drag, startPoint x: 298, startPoint y: 201, endPoint x: 410, endPoint y: 208, distance: 111.8
click at [410, 206] on p "Okay , so how taking a time out would help you feel , would make you feel like …" at bounding box center [395, 197] width 195 height 17
click at [476, 184] on p "Add competency" at bounding box center [467, 179] width 40 height 7
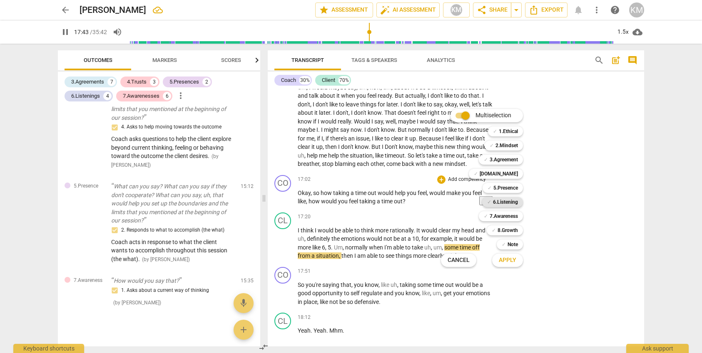
click at [511, 202] on b "6.Listening" at bounding box center [505, 202] width 25 height 10
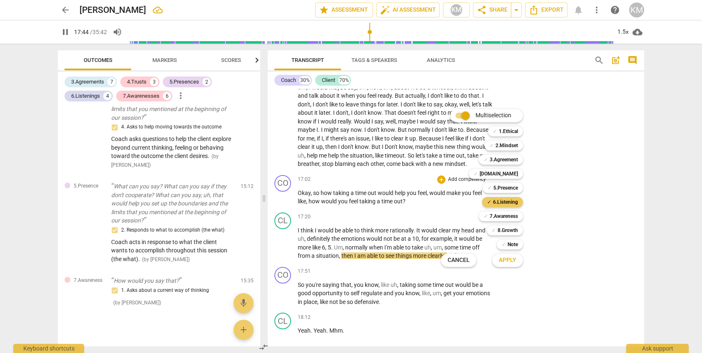
click at [514, 201] on b "6.Listening" at bounding box center [505, 202] width 25 height 10
click at [513, 201] on b "6.Listening" at bounding box center [505, 202] width 25 height 10
click at [515, 264] on span "Apply" at bounding box center [507, 260] width 17 height 8
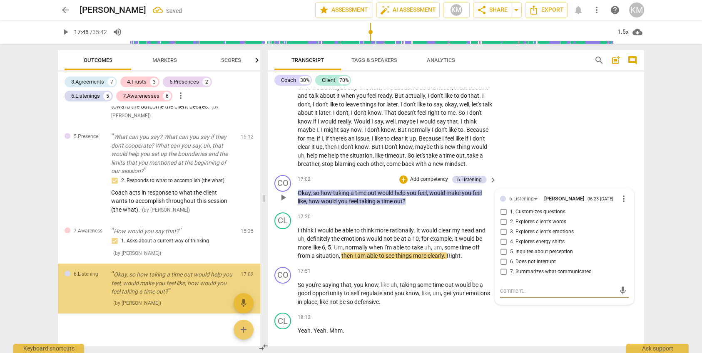
scroll to position [1385, 0]
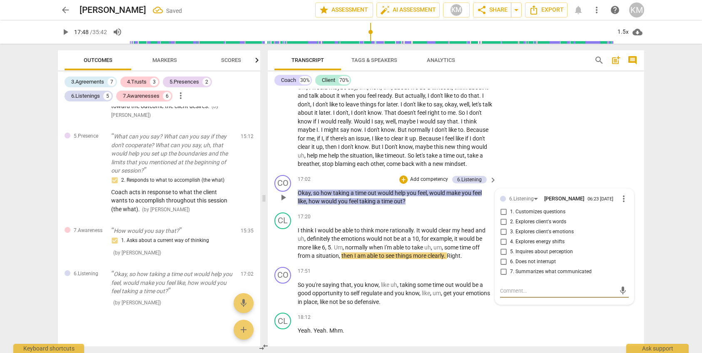
click at [503, 237] on input "3. Explores client's emotions" at bounding box center [503, 232] width 13 height 10
click at [538, 334] on div "CL play_arrow pause 18:12 + Add competency keyboard_arrow_right Yeah . Yeah . M…" at bounding box center [456, 328] width 376 height 37
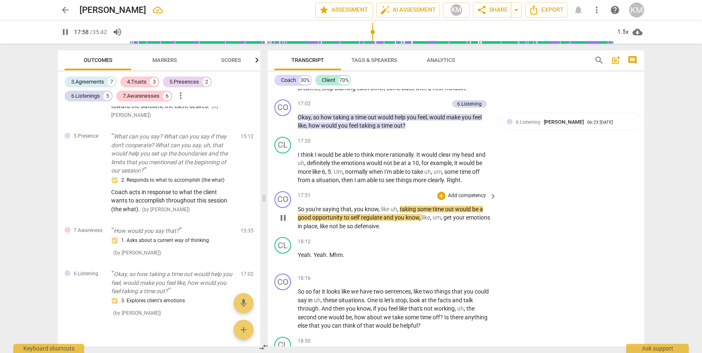
scroll to position [2431, 0]
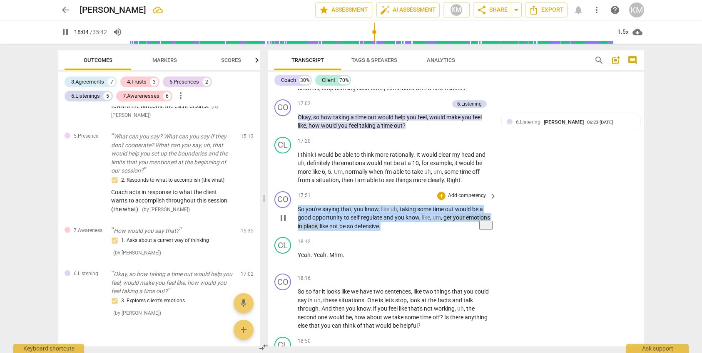
drag, startPoint x: 298, startPoint y: 218, endPoint x: 385, endPoint y: 235, distance: 88.2
click at [386, 231] on p "So you're saying that , you know , like uh , taking some time out would be a go…" at bounding box center [395, 218] width 195 height 26
click at [443, 200] on div "+" at bounding box center [441, 196] width 8 height 8
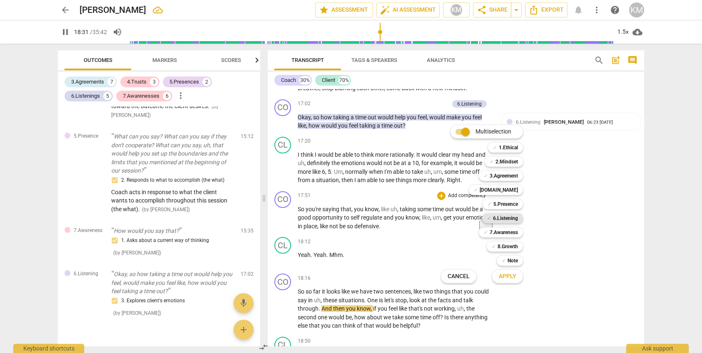
click at [512, 219] on b "6.Listening" at bounding box center [505, 219] width 25 height 10
click at [516, 274] on span "Apply" at bounding box center [507, 277] width 17 height 8
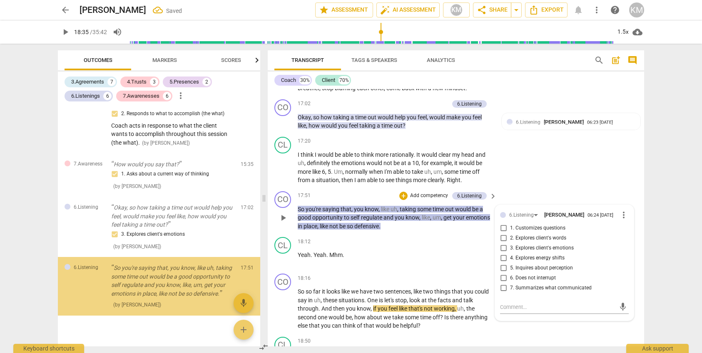
scroll to position [1454, 0]
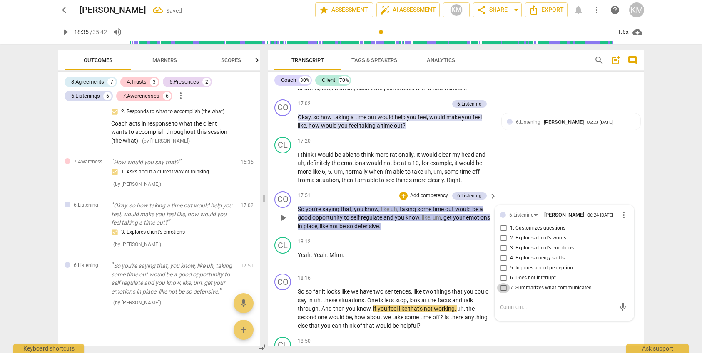
click at [503, 293] on input "7. Summarizes what communicated" at bounding box center [503, 289] width 13 height 10
click at [429, 267] on div "18:12 + Add competency keyboard_arrow_right Yeah . Yeah . Mhm ." at bounding box center [398, 252] width 200 height 30
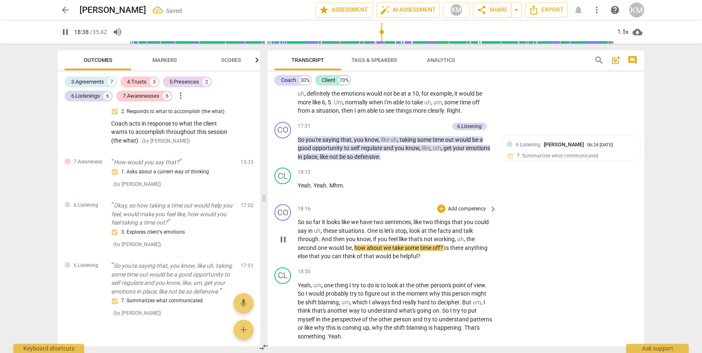
scroll to position [2501, 0]
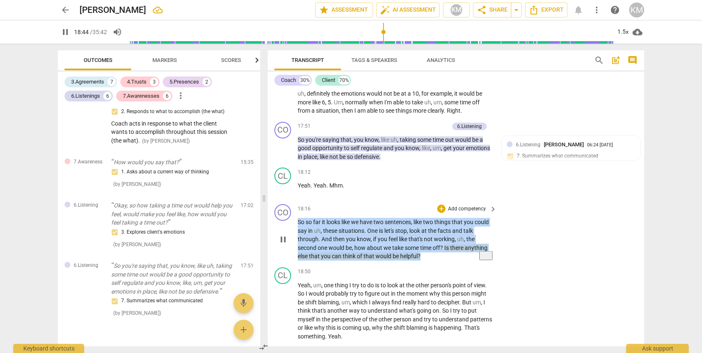
drag, startPoint x: 299, startPoint y: 233, endPoint x: 422, endPoint y: 265, distance: 127.3
click at [422, 261] on p "So so far it looks like we have two sentences , like two things that you could …" at bounding box center [395, 239] width 195 height 43
click at [444, 213] on div "+" at bounding box center [441, 209] width 8 height 8
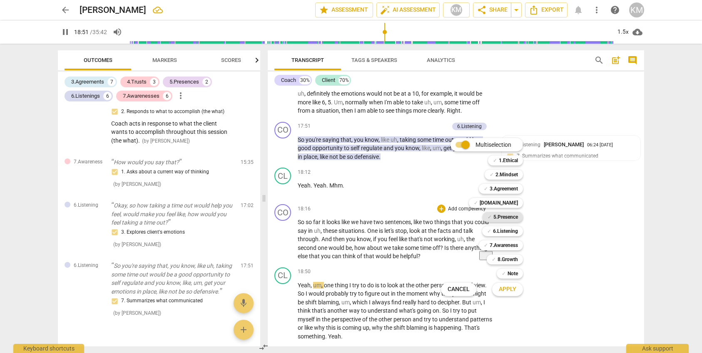
click at [512, 219] on b "5.Presence" at bounding box center [505, 217] width 25 height 10
click at [514, 231] on b "6.Listening" at bounding box center [505, 231] width 25 height 10
click at [514, 245] on b "7.Awareness" at bounding box center [504, 246] width 28 height 10
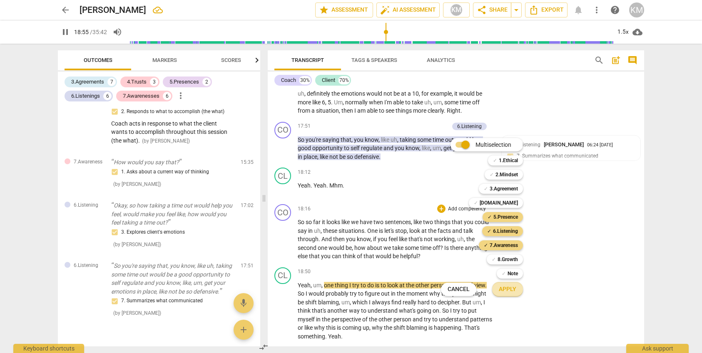
click at [513, 291] on span "Apply" at bounding box center [507, 290] width 17 height 8
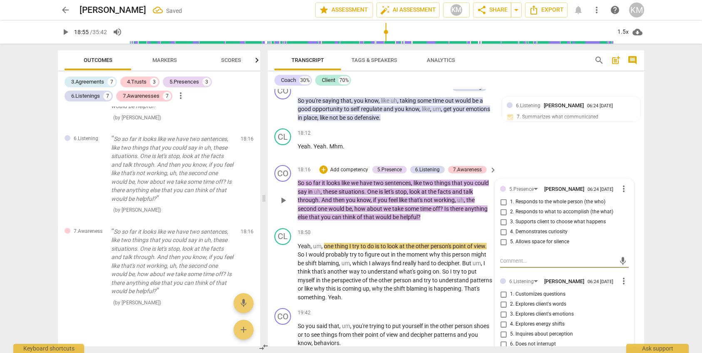
scroll to position [2545, 0]
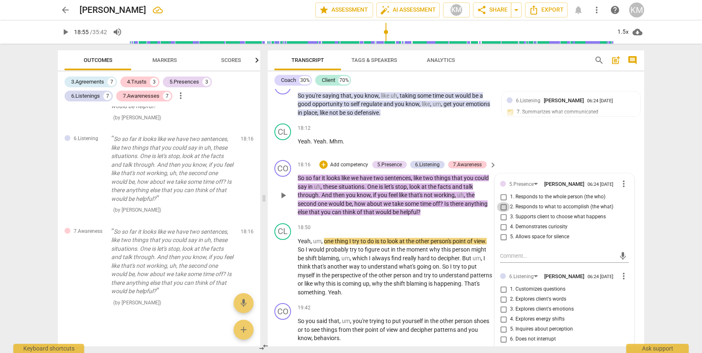
drag, startPoint x: 503, startPoint y: 215, endPoint x: 507, endPoint y: 220, distance: 5.9
click at [503, 212] on input "2. Responds to what to accomplish (the what)" at bounding box center [503, 207] width 13 height 10
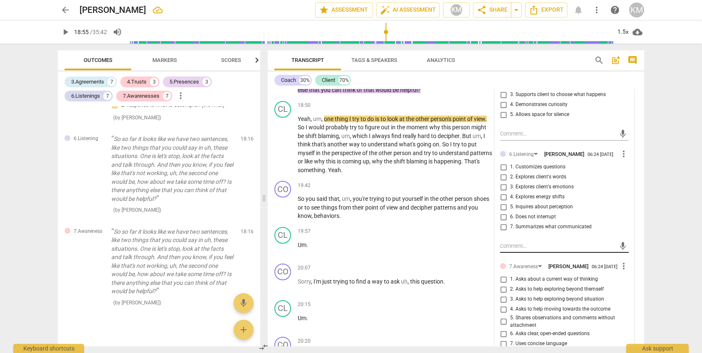
scroll to position [2675, 0]
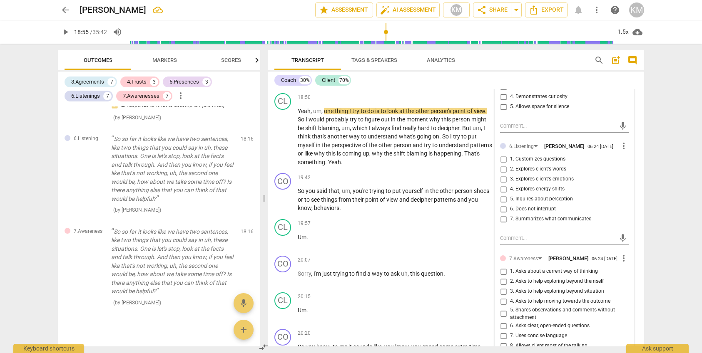
click at [503, 224] on input "7. Summarizes what communicated" at bounding box center [503, 219] width 13 height 10
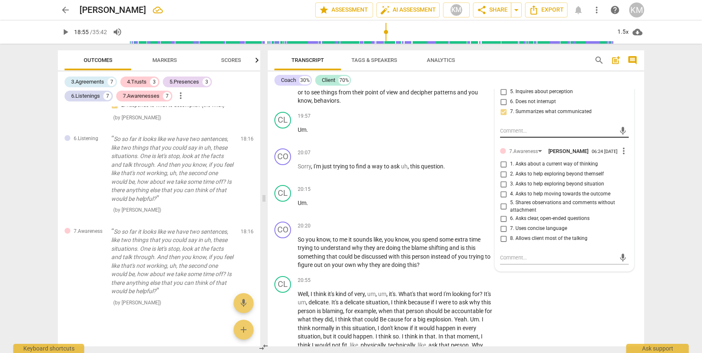
scroll to position [2786, 0]
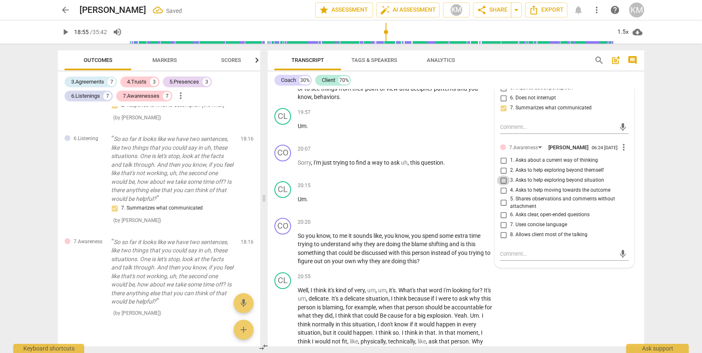
click at [504, 186] on input "3. Asks to help exploring beyond situation" at bounding box center [503, 181] width 13 height 10
click at [545, 311] on div "CL play_arrow pause 20:55 + Add competency keyboard_arrow_right Well , I think …" at bounding box center [456, 313] width 376 height 89
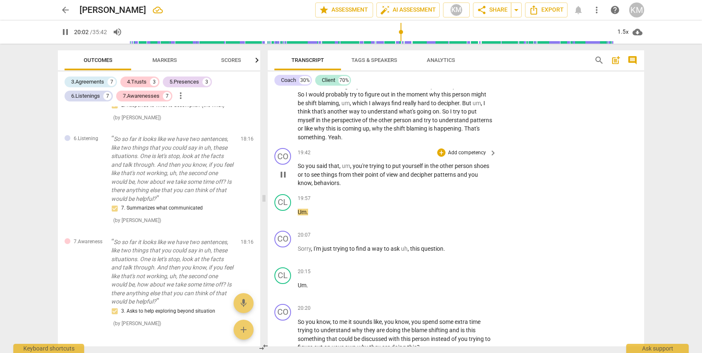
scroll to position [2700, 0]
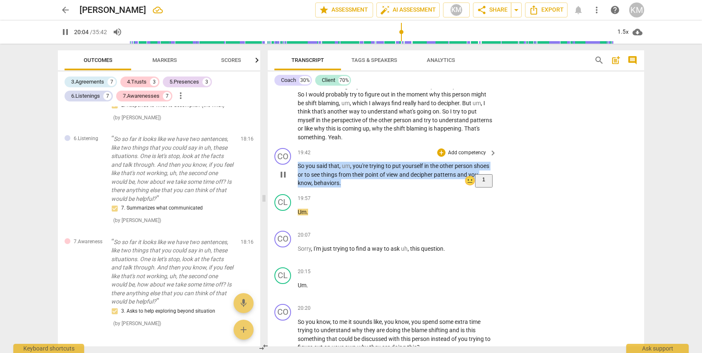
drag, startPoint x: 299, startPoint y: 176, endPoint x: 344, endPoint y: 191, distance: 47.8
click at [344, 188] on p "So you said that , um , you're trying to put yourself in the other person shoes…" at bounding box center [395, 175] width 195 height 26
click at [443, 157] on div "+" at bounding box center [441, 153] width 8 height 8
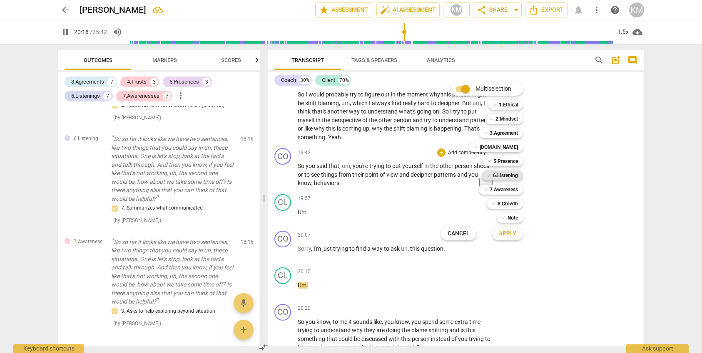
click at [500, 175] on b "6.Listening" at bounding box center [505, 176] width 25 height 10
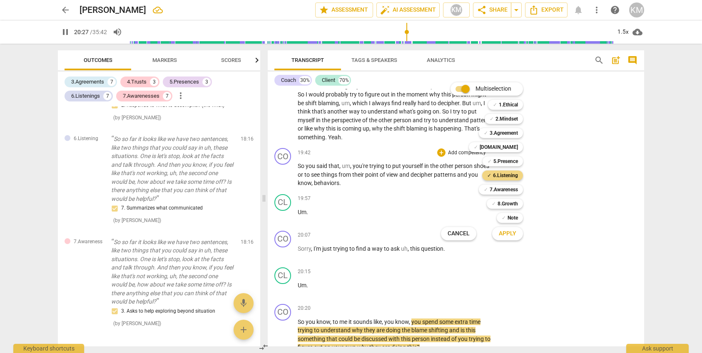
click at [430, 283] on div at bounding box center [351, 176] width 702 height 353
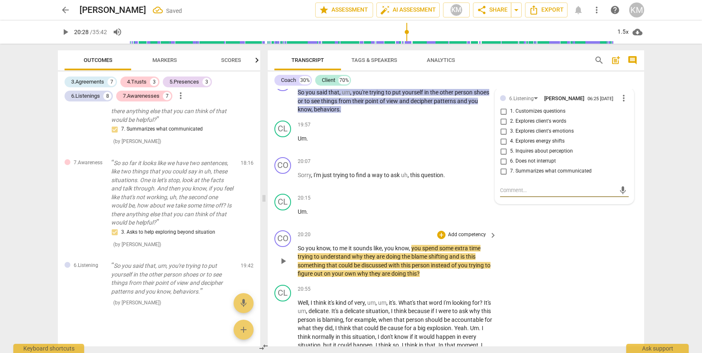
scroll to position [2773, 0]
click at [285, 267] on span "play_arrow" at bounding box center [283, 262] width 10 height 10
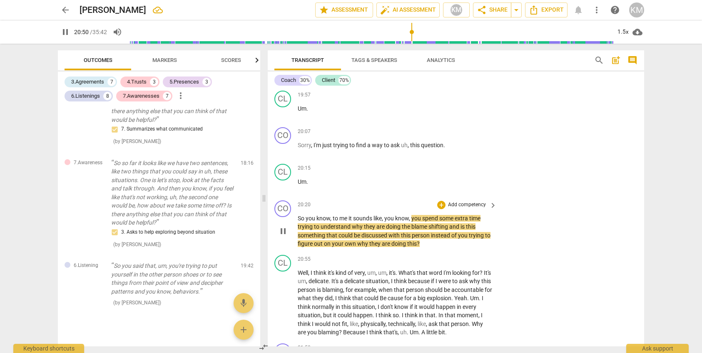
scroll to position [2804, 0]
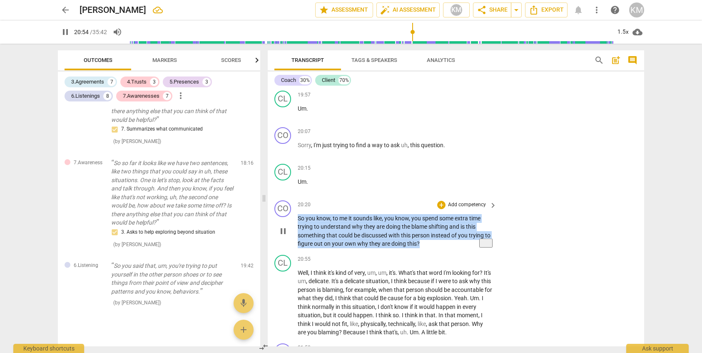
drag, startPoint x: 299, startPoint y: 229, endPoint x: 423, endPoint y: 257, distance: 127.7
click at [423, 252] on div "CO play_arrow pause 20:20 + Add competency keyboard_arrow_right So you know , t…" at bounding box center [456, 224] width 376 height 55
click at [442, 209] on div "+" at bounding box center [441, 205] width 8 height 8
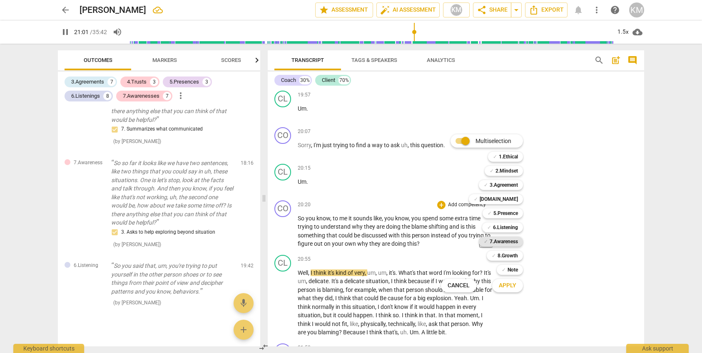
click at [506, 240] on b "7.Awareness" at bounding box center [504, 242] width 28 height 10
click at [512, 289] on span "Apply" at bounding box center [507, 286] width 17 height 8
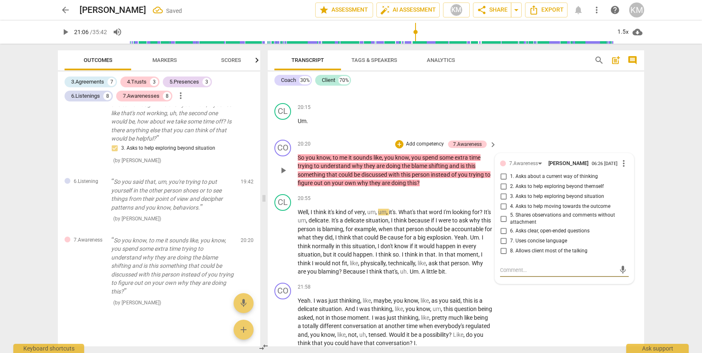
scroll to position [2869, 0]
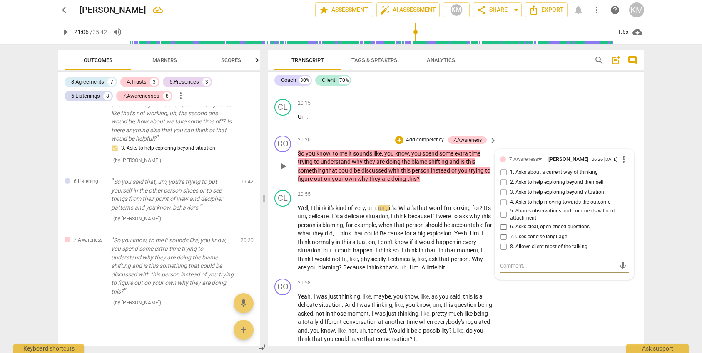
click at [504, 220] on input "5. Shares observations and comments without attachment" at bounding box center [503, 215] width 13 height 10
click at [504, 232] on input "6. Asks clear, open-ended questions" at bounding box center [503, 227] width 13 height 10
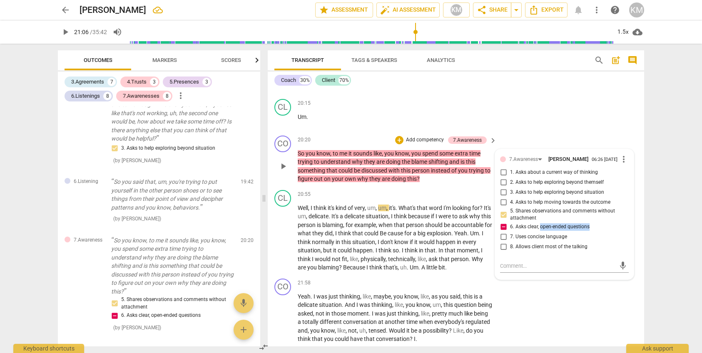
drag, startPoint x: 595, startPoint y: 239, endPoint x: 540, endPoint y: 241, distance: 55.0
click at [540, 232] on label "6. Asks clear, open-ended questions" at bounding box center [561, 227] width 129 height 10
copy span "open-ended questions"
click at [513, 270] on textarea at bounding box center [557, 266] width 115 height 8
paste textarea "open-ended questions"
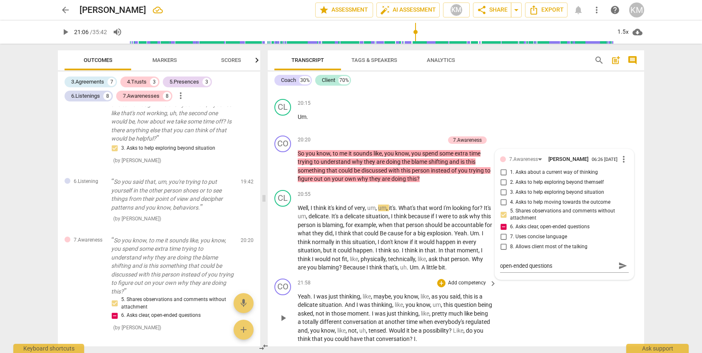
click at [542, 311] on div "CO play_arrow pause 21:58 + Add competency keyboard_arrow_right Yeah . I was ju…" at bounding box center [456, 312] width 376 height 72
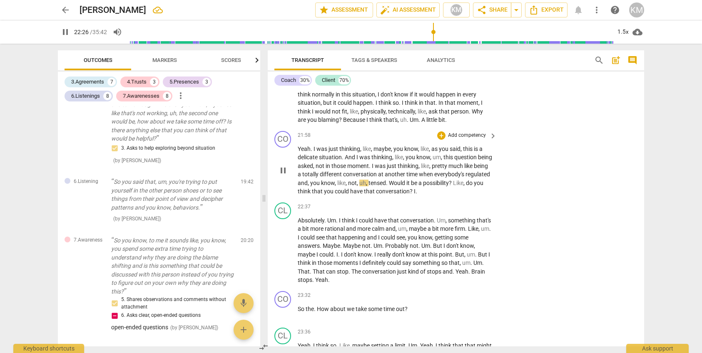
scroll to position [3017, 0]
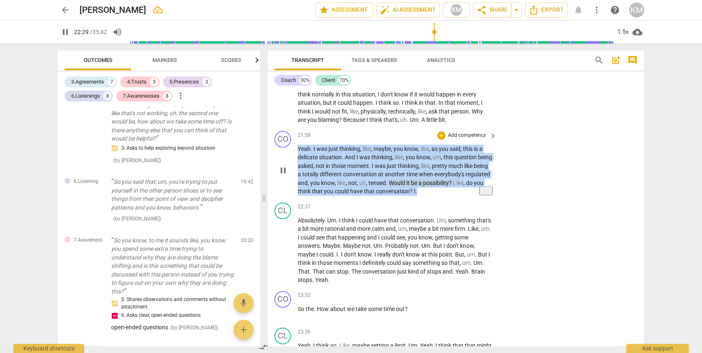
drag, startPoint x: 298, startPoint y: 165, endPoint x: 444, endPoint y: 207, distance: 151.7
click at [444, 196] on p "Yeah . I was just thinking , like , maybe , you know , like , as you said , thi…" at bounding box center [395, 170] width 195 height 51
click at [474, 139] on p "Add competency" at bounding box center [467, 135] width 40 height 7
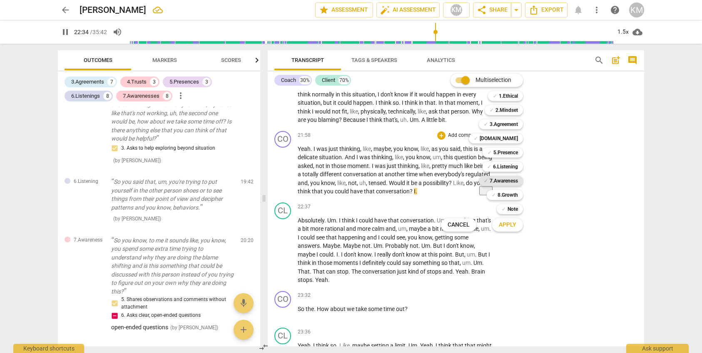
click at [517, 180] on b "7.Awareness" at bounding box center [504, 181] width 28 height 10
click at [519, 224] on button "Apply" at bounding box center [507, 225] width 31 height 15
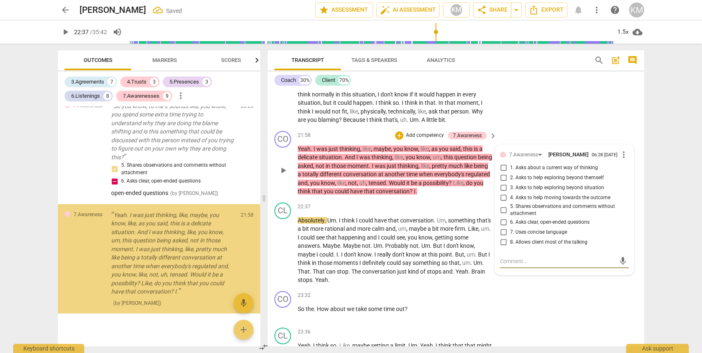
scroll to position [2051, 0]
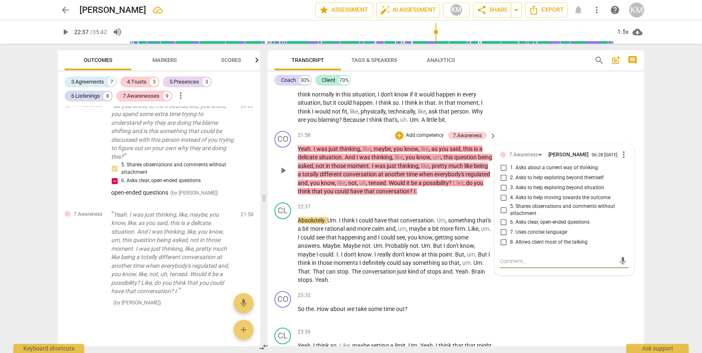
paste textarea "Coach shares – with no attachment – observations, intuitions, comments, thought…"
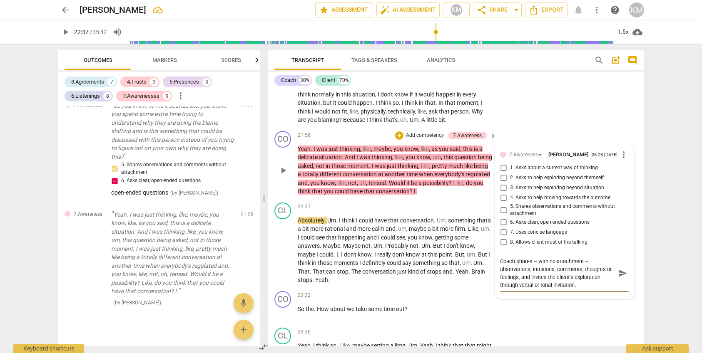
click at [504, 215] on input "5. Shares observations and comments without attachment" at bounding box center [503, 210] width 13 height 10
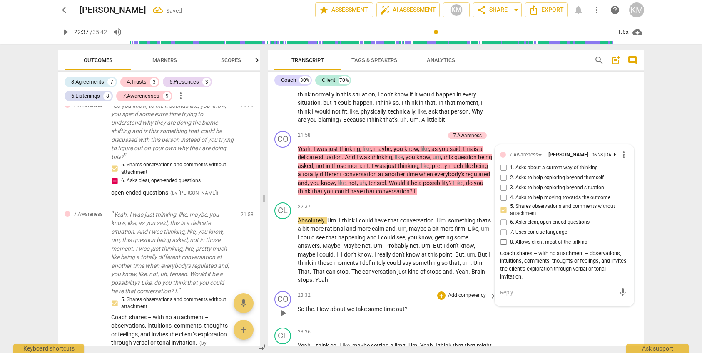
click at [557, 325] on div "CO play_arrow pause 23:32 + Add competency keyboard_arrow_right So the . How ab…" at bounding box center [456, 306] width 376 height 37
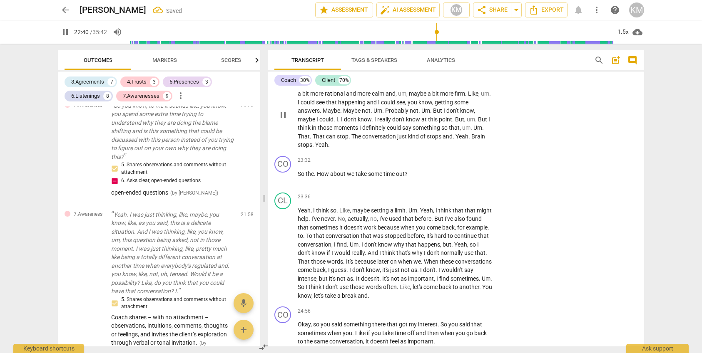
scroll to position [3152, 0]
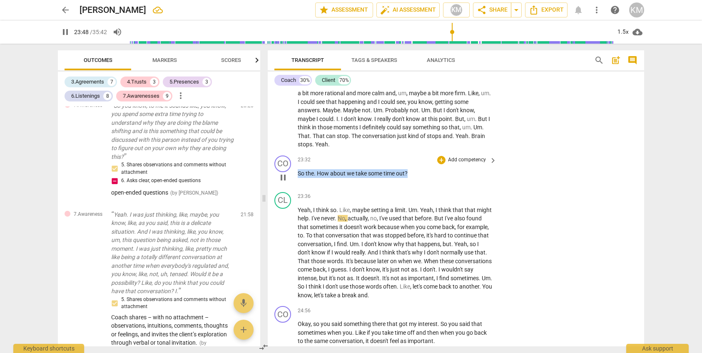
drag, startPoint x: 299, startPoint y: 190, endPoint x: 408, endPoint y: 191, distance: 108.7
click at [415, 178] on p "So the . How about we take some time out ?" at bounding box center [395, 173] width 195 height 9
click at [470, 164] on p "Add competency" at bounding box center [467, 160] width 40 height 7
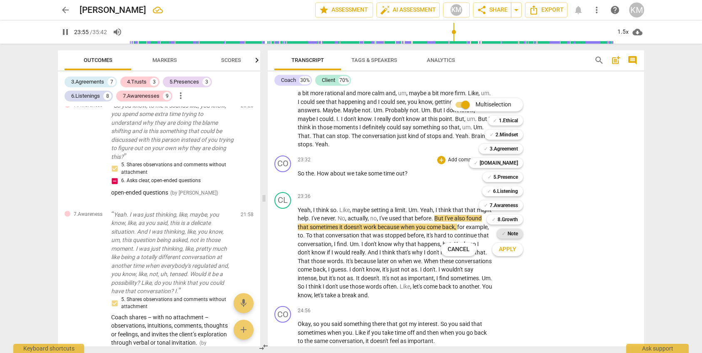
click at [508, 233] on b "Note" at bounding box center [512, 234] width 10 height 10
click at [514, 251] on span "Apply" at bounding box center [507, 250] width 17 height 8
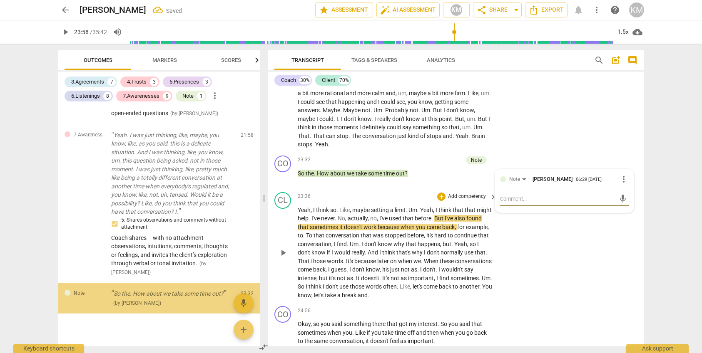
scroll to position [2131, 0]
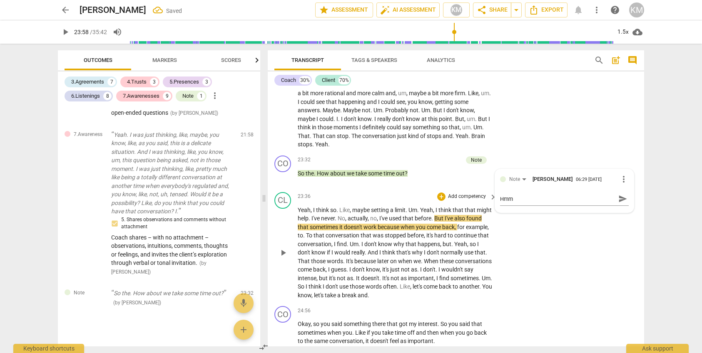
click at [541, 255] on div "CL play_arrow pause 23:36 + Add competency keyboard_arrow_right Yeah , I think …" at bounding box center [456, 246] width 376 height 114
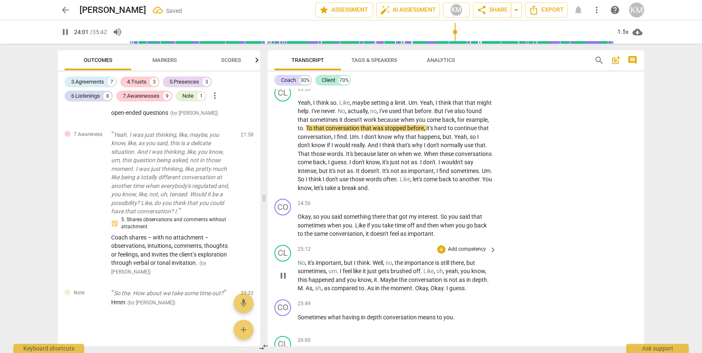
scroll to position [3248, 0]
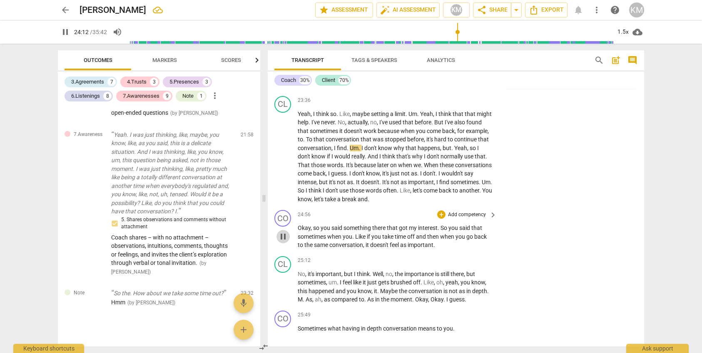
click at [285, 242] on span "pause" at bounding box center [283, 237] width 10 height 10
click at [284, 242] on span "play_arrow" at bounding box center [283, 237] width 10 height 10
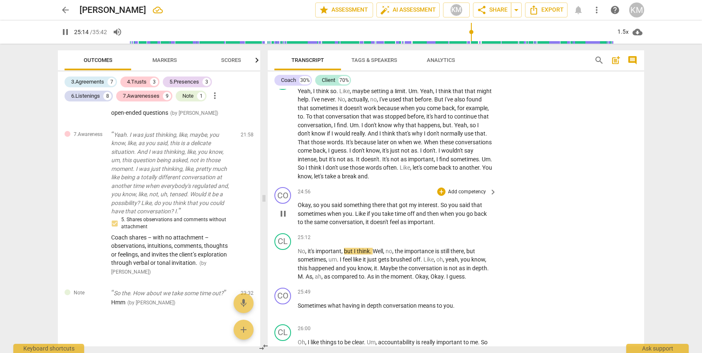
scroll to position [3270, 0]
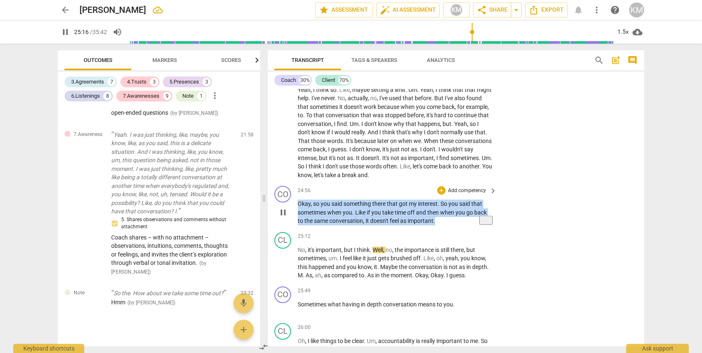
drag, startPoint x: 299, startPoint y: 221, endPoint x: 448, endPoint y: 236, distance: 149.8
click at [449, 226] on p "Okay , so you said something there that got my interest . So you said that some…" at bounding box center [395, 213] width 195 height 26
click at [465, 194] on p "Add competency" at bounding box center [467, 190] width 40 height 7
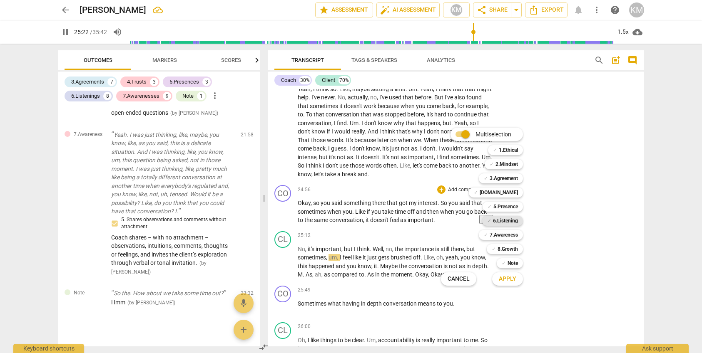
click at [511, 220] on b "6.Listening" at bounding box center [505, 221] width 25 height 10
click at [514, 279] on span "Apply" at bounding box center [507, 279] width 17 height 8
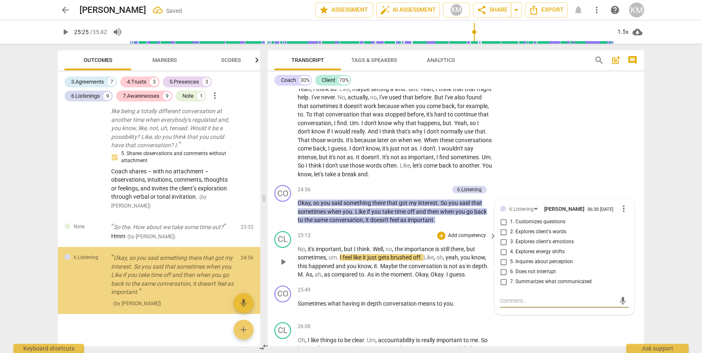
scroll to position [2198, 0]
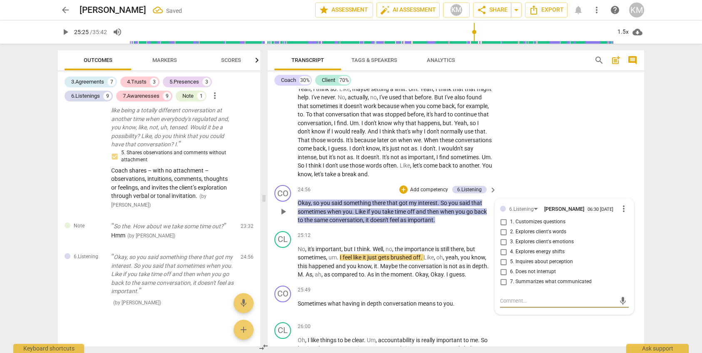
click at [503, 237] on input "2. Explores client's words" at bounding box center [503, 232] width 13 height 10
click at [430, 319] on div "CO play_arrow pause 25:49 + Add competency keyboard_arrow_right Sometimes what …" at bounding box center [456, 301] width 376 height 37
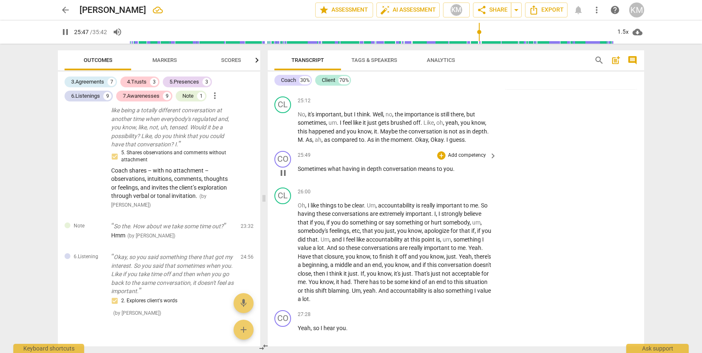
scroll to position [3406, 0]
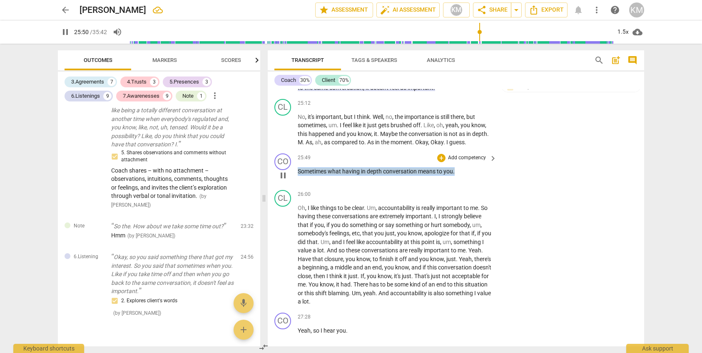
drag, startPoint x: 298, startPoint y: 185, endPoint x: 464, endPoint y: 188, distance: 166.5
click at [466, 176] on p "Sometimes what having in depth conversation means to you ." at bounding box center [395, 171] width 195 height 9
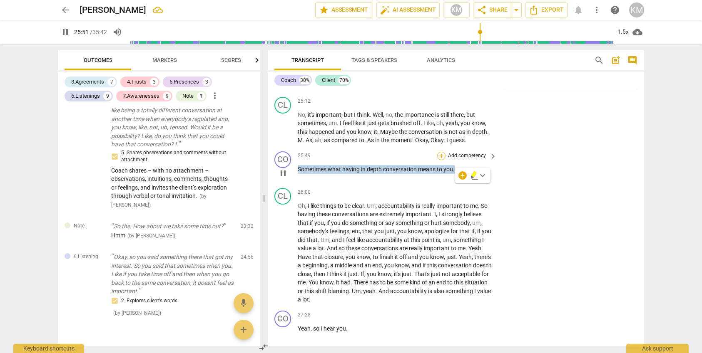
click at [442, 160] on div "+" at bounding box center [441, 156] width 8 height 8
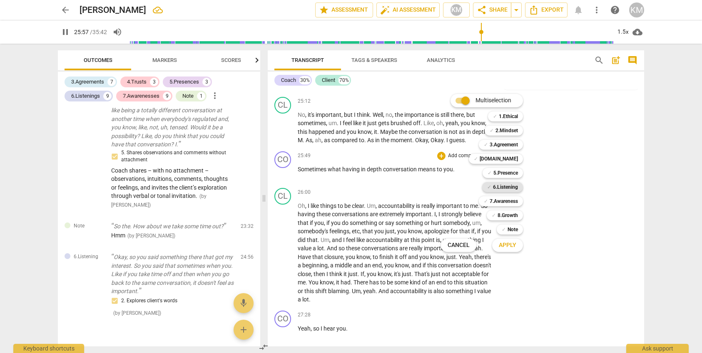
click at [513, 187] on b "6.Listening" at bounding box center [505, 187] width 25 height 10
click at [515, 247] on span "Apply" at bounding box center [507, 245] width 17 height 8
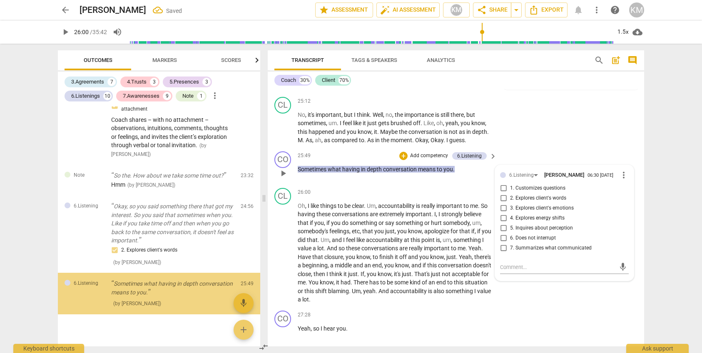
scroll to position [2249, 0]
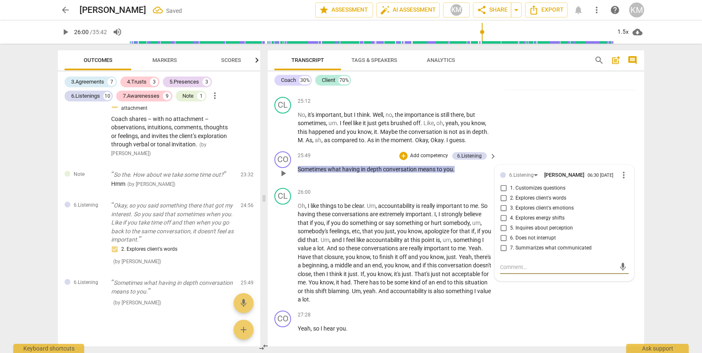
click at [504, 204] on input "2. Explores client's words" at bounding box center [503, 199] width 13 height 10
click at [504, 233] on input "5. Inquires about perception" at bounding box center [503, 228] width 13 height 10
click at [562, 326] on div "CO play_arrow pause 27:28 + Add competency keyboard_arrow_right Yeah , so I hea…" at bounding box center [456, 325] width 376 height 37
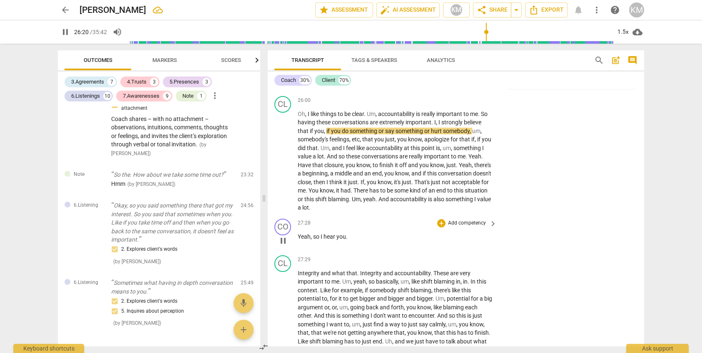
scroll to position [3502, 0]
click at [283, 244] on span "pause" at bounding box center [283, 239] width 10 height 10
click at [285, 244] on span "play_arrow" at bounding box center [283, 239] width 10 height 10
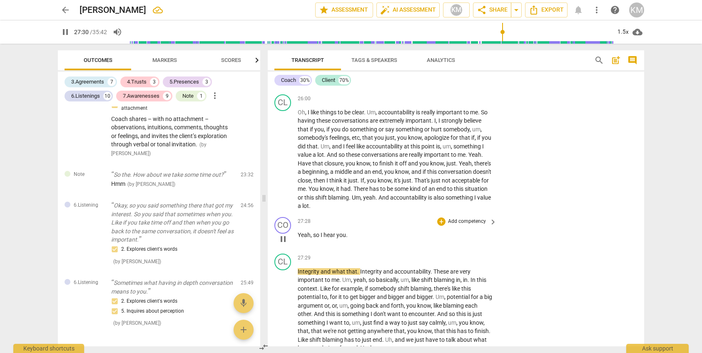
click at [455, 226] on p "Add competency" at bounding box center [467, 221] width 40 height 7
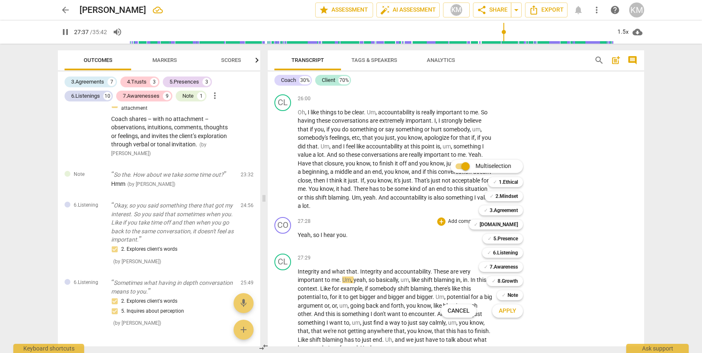
click at [313, 251] on div at bounding box center [351, 176] width 702 height 353
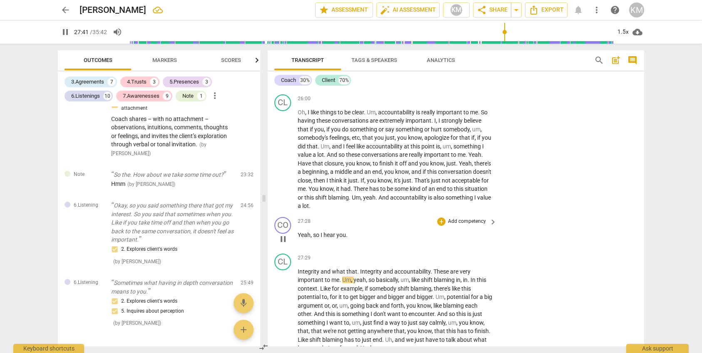
click at [354, 240] on p "Yeah , so I hear you ." at bounding box center [395, 235] width 195 height 9
click at [445, 226] on div "+" at bounding box center [441, 222] width 8 height 8
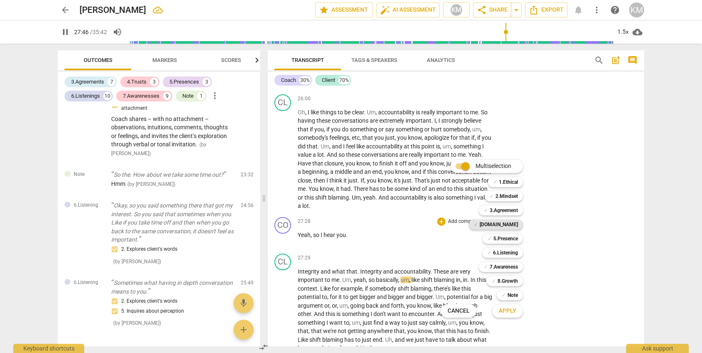
click at [516, 223] on b "[DOMAIN_NAME]" at bounding box center [499, 225] width 38 height 10
click at [515, 314] on span "Apply" at bounding box center [507, 311] width 17 height 8
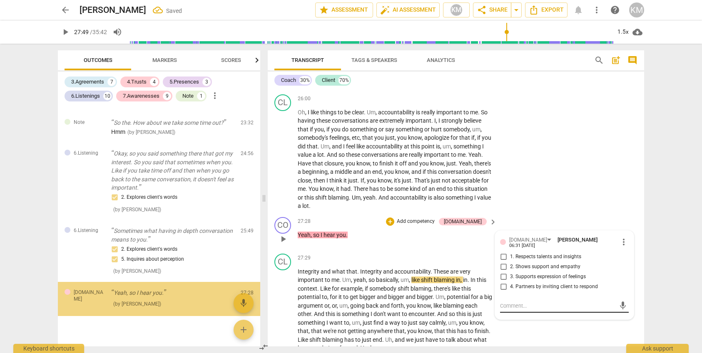
scroll to position [2303, 0]
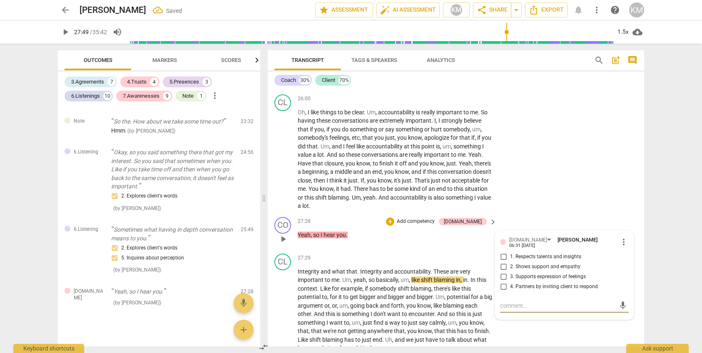
click at [505, 272] on input "2. Shows support and empathy" at bounding box center [503, 267] width 13 height 10
click at [544, 214] on div "CL play_arrow pause 26:00 + Add competency keyboard_arrow_right Oh , I like thi…" at bounding box center [456, 152] width 376 height 123
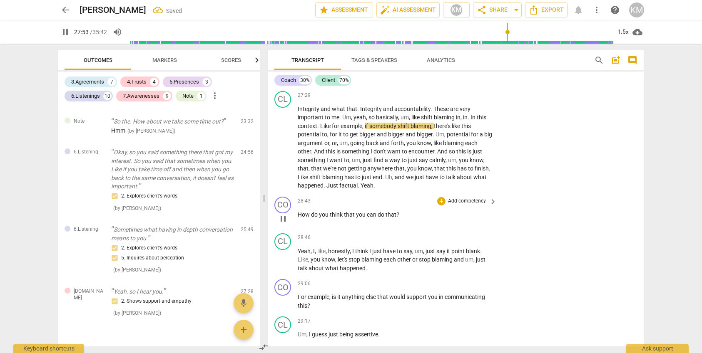
scroll to position [3666, 0]
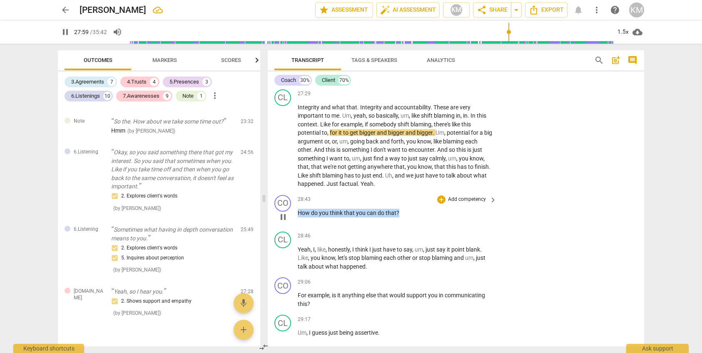
drag, startPoint x: 298, startPoint y: 230, endPoint x: 412, endPoint y: 229, distance: 114.1
click at [412, 218] on p "How do you think that you can do that ?" at bounding box center [395, 213] width 195 height 9
click at [443, 204] on div "+" at bounding box center [441, 200] width 8 height 8
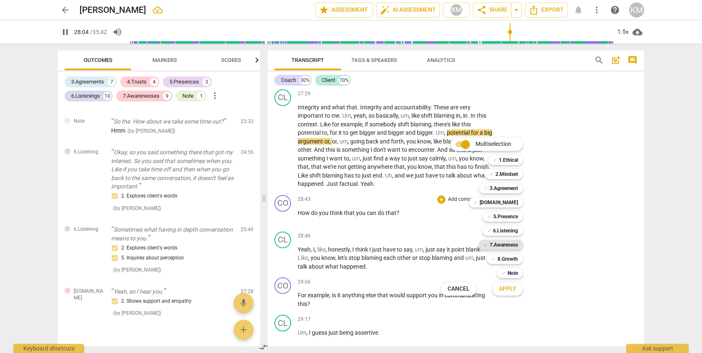
click at [487, 245] on div "✓ 7.Awareness" at bounding box center [501, 245] width 44 height 10
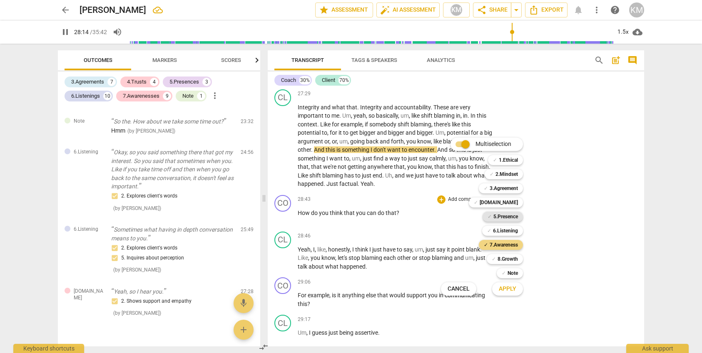
click at [500, 217] on b "5.Presence" at bounding box center [505, 217] width 25 height 10
click at [513, 291] on span "Apply" at bounding box center [507, 289] width 17 height 8
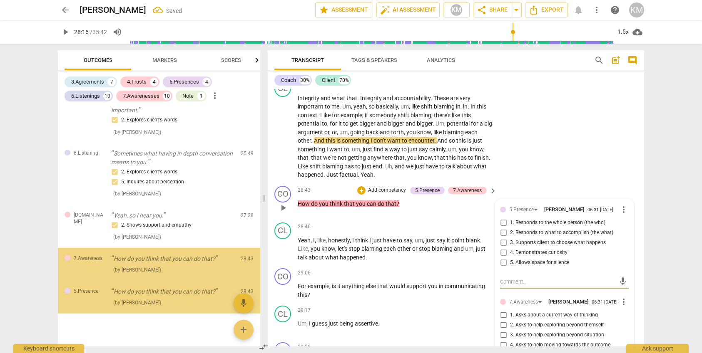
scroll to position [3676, 0]
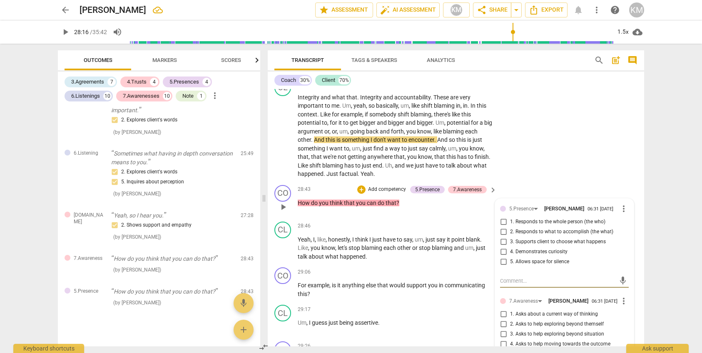
click at [503, 237] on input "2. Responds to what to accomplish (the what)" at bounding box center [503, 232] width 13 height 10
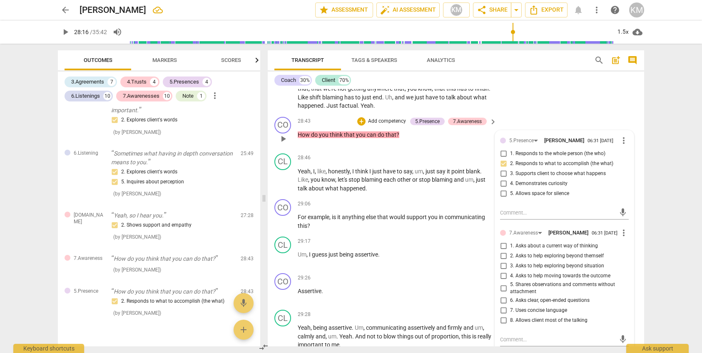
scroll to position [3759, 0]
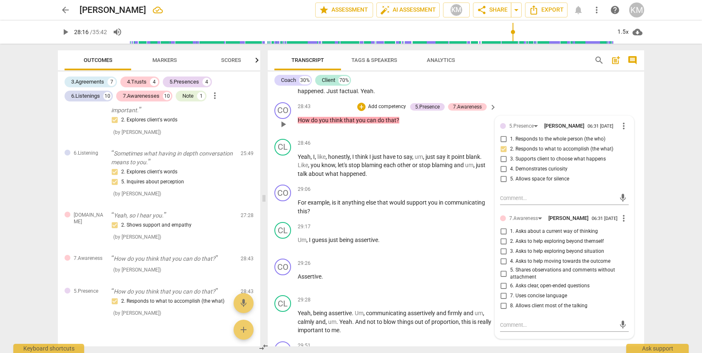
click at [505, 267] on input "4. Asks to help moving towards the outcome" at bounding box center [503, 262] width 13 height 10
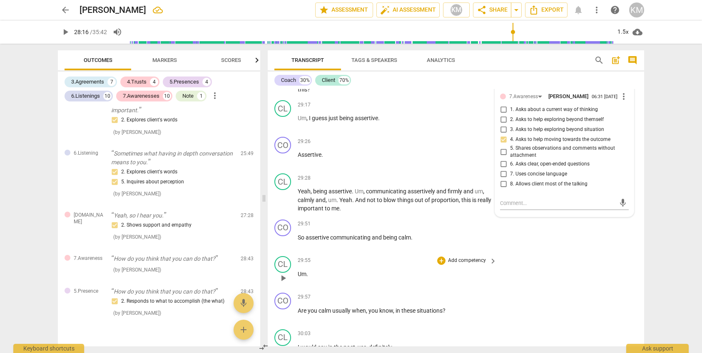
click at [534, 279] on div "CL play_arrow pause 29:55 + Add competency keyboard_arrow_right Um ." at bounding box center [456, 271] width 376 height 37
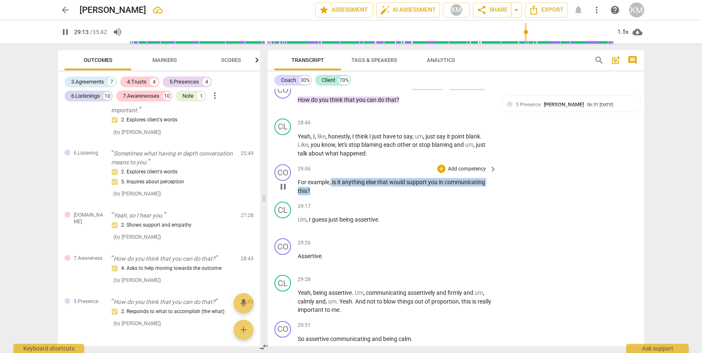
scroll to position [3779, 0]
drag, startPoint x: 331, startPoint y: 200, endPoint x: 346, endPoint y: 209, distance: 16.6
click at [346, 195] on p "For example , is it anything else that would support you in communicating this ?" at bounding box center [395, 186] width 195 height 17
click at [470, 173] on p "Add competency" at bounding box center [467, 169] width 40 height 7
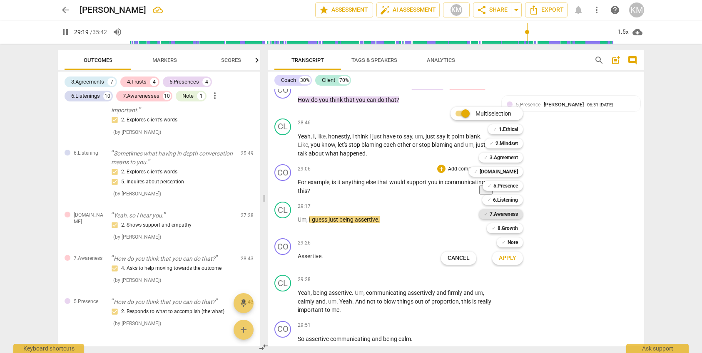
click at [507, 215] on b "7.Awareness" at bounding box center [504, 214] width 28 height 10
click at [510, 229] on b "8.Growth" at bounding box center [507, 229] width 20 height 10
click at [514, 259] on span "Apply" at bounding box center [507, 258] width 17 height 8
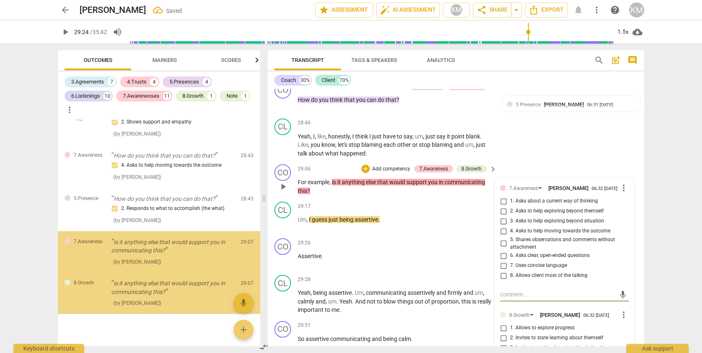
scroll to position [2496, 0]
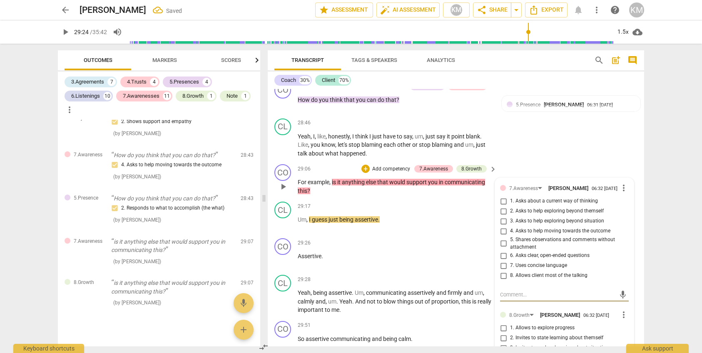
click at [505, 236] on input "4. Asks to help moving towards the outcome" at bounding box center [503, 231] width 13 height 10
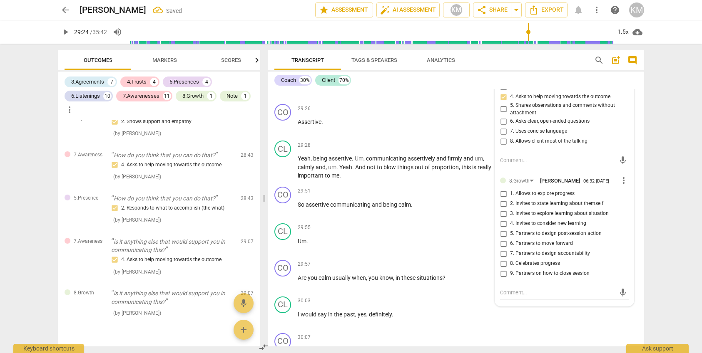
scroll to position [3917, 0]
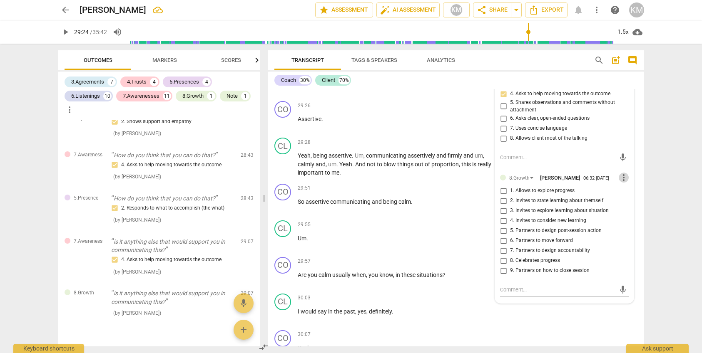
click at [625, 183] on span "more_vert" at bounding box center [624, 178] width 10 height 10
drag, startPoint x: 627, startPoint y: 214, endPoint x: 415, endPoint y: 195, distance: 213.6
click at [627, 214] on li "Delete" at bounding box center [633, 214] width 29 height 16
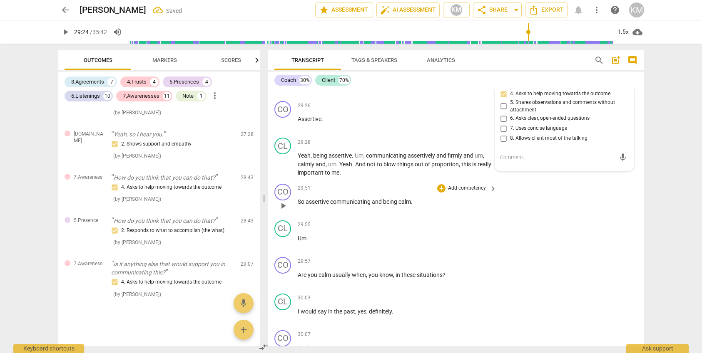
scroll to position [2452, 0]
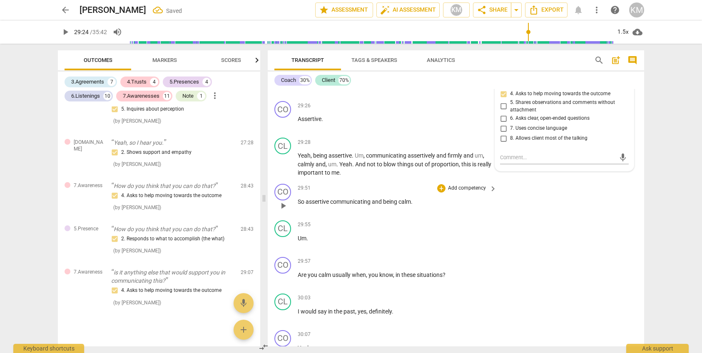
click at [517, 217] on div "CO play_arrow pause 29:51 + Add competency keyboard_arrow_right So assertive co…" at bounding box center [456, 199] width 376 height 37
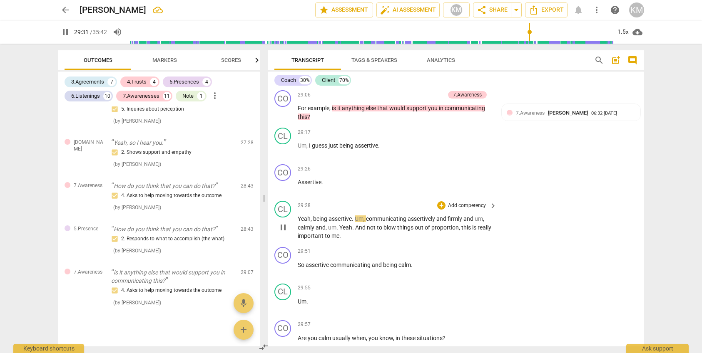
scroll to position [3852, 0]
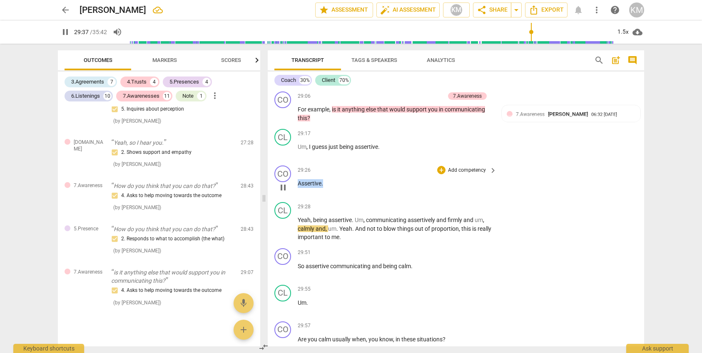
drag, startPoint x: 298, startPoint y: 201, endPoint x: 331, endPoint y: 206, distance: 32.5
click at [333, 188] on p "Assertive ." at bounding box center [395, 183] width 195 height 9
click at [443, 174] on div "+" at bounding box center [441, 170] width 8 height 8
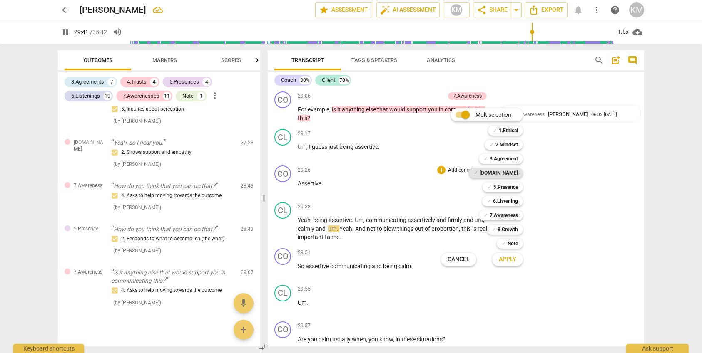
click at [505, 172] on b "[DOMAIN_NAME]" at bounding box center [499, 173] width 38 height 10
click at [512, 260] on span "Apply" at bounding box center [507, 260] width 17 height 8
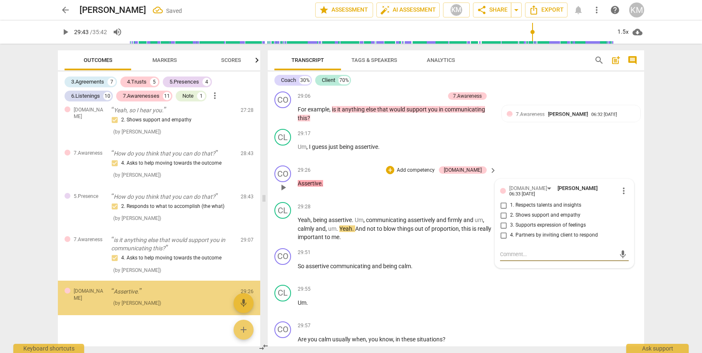
scroll to position [2485, 0]
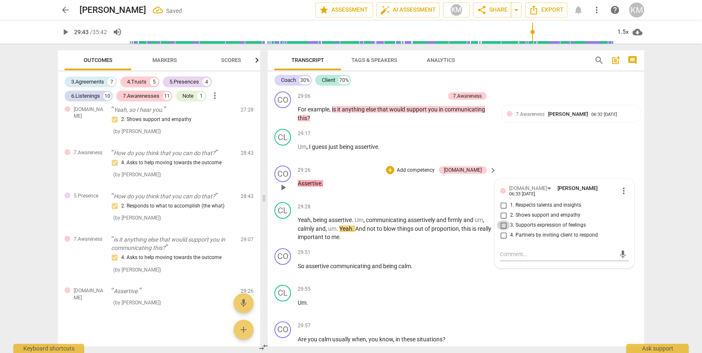
click at [503, 231] on input "3. Supports expression of feelings" at bounding box center [503, 226] width 13 height 10
click at [546, 307] on div "CL play_arrow pause 29:55 + Add competency keyboard_arrow_right Um ." at bounding box center [456, 300] width 376 height 37
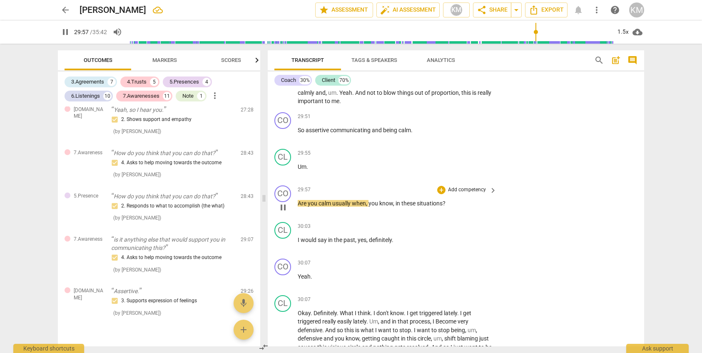
scroll to position [3990, 0]
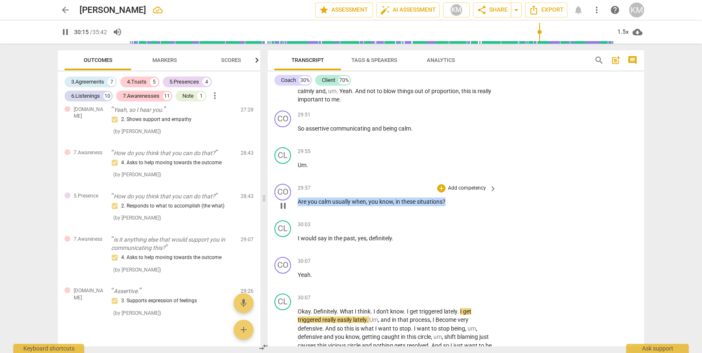
drag, startPoint x: 298, startPoint y: 219, endPoint x: 453, endPoint y: 219, distance: 154.9
click at [453, 206] on p "Are you calm usually when , you know , in these situations ?" at bounding box center [395, 202] width 195 height 9
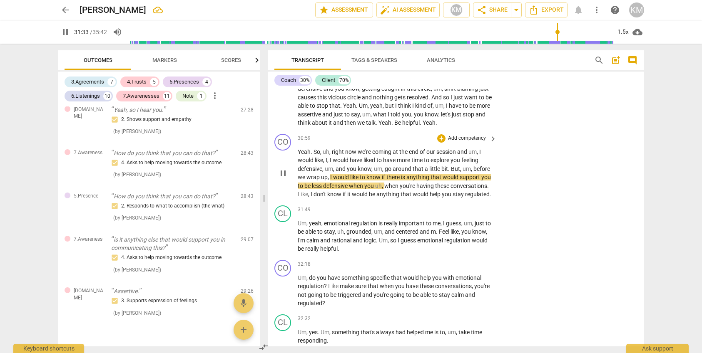
scroll to position [4238, 0]
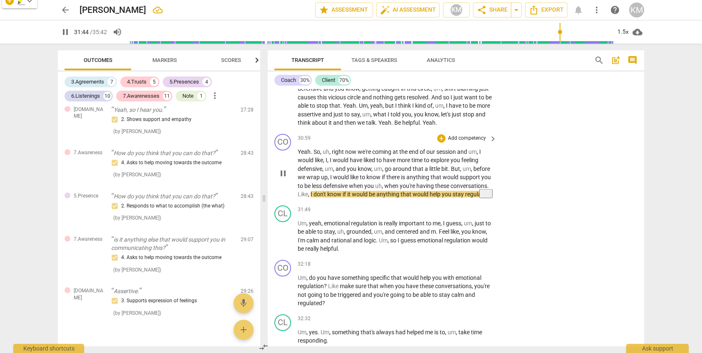
click at [328, 181] on span "," at bounding box center [329, 177] width 2 height 7
click at [298, 155] on span "Yeah" at bounding box center [304, 152] width 13 height 7
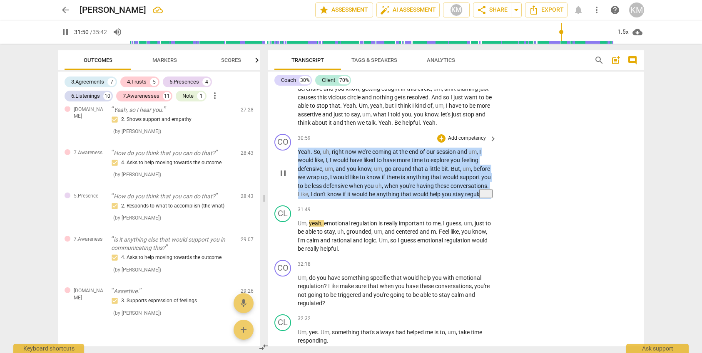
drag, startPoint x: 298, startPoint y: 168, endPoint x: 524, endPoint y: 218, distance: 230.6
click at [524, 202] on div "CO play_arrow pause 30:59 + Add competency keyboard_arrow_right Yeah . So , uh …" at bounding box center [456, 167] width 376 height 72
click at [476, 142] on p "Add competency" at bounding box center [467, 138] width 40 height 7
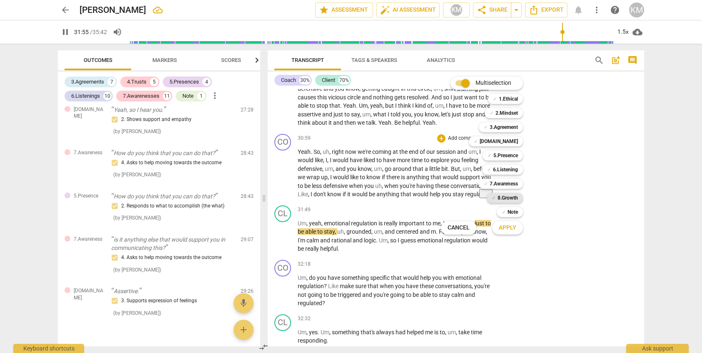
click at [514, 199] on b "8.Growth" at bounding box center [507, 198] width 20 height 10
click at [516, 229] on span "Apply" at bounding box center [507, 228] width 17 height 8
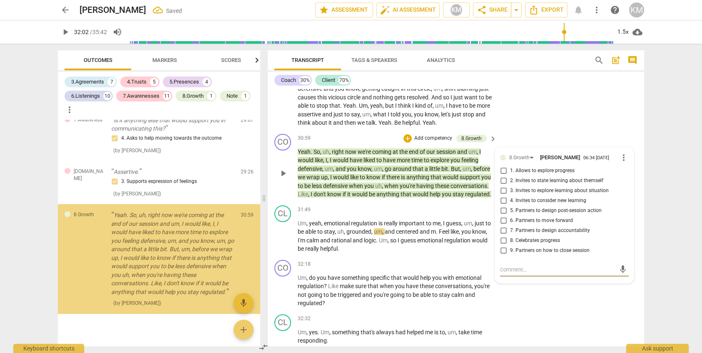
scroll to position [2618, 0]
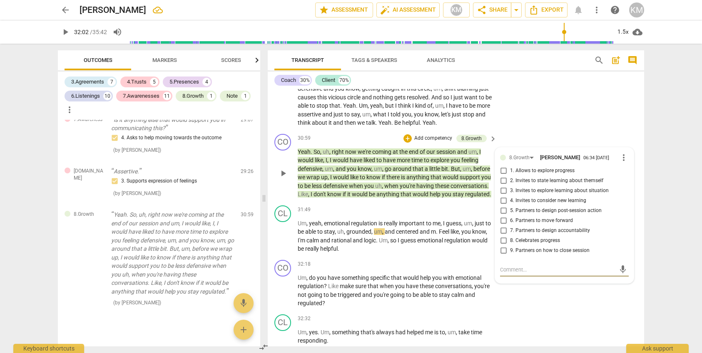
click at [505, 256] on input "9. Partners on how to close session" at bounding box center [503, 251] width 13 height 10
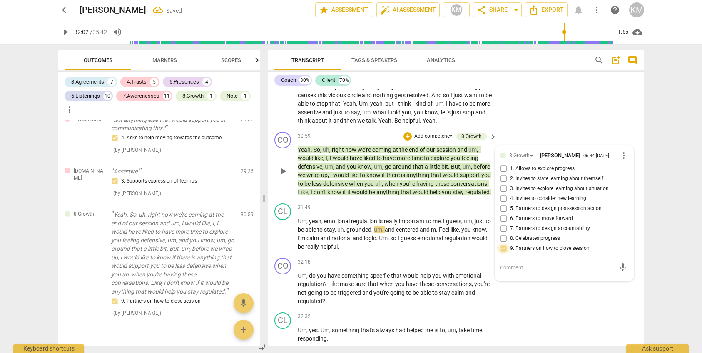
click at [506, 254] on input "9. Partners on how to close session" at bounding box center [503, 249] width 13 height 10
click at [503, 254] on input "9. Partners on how to close session" at bounding box center [503, 249] width 13 height 10
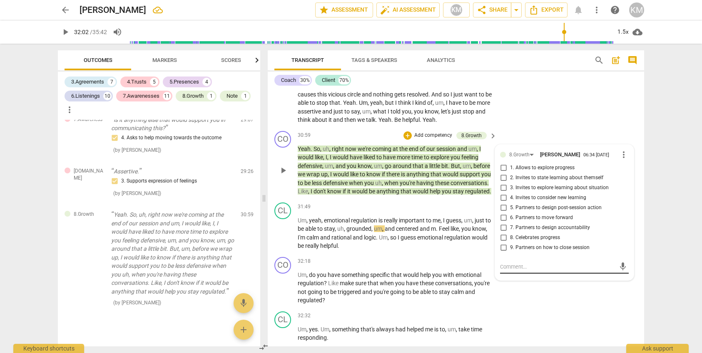
scroll to position [4240, 0]
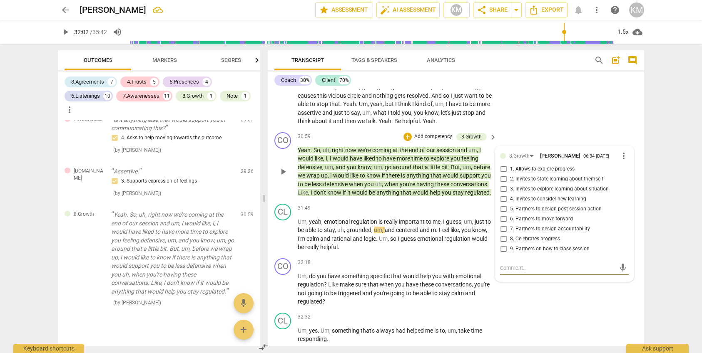
click at [517, 272] on textarea at bounding box center [557, 268] width 115 height 8
paste textarea "Coach partners with the client on how they want to complete this session."
click at [624, 277] on span "send" at bounding box center [622, 272] width 9 height 9
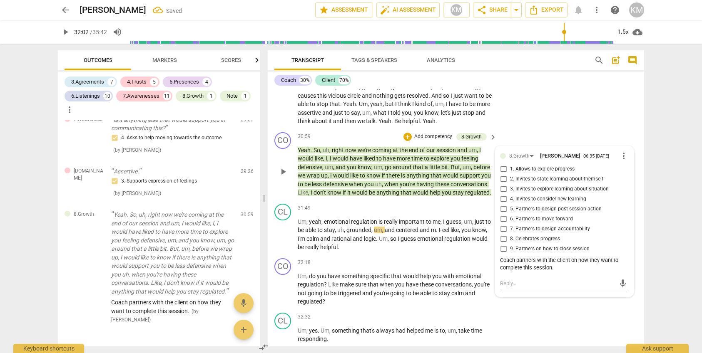
click at [412, 196] on span "that" at bounding box center [406, 192] width 12 height 7
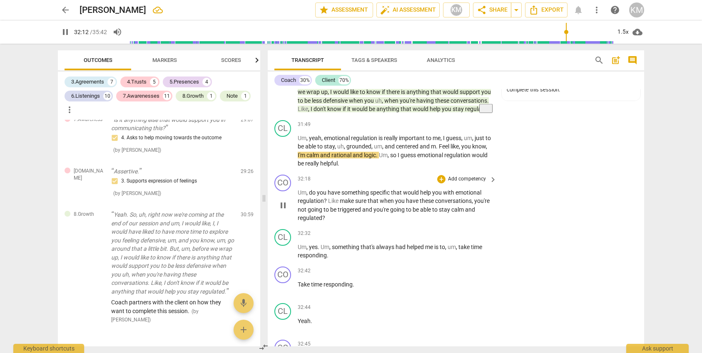
scroll to position [4323, 0]
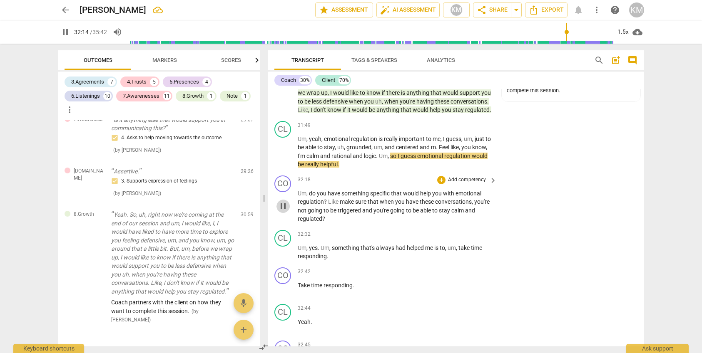
click at [285, 211] on span "pause" at bounding box center [283, 206] width 10 height 10
click at [285, 212] on span "play_arrow" at bounding box center [283, 207] width 10 height 10
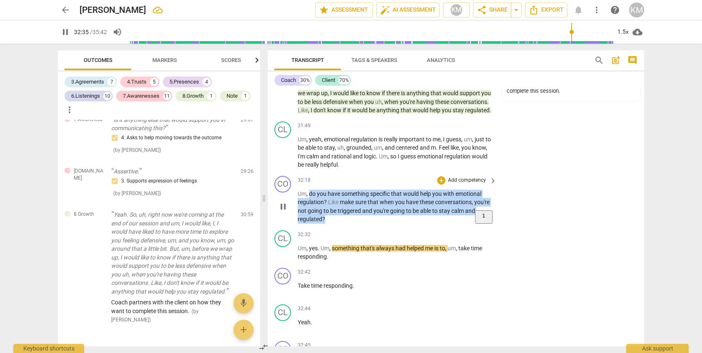
drag, startPoint x: 309, startPoint y: 210, endPoint x: 351, endPoint y: 236, distance: 49.0
click at [351, 224] on p "Um , do you have something specific that would help you with emotional regulati…" at bounding box center [395, 207] width 195 height 34
click at [445, 185] on div "+" at bounding box center [441, 181] width 8 height 8
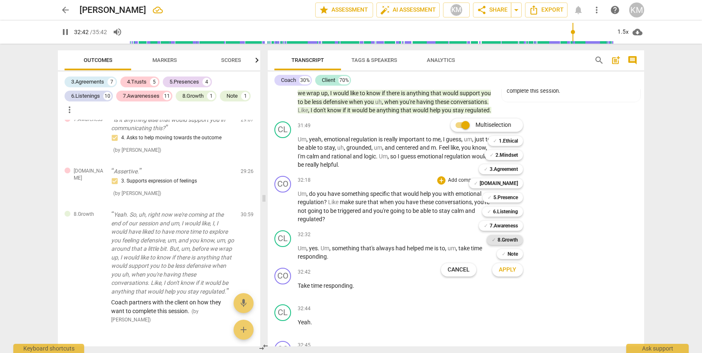
click at [515, 241] on b "8.Growth" at bounding box center [507, 240] width 20 height 10
click at [514, 227] on b "7.Awareness" at bounding box center [504, 226] width 28 height 10
click at [518, 270] on button "Apply" at bounding box center [507, 270] width 31 height 15
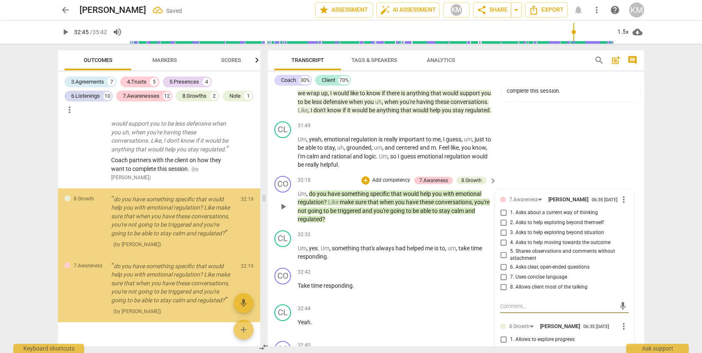
scroll to position [2761, 0]
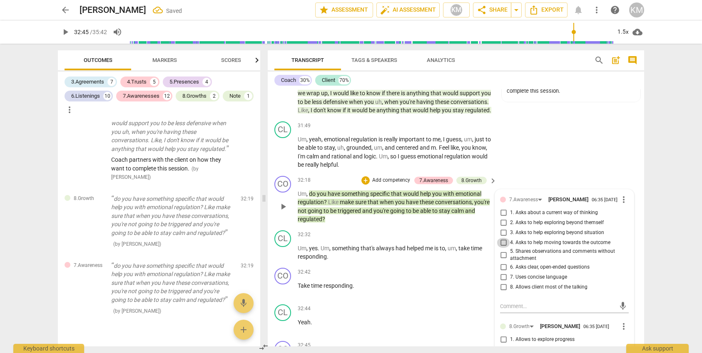
drag, startPoint x: 504, startPoint y: 264, endPoint x: 517, endPoint y: 269, distance: 14.2
click at [503, 248] on input "4. Asks to help moving towards the outcome" at bounding box center [503, 243] width 13 height 10
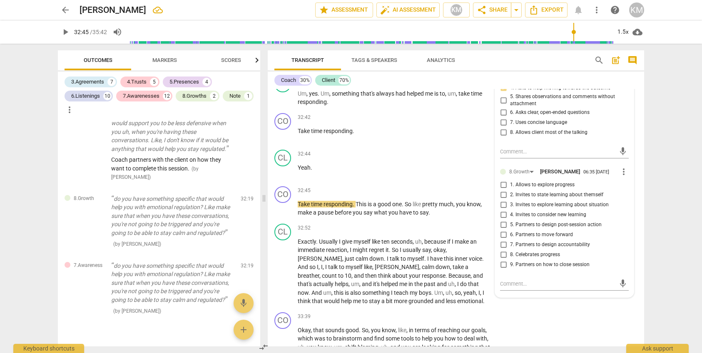
scroll to position [4478, 0]
click at [404, 232] on div "32:52 + Add competency keyboard_arrow_right" at bounding box center [398, 227] width 200 height 9
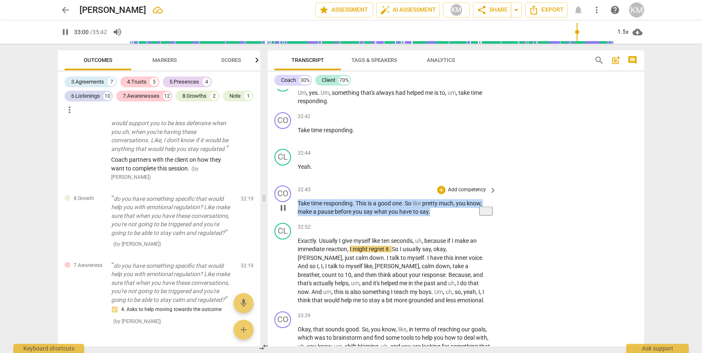
drag, startPoint x: 298, startPoint y: 220, endPoint x: 438, endPoint y: 229, distance: 140.2
click at [438, 216] on p "Take time responding . This is a good one . So like pretty much , you know , ma…" at bounding box center [395, 207] width 195 height 17
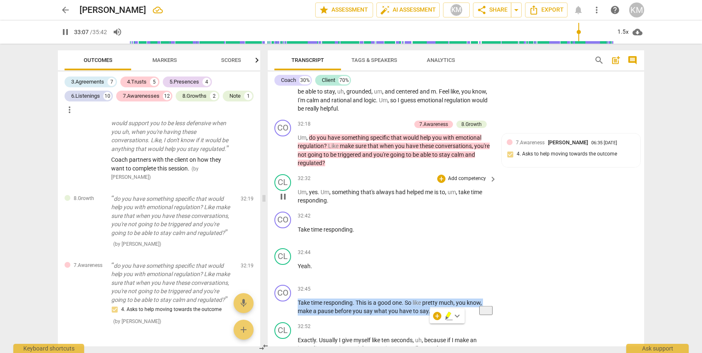
scroll to position [4373, 0]
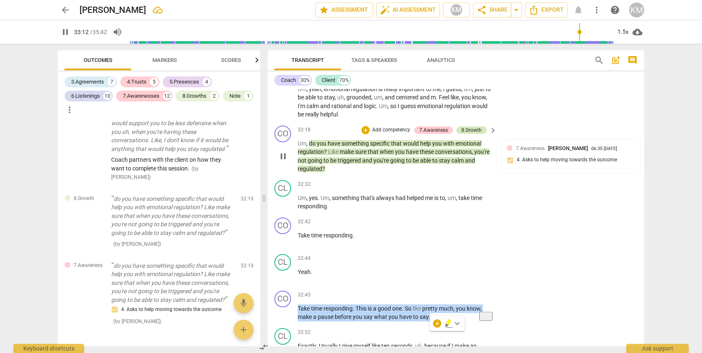
click at [473, 134] on div "8.Growth" at bounding box center [471, 130] width 20 height 7
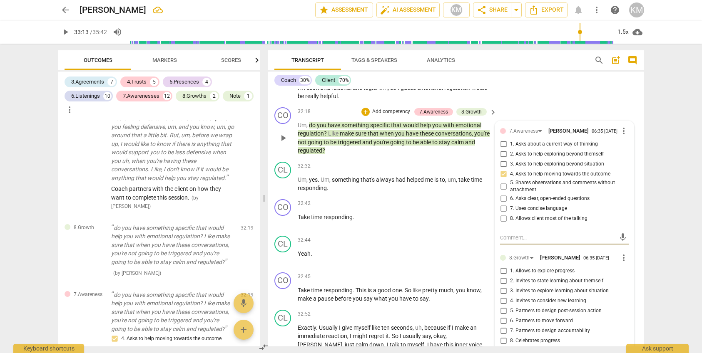
scroll to position [4392, 0]
click at [503, 276] on input "1. Allows to explore progress" at bounding box center [503, 271] width 13 height 10
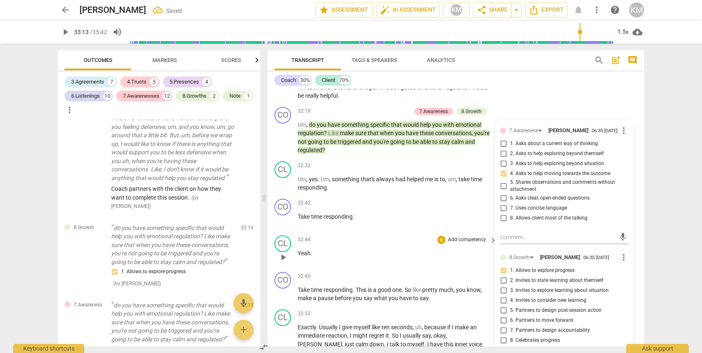
click at [463, 266] on div "32:44 + Add competency keyboard_arrow_right Yeah ." at bounding box center [398, 251] width 200 height 30
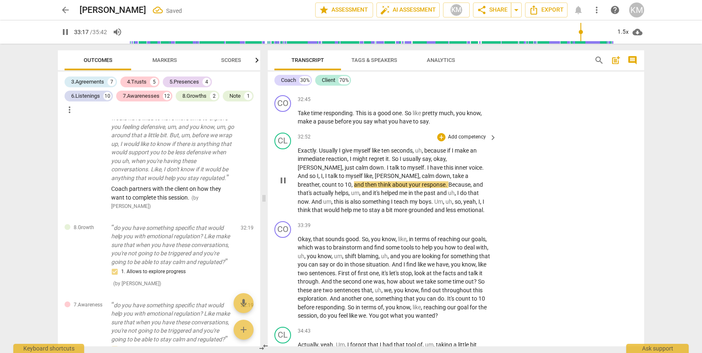
scroll to position [4569, 0]
click at [286, 283] on span "pause" at bounding box center [283, 278] width 10 height 10
click at [286, 283] on span "play_arrow" at bounding box center [283, 278] width 10 height 10
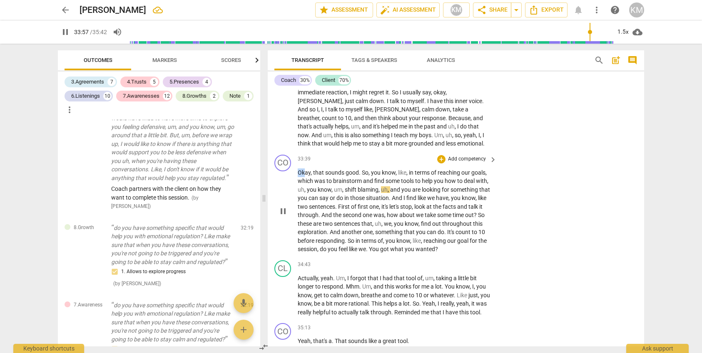
scroll to position [4635, 0]
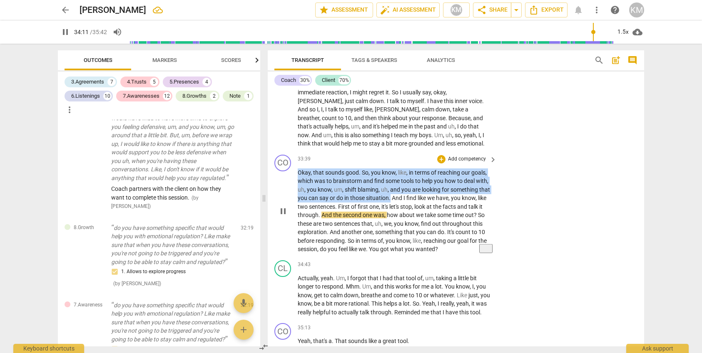
drag, startPoint x: 301, startPoint y: 189, endPoint x: 391, endPoint y: 214, distance: 93.7
click at [391, 214] on p "Okay , that sounds good . So , you know , like , in terms of reaching our goals…" at bounding box center [395, 211] width 195 height 85
click at [468, 163] on p "Add competency" at bounding box center [467, 159] width 40 height 7
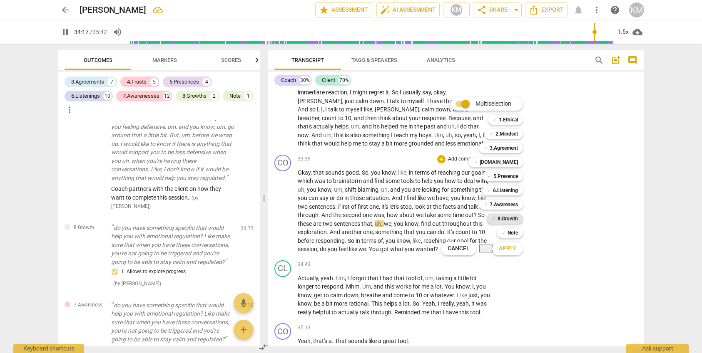
click at [510, 218] on b "8.Growth" at bounding box center [507, 219] width 20 height 10
click at [513, 250] on span "Apply" at bounding box center [507, 249] width 17 height 8
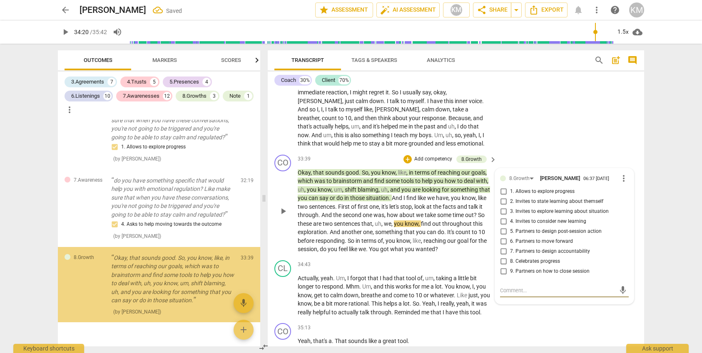
scroll to position [2857, 0]
click at [544, 295] on textarea at bounding box center [557, 291] width 115 height 8
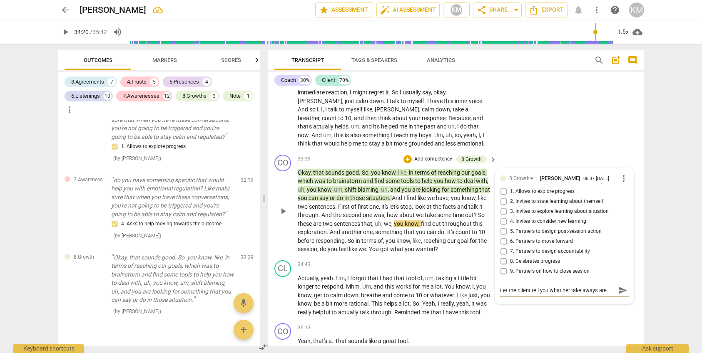
click at [593, 295] on textarea "Let the client tell you what her take aways are" at bounding box center [557, 291] width 115 height 8
click at [584, 296] on textarea "Let the client tell you what her take away are" at bounding box center [557, 292] width 115 height 8
click at [625, 296] on span "send" at bounding box center [622, 291] width 9 height 9
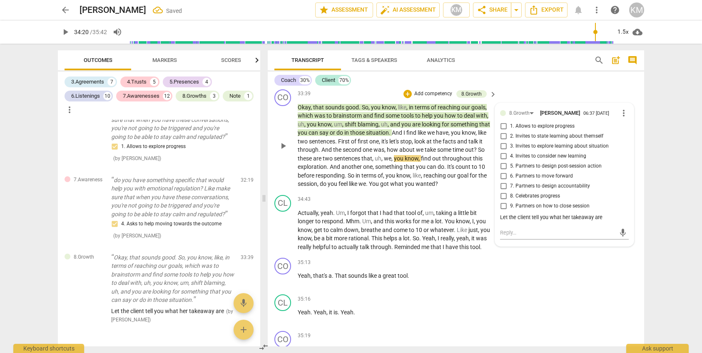
scroll to position [4703, 0]
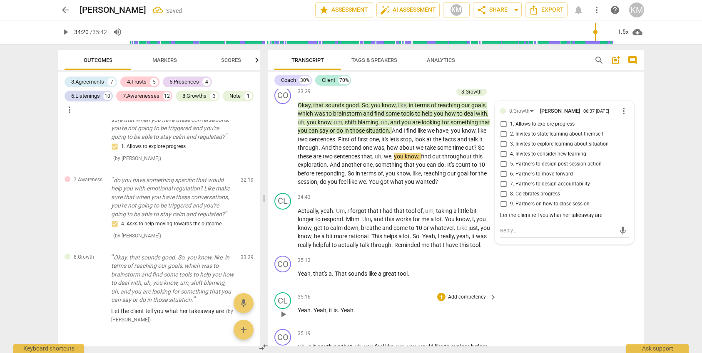
click at [553, 310] on div "CL play_arrow pause 35:16 + Add competency keyboard_arrow_right Yeah . Yeah , i…" at bounding box center [456, 307] width 376 height 37
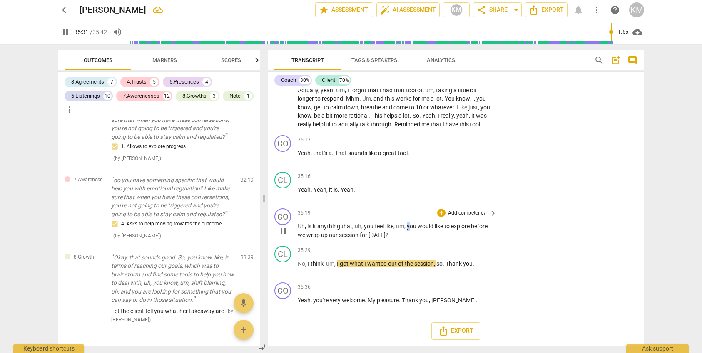
scroll to position [4833, 0]
drag, startPoint x: 408, startPoint y: 235, endPoint x: 432, endPoint y: 249, distance: 27.6
click at [432, 243] on div "CO play_arrow pause 35:19 + Add competency keyboard_arrow_right Uh , is it anyt…" at bounding box center [456, 223] width 376 height 37
click at [465, 217] on p "Add competency" at bounding box center [467, 213] width 40 height 7
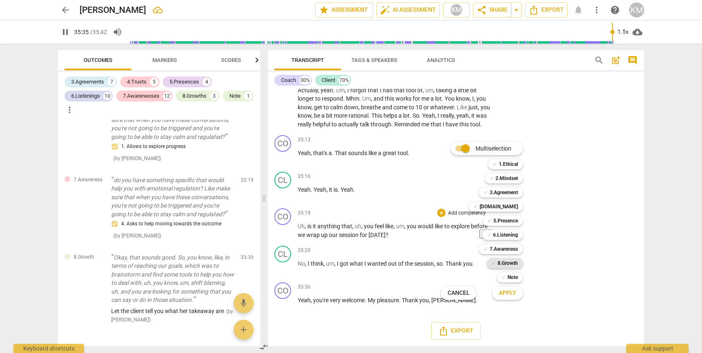
click at [510, 266] on b "8.Growth" at bounding box center [507, 264] width 20 height 10
click at [512, 295] on span "Apply" at bounding box center [507, 293] width 17 height 8
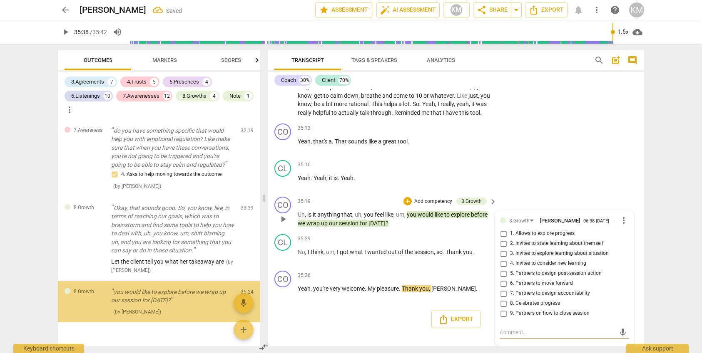
scroll to position [2907, 0]
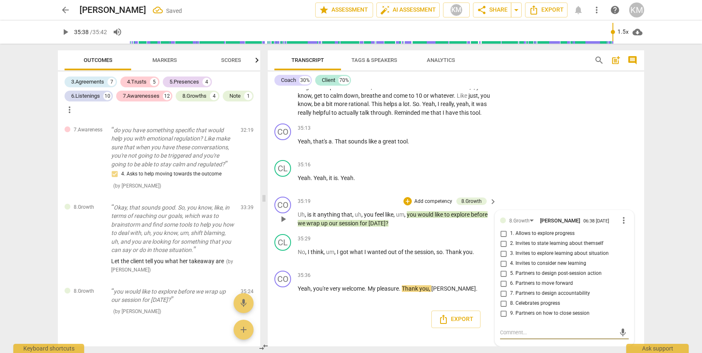
click at [504, 314] on input "9. Partners on how to close session" at bounding box center [503, 314] width 13 height 10
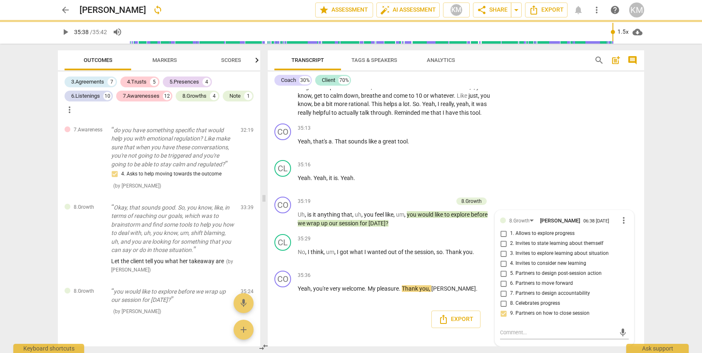
click at [375, 324] on div "Export" at bounding box center [456, 319] width 376 height 31
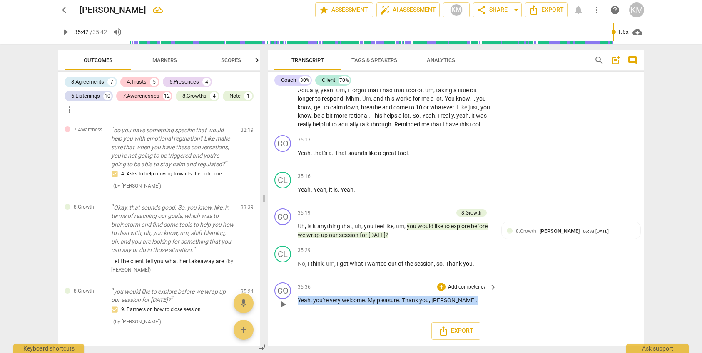
drag, startPoint x: 298, startPoint y: 301, endPoint x: 475, endPoint y: 298, distance: 177.8
click at [478, 301] on p "Yeah , you're very welcome . My pleasure . Thank you , [PERSON_NAME] ." at bounding box center [395, 300] width 195 height 9
click at [494, 287] on span "keyboard_arrow_right" at bounding box center [493, 288] width 10 height 10
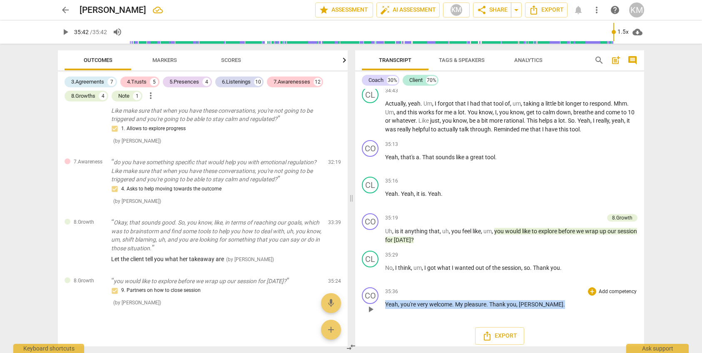
click at [486, 307] on span "pleasure" at bounding box center [475, 304] width 22 height 7
drag, startPoint x: 386, startPoint y: 304, endPoint x: 535, endPoint y: 303, distance: 148.6
click at [535, 303] on p "Yeah , you're very welcome . My pleasure . Thank you , [PERSON_NAME] ." at bounding box center [511, 305] width 252 height 9
click at [602, 293] on p "Add competency" at bounding box center [618, 292] width 40 height 7
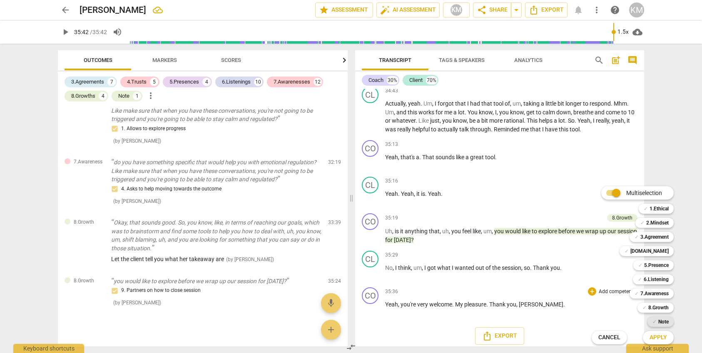
click at [665, 323] on b "Note" at bounding box center [663, 322] width 10 height 10
click at [660, 337] on span "Apply" at bounding box center [657, 338] width 17 height 8
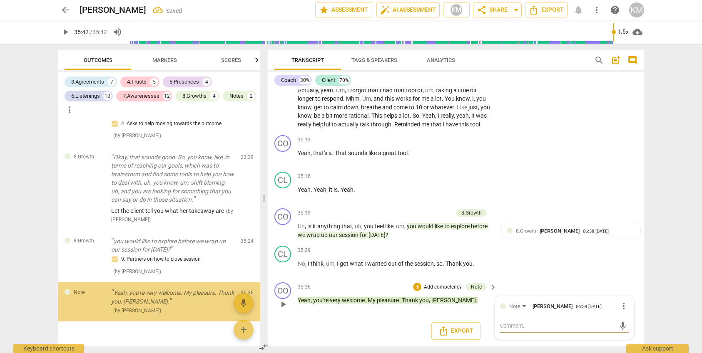
scroll to position [2957, 0]
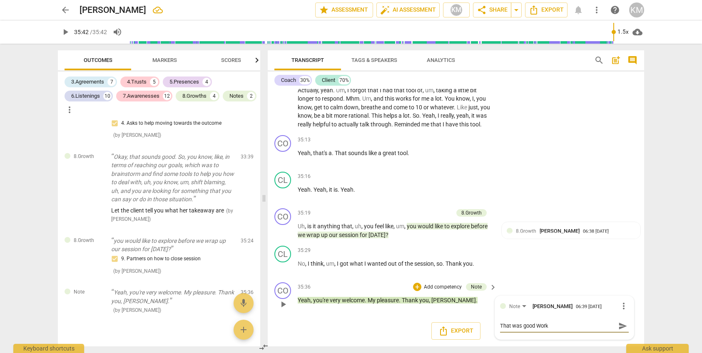
click at [622, 331] on span "send" at bounding box center [622, 326] width 9 height 9
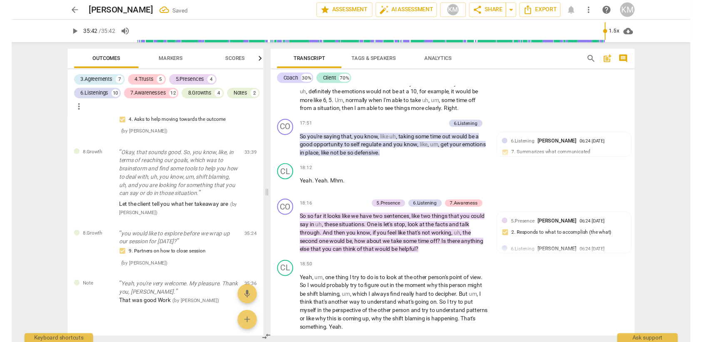
scroll to position [2497, 0]
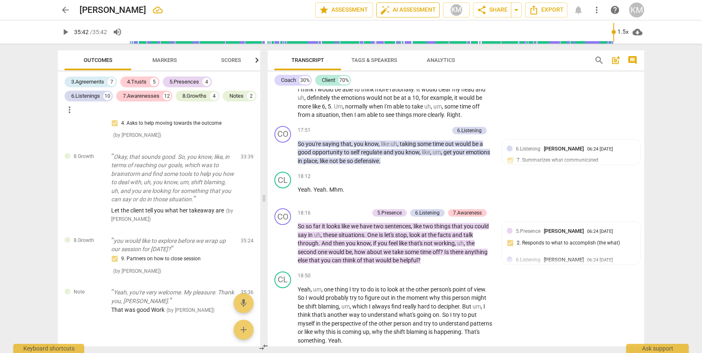
click at [414, 10] on span "auto_fix_high AI Assessment" at bounding box center [408, 10] width 56 height 10
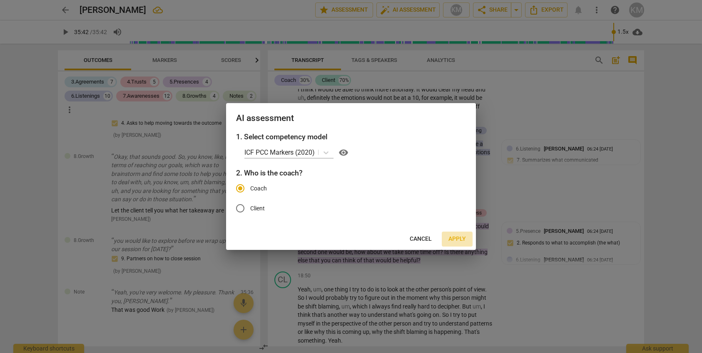
click at [463, 239] on span "Apply" at bounding box center [456, 239] width 17 height 8
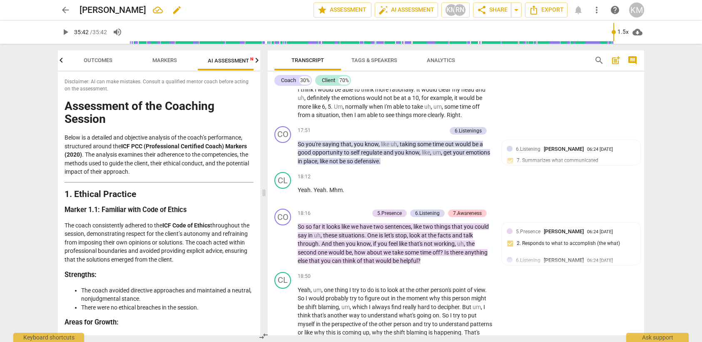
scroll to position [0, 15]
